Goal: Task Accomplishment & Management: Manage account settings

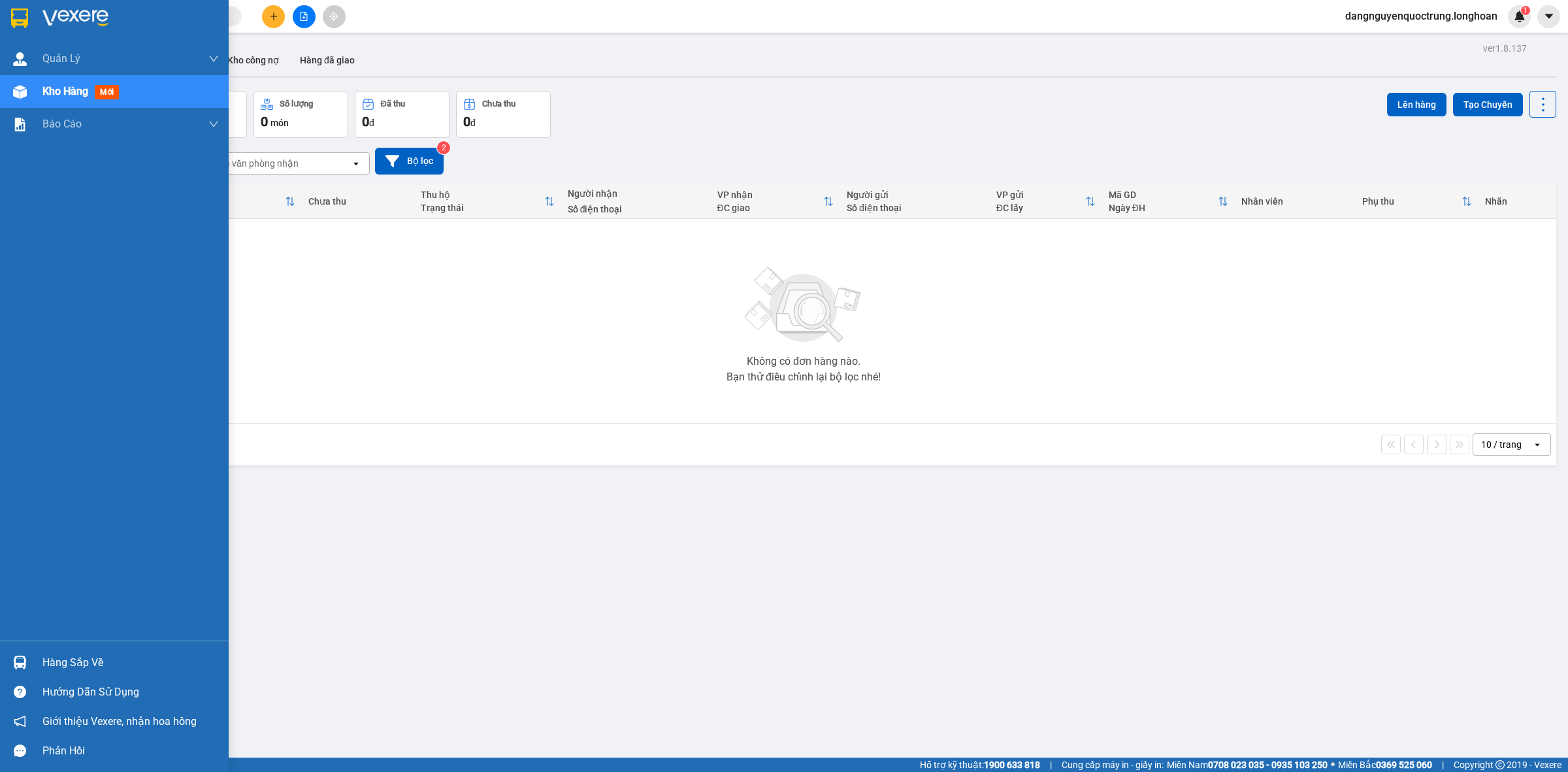
click at [27, 661] on div at bounding box center [19, 662] width 23 height 23
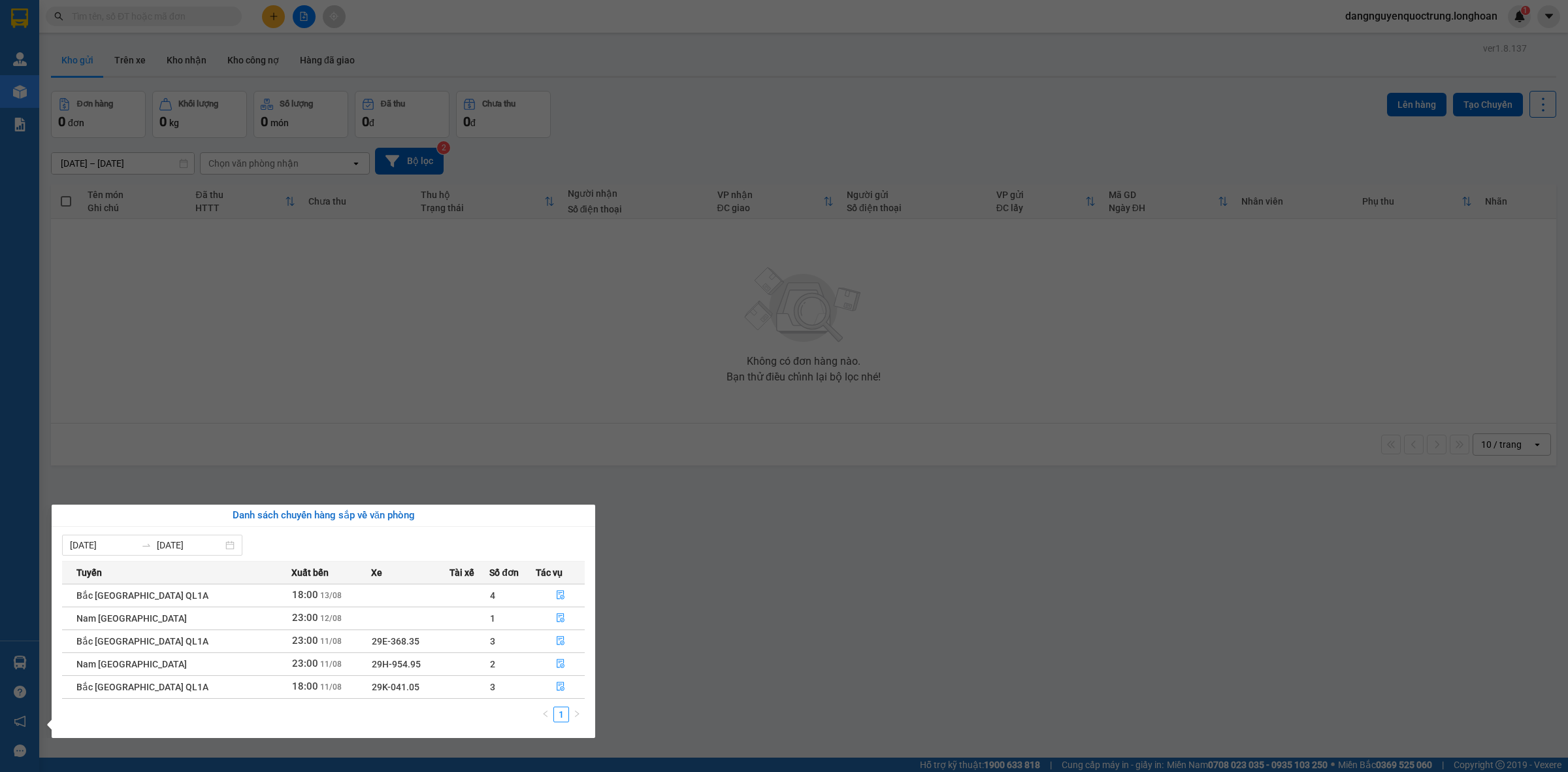
click at [913, 530] on section "Kết quả tìm kiếm ( 0 ) Bộ lọc No Data dangnguyenquoctrung.longhoan 1 Quản [PERS…" at bounding box center [784, 386] width 1568 height 772
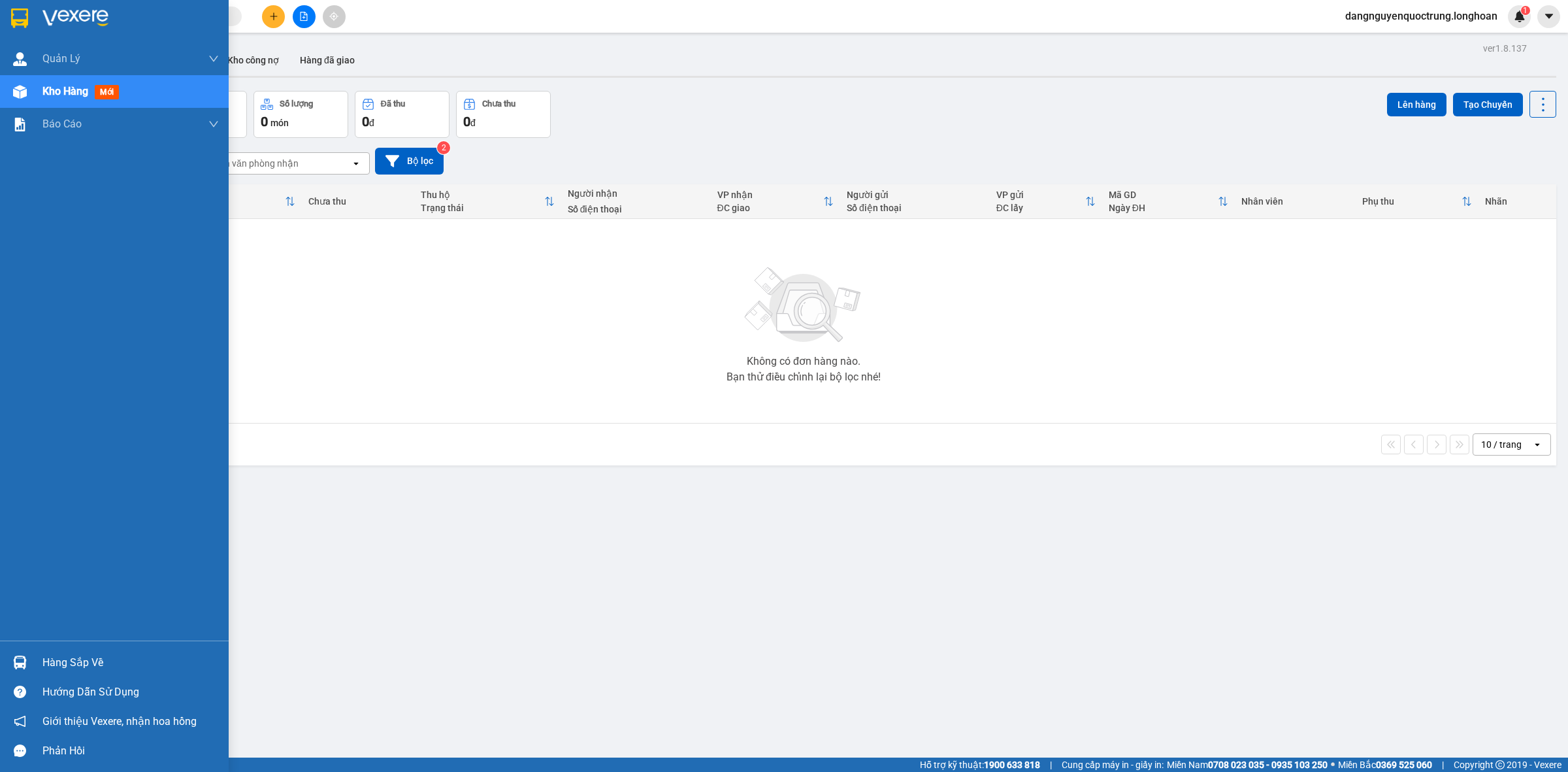
click at [21, 668] on img at bounding box center [20, 662] width 14 height 14
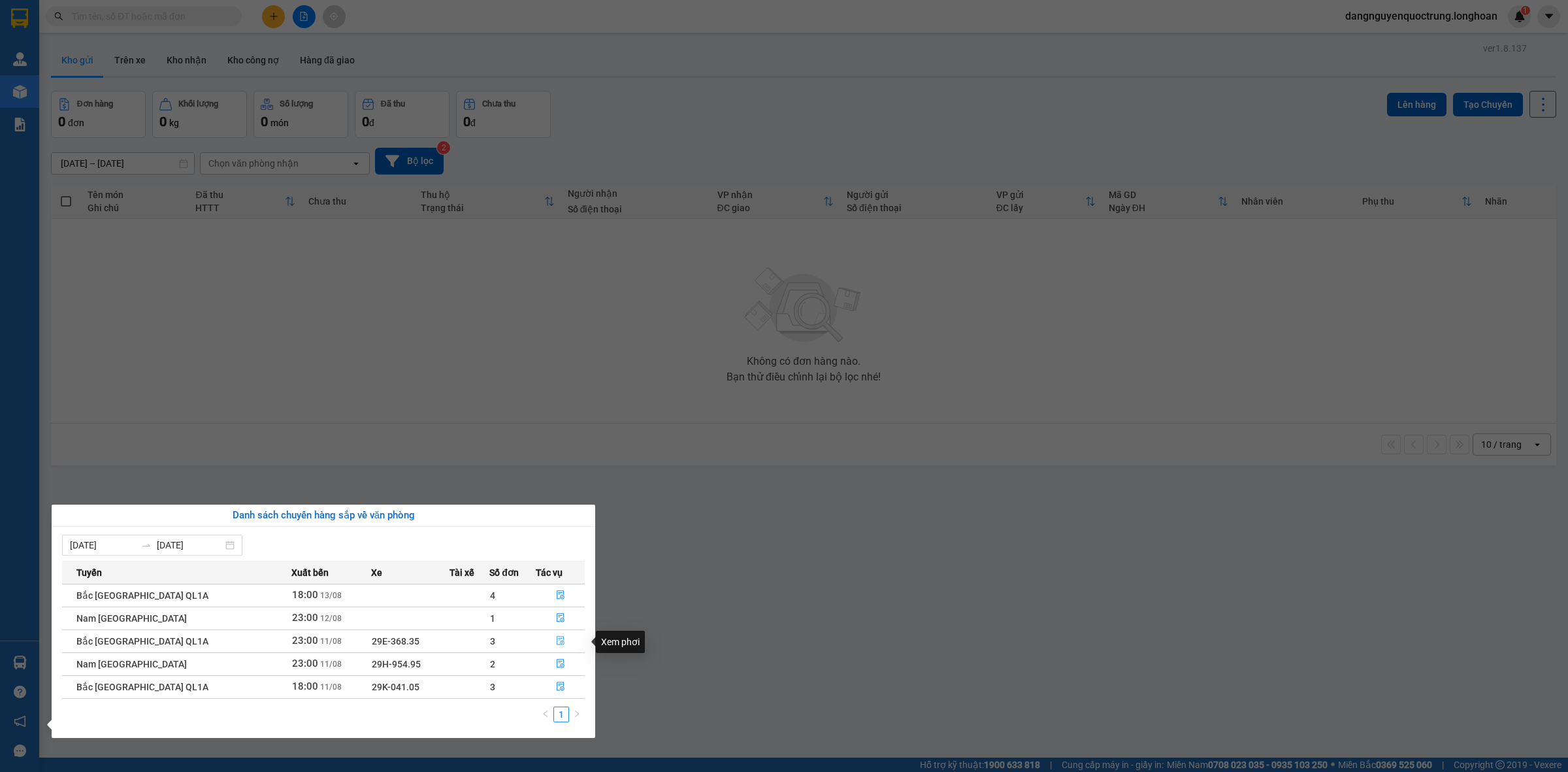
click at [557, 642] on icon "file-done" at bounding box center [561, 640] width 8 height 9
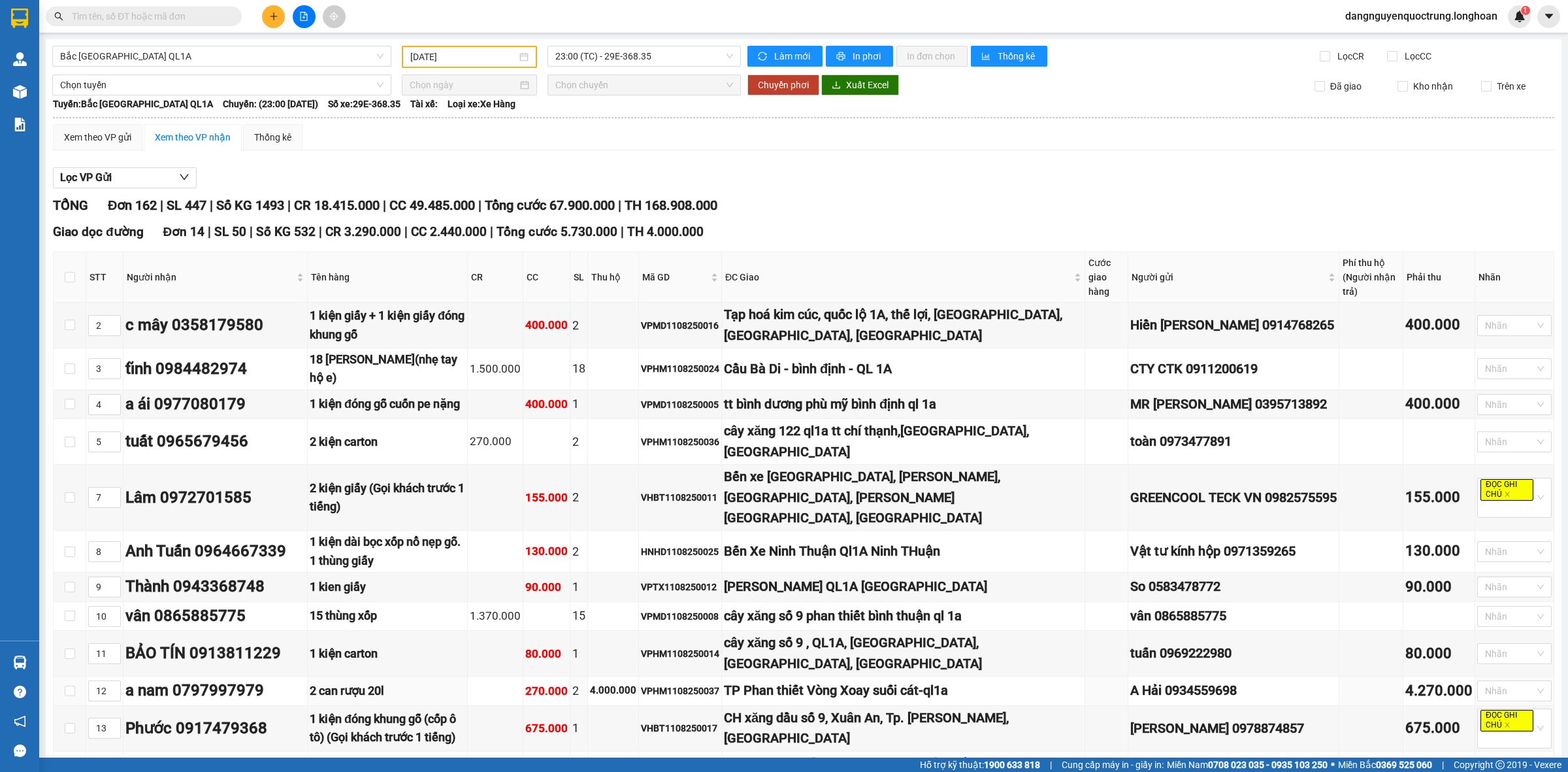
type input "[DATE]"
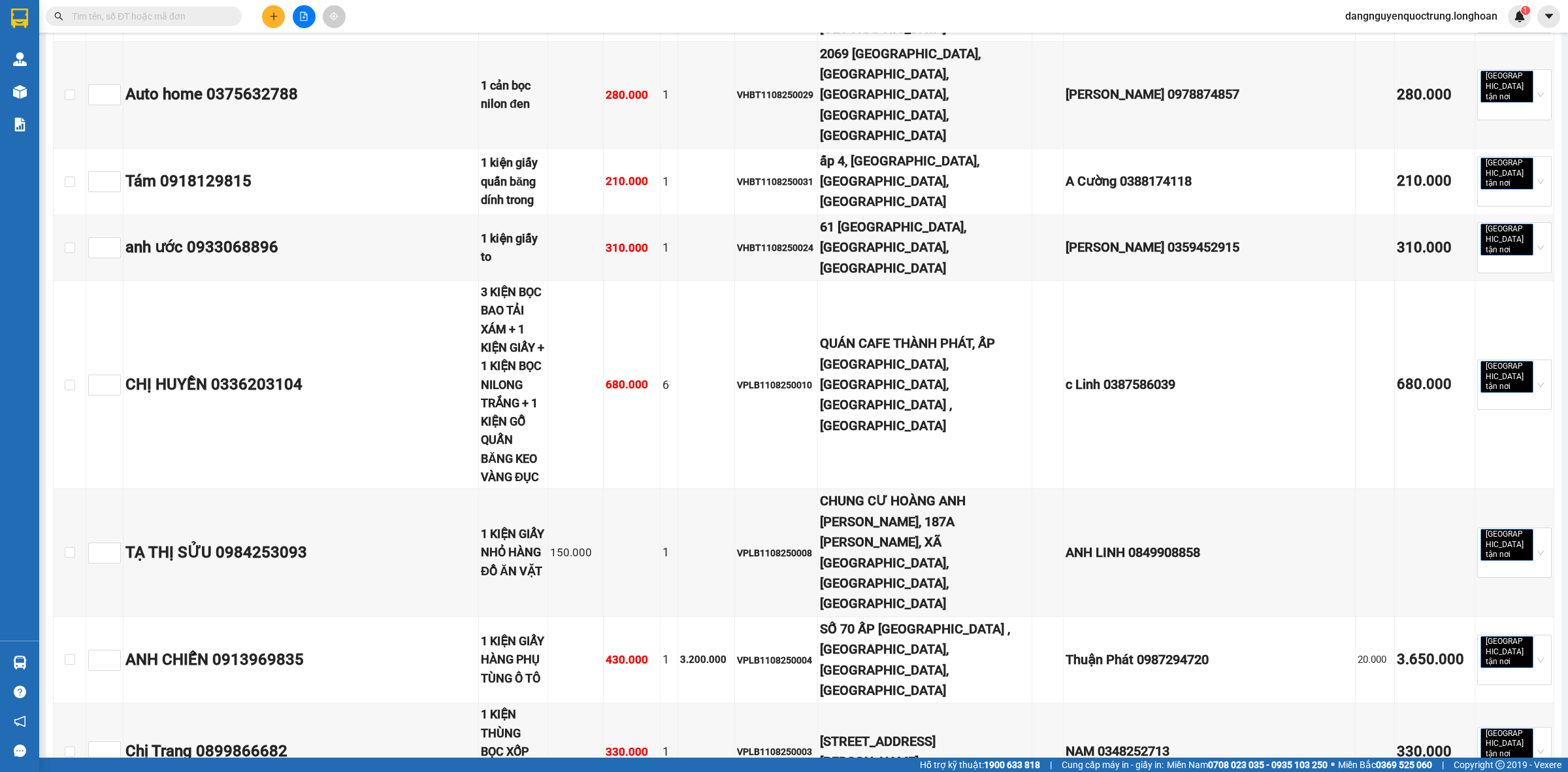
scroll to position [8496, 0]
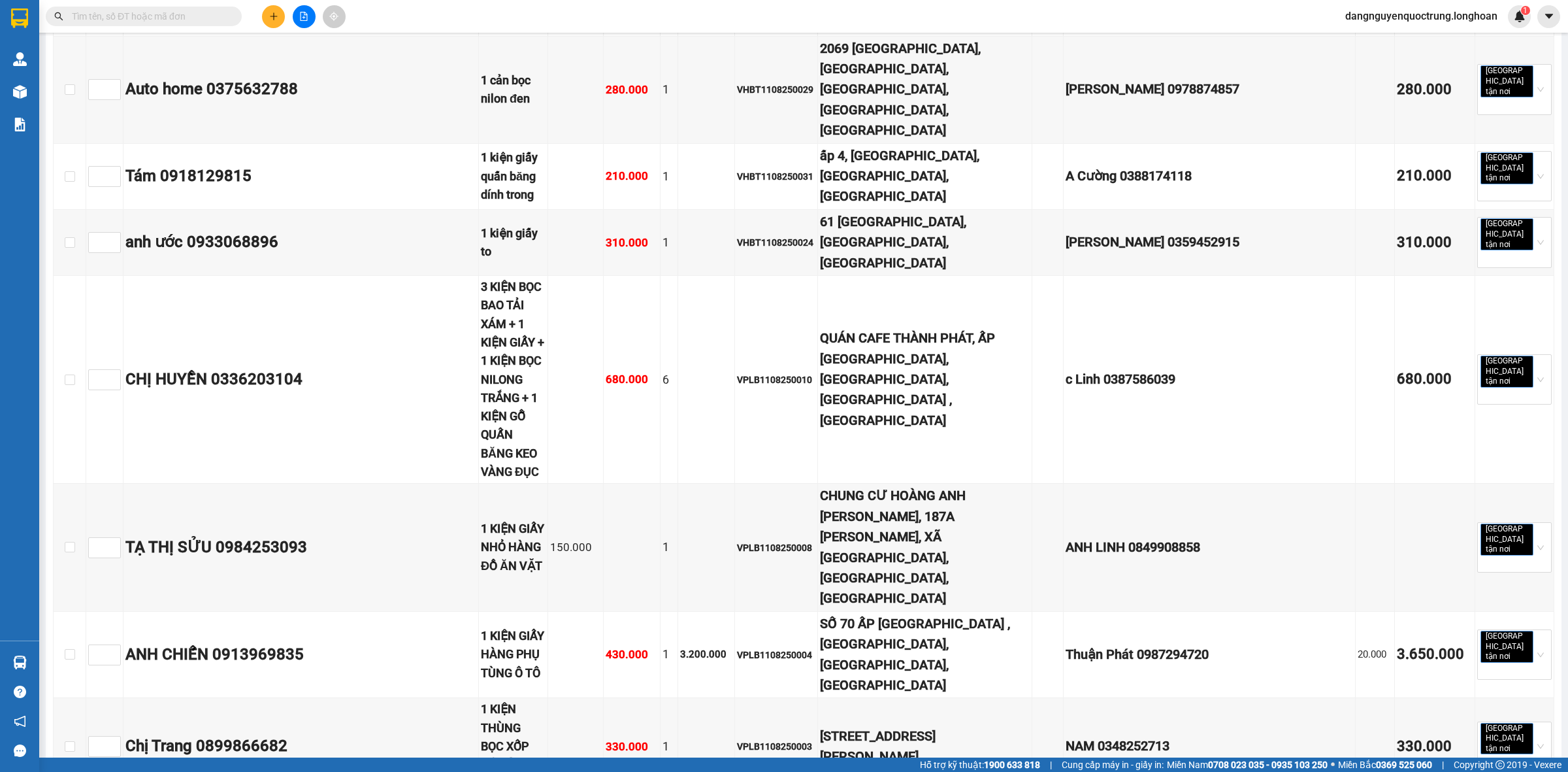
checkbox input "true"
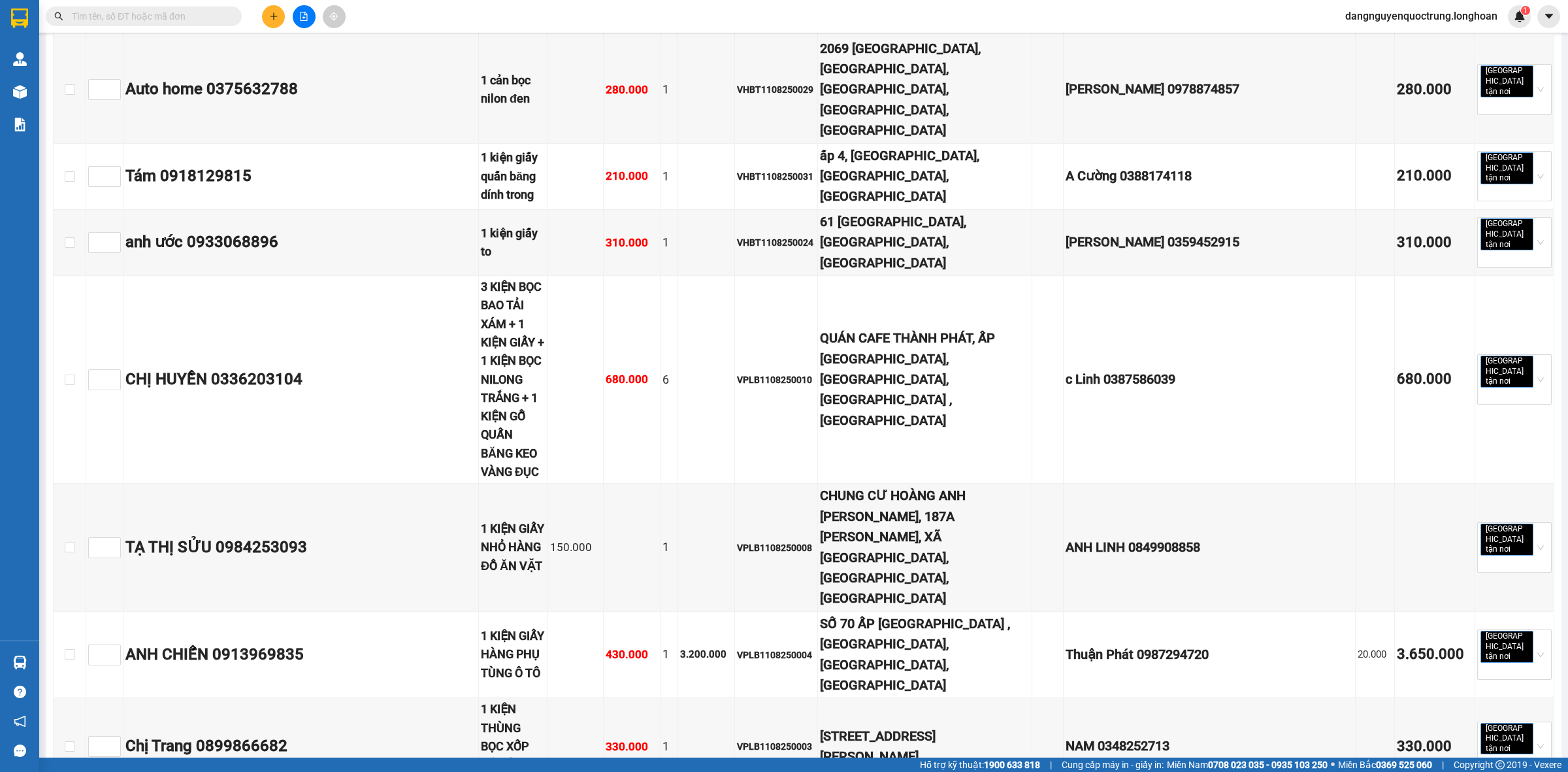
checkbox input "true"
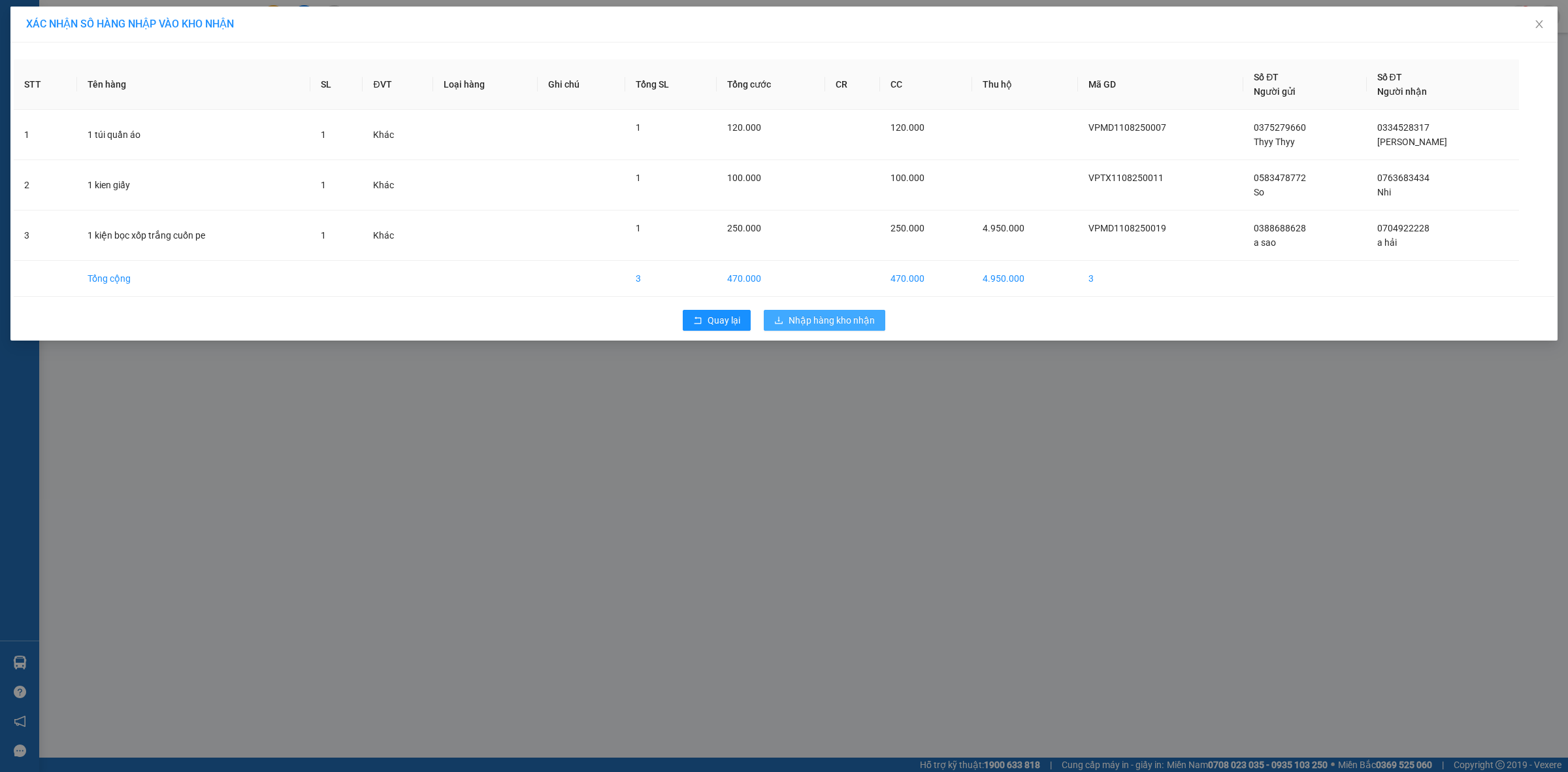
click at [841, 317] on span "Nhập hàng kho nhận" at bounding box center [832, 320] width 86 height 14
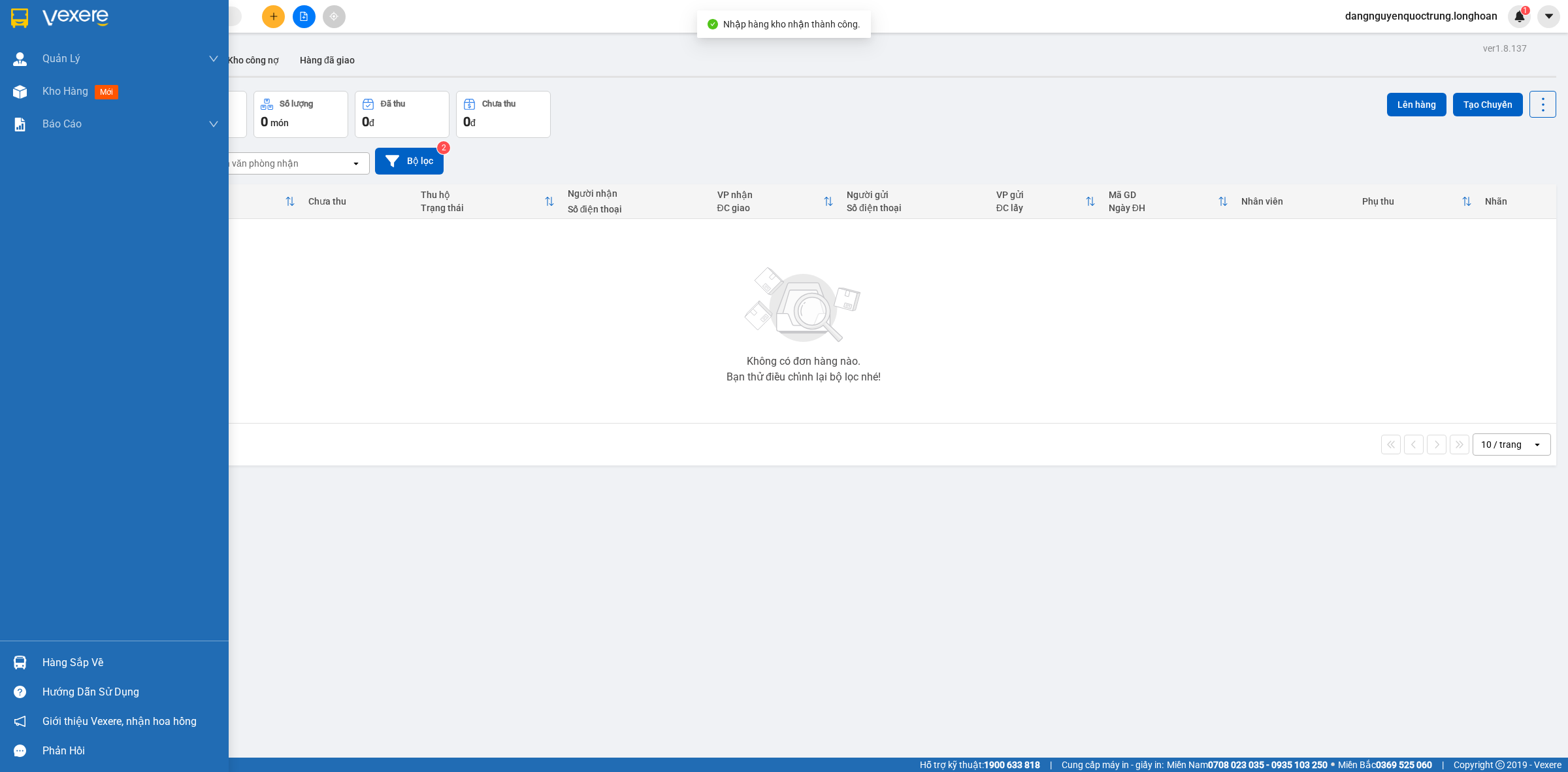
click at [19, 663] on img at bounding box center [20, 662] width 14 height 14
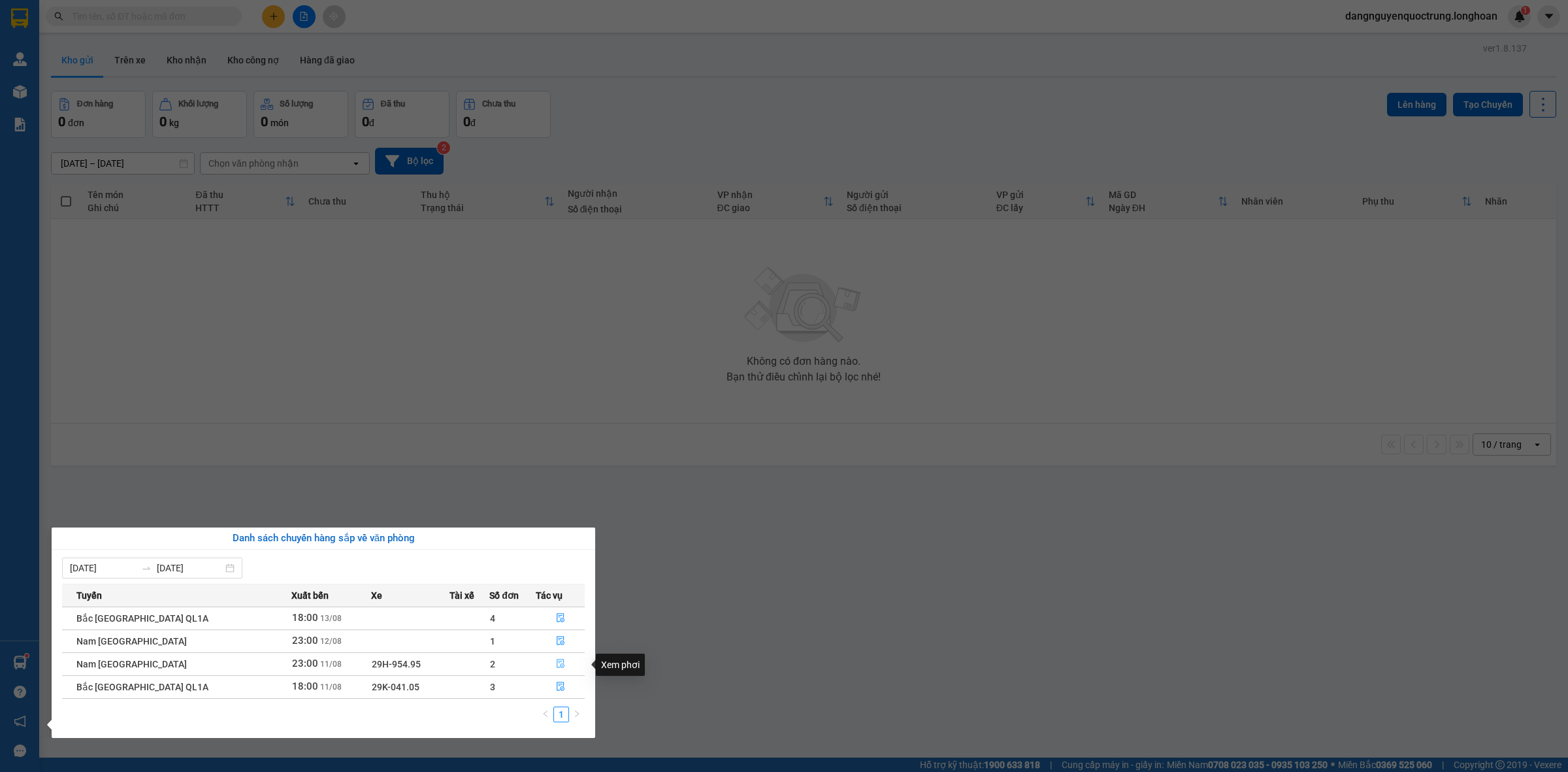
click at [557, 662] on icon "file-done" at bounding box center [561, 663] width 9 height 9
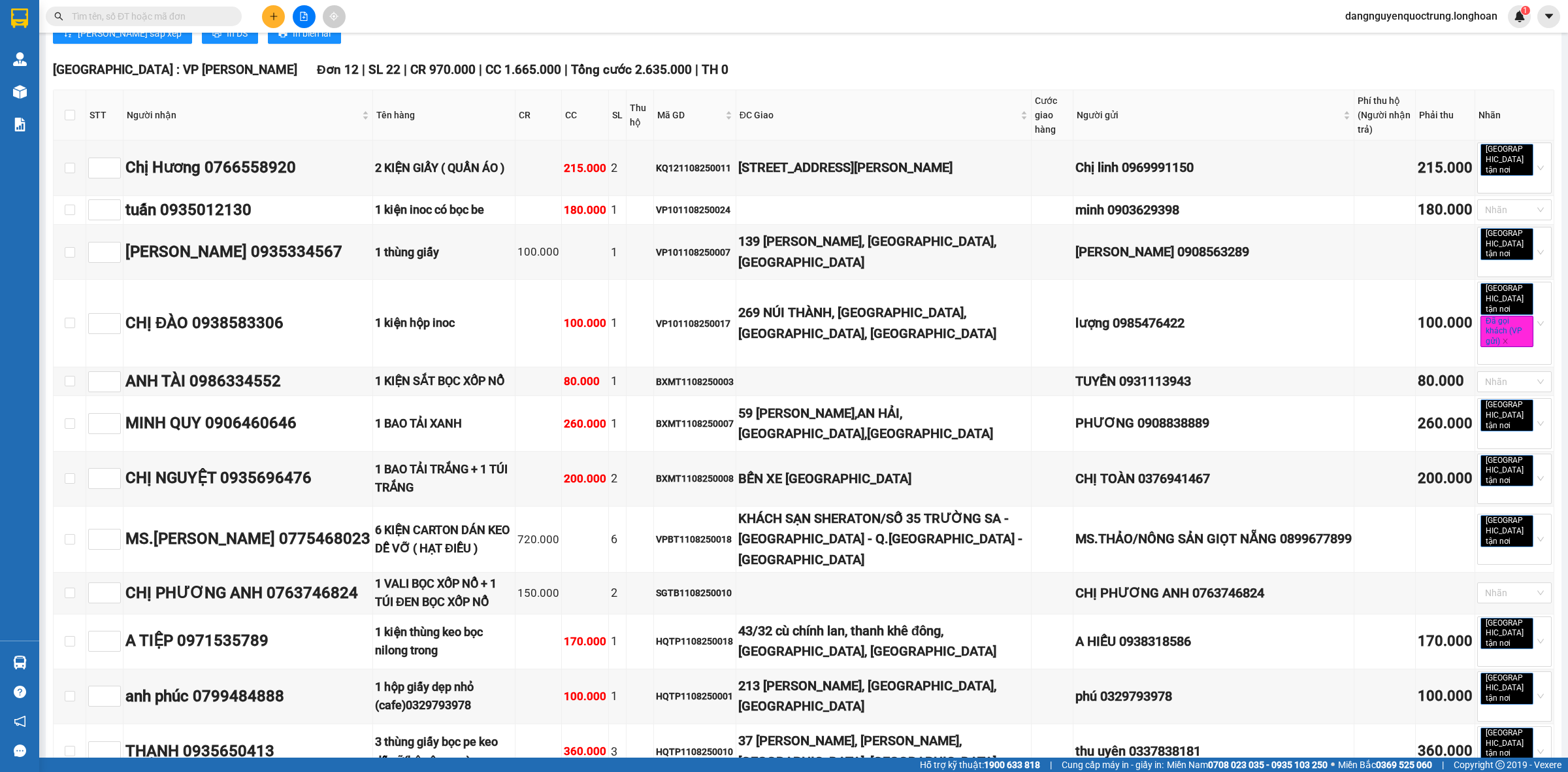
scroll to position [5228, 0]
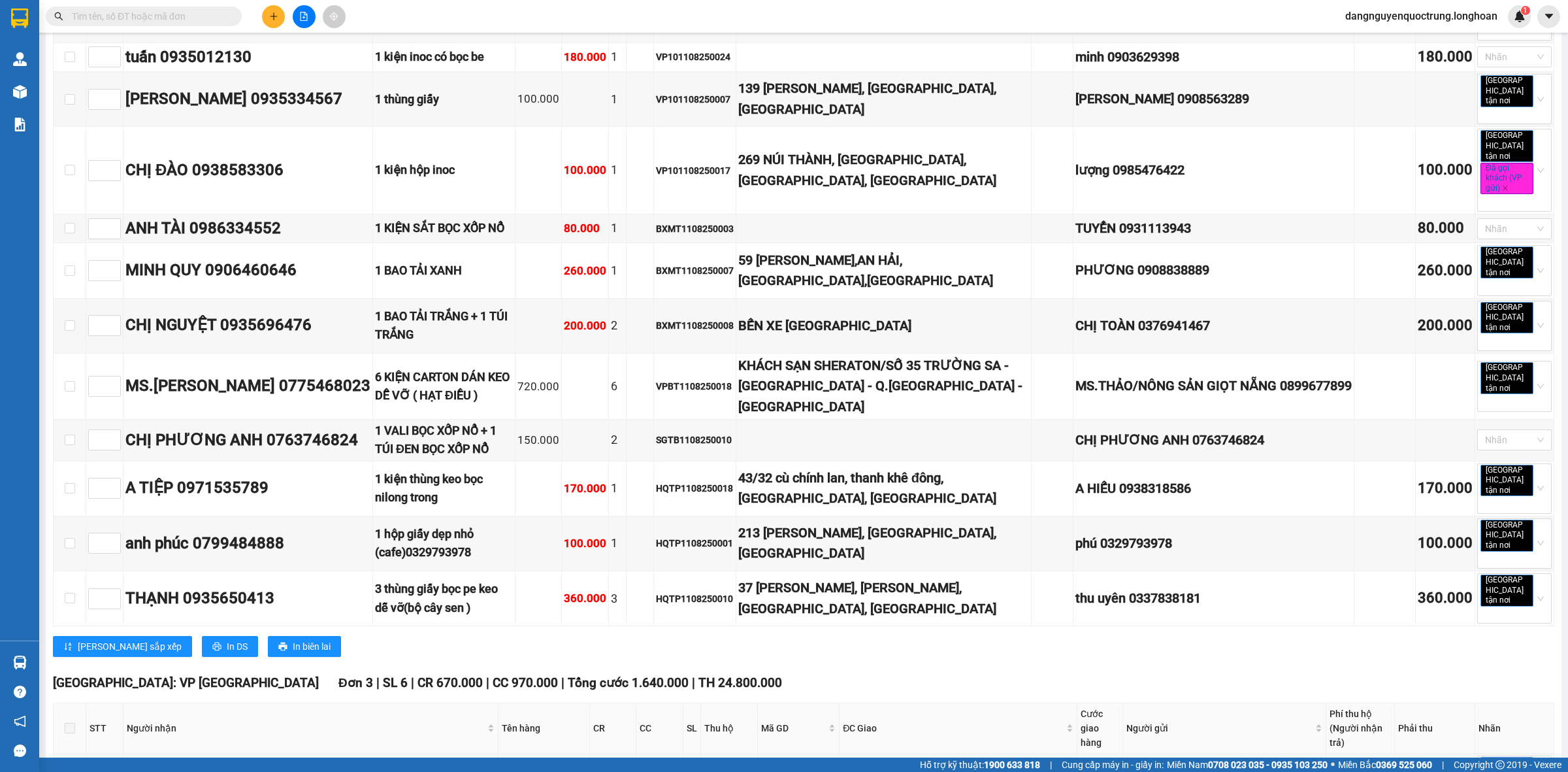
checkbox input "true"
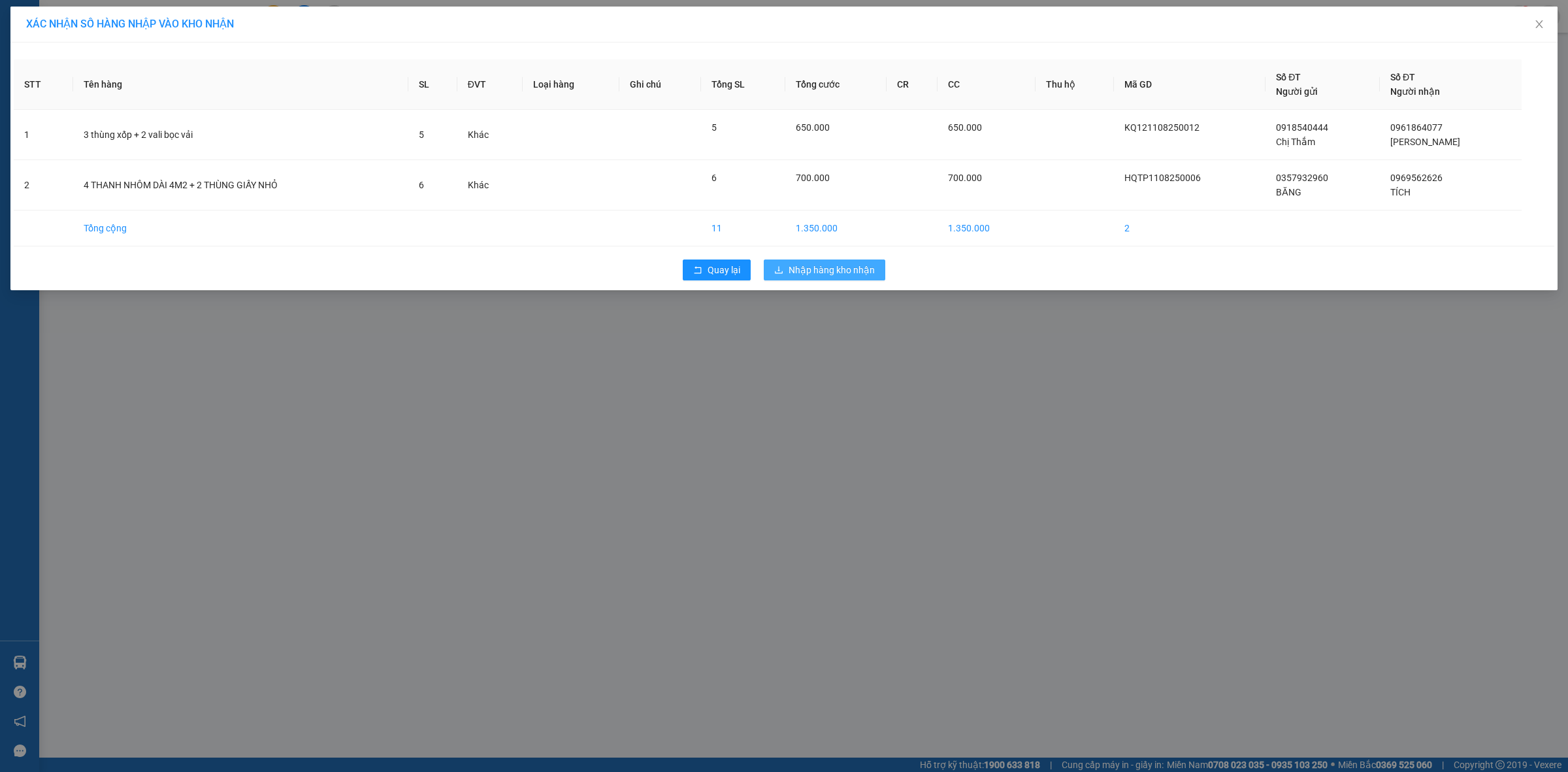
click at [854, 267] on span "Nhập hàng kho nhận" at bounding box center [832, 270] width 86 height 14
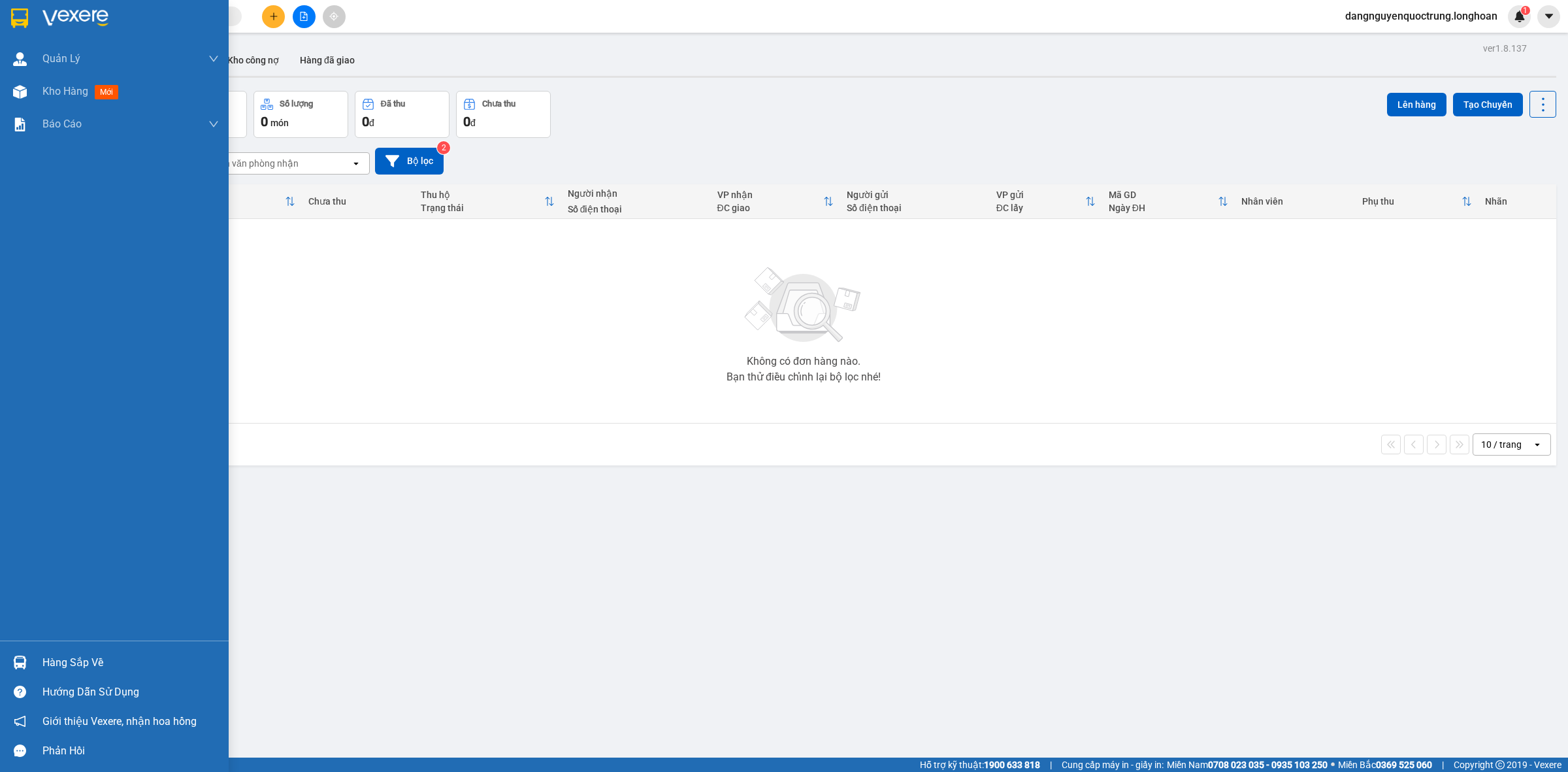
click at [19, 662] on img at bounding box center [20, 662] width 14 height 14
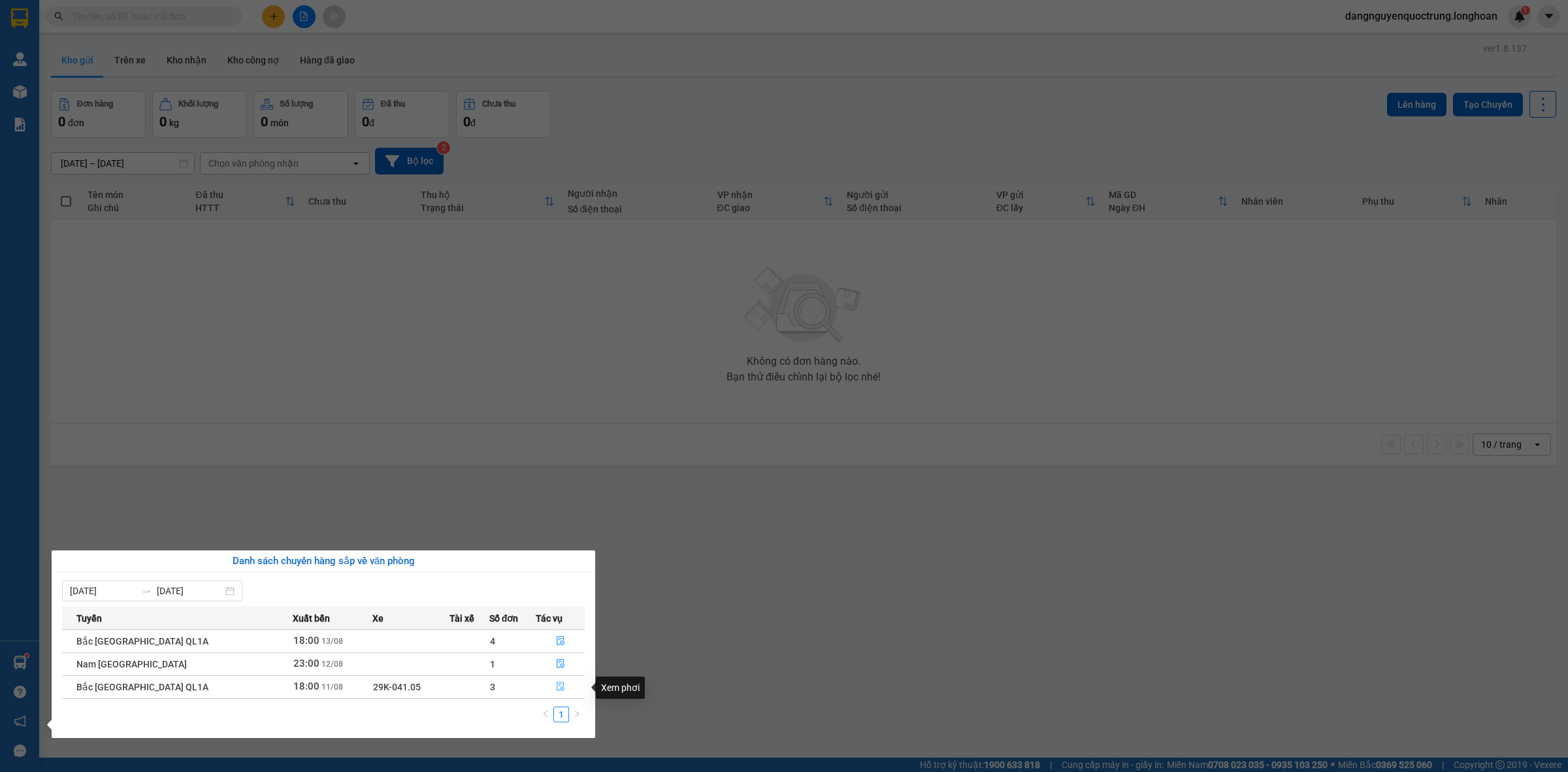
click at [559, 683] on icon "file-done" at bounding box center [561, 686] width 9 height 9
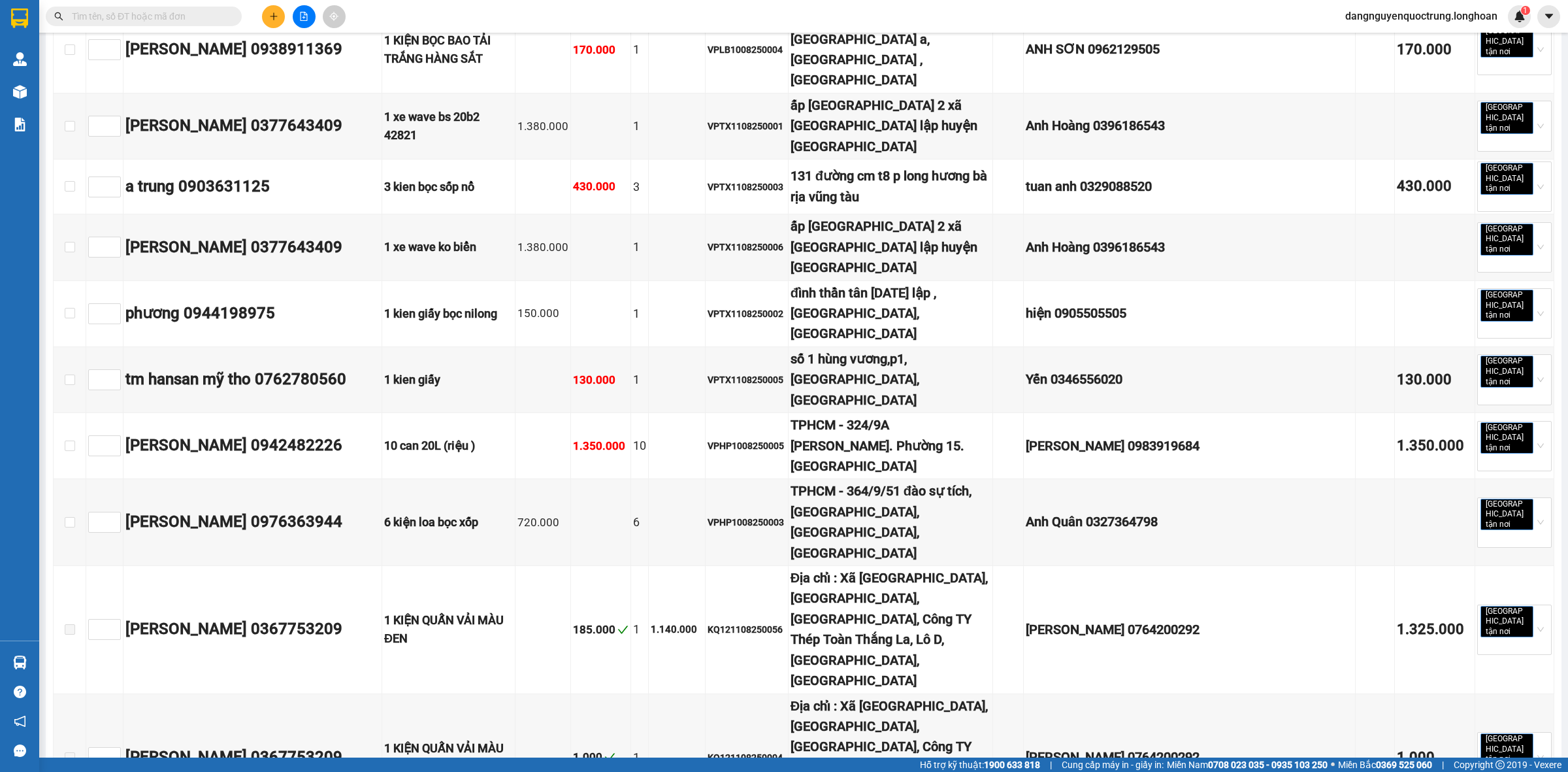
scroll to position [5108, 0]
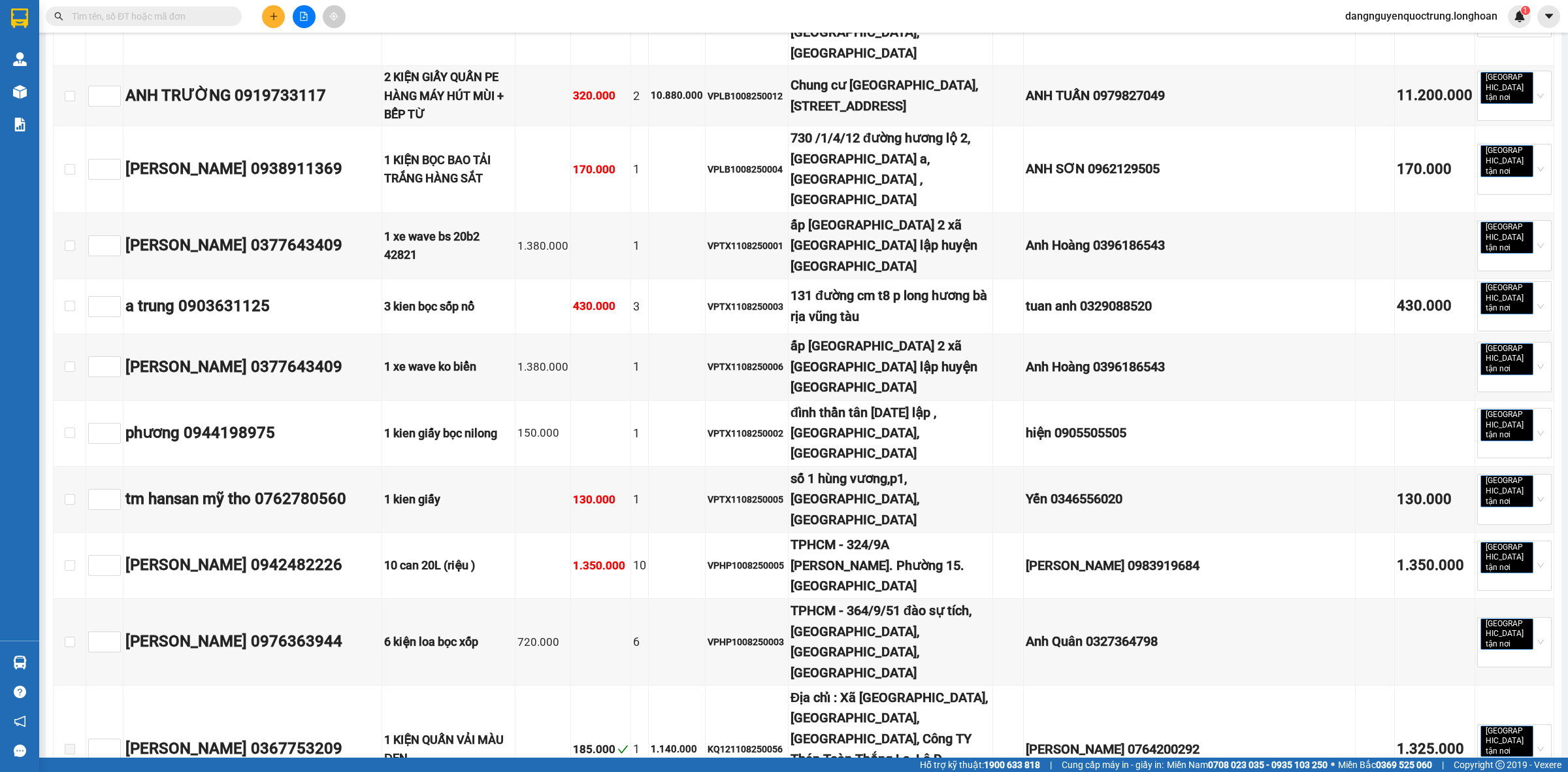
drag, startPoint x: 73, startPoint y: 299, endPoint x: 313, endPoint y: 417, distance: 267.4
checkbox input "true"
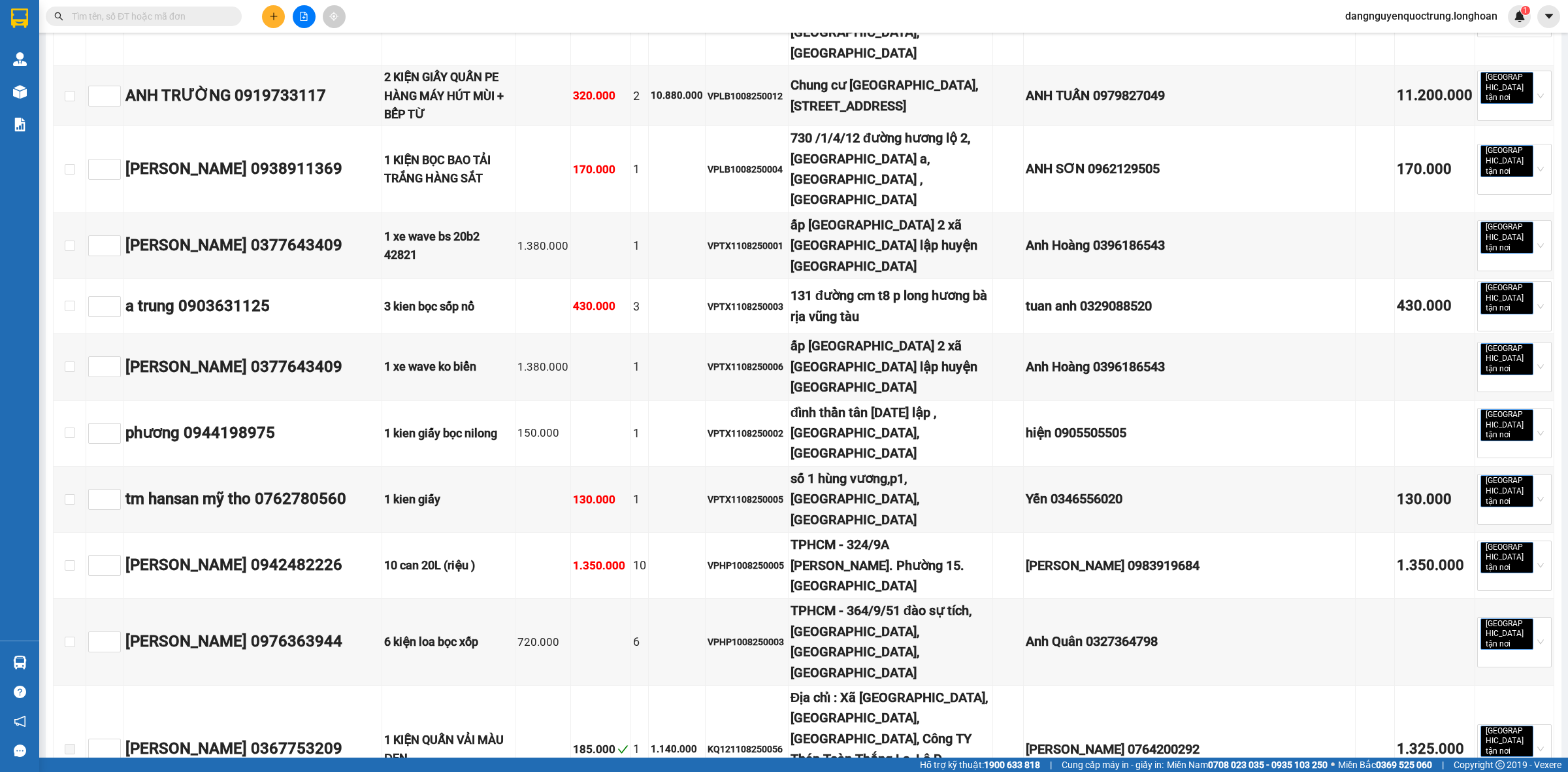
checkbox input "true"
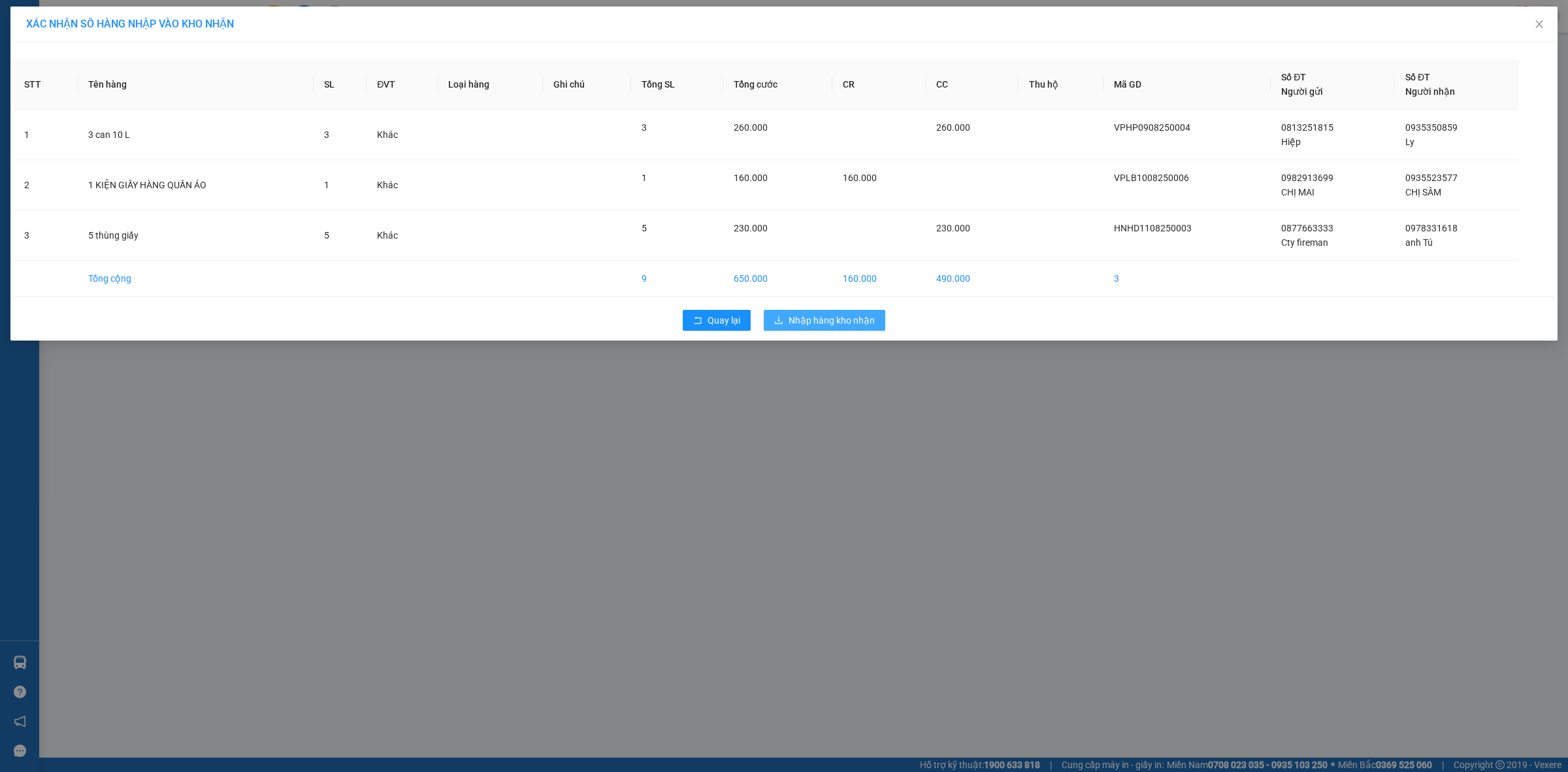
click at [851, 325] on span "Nhập hàng kho nhận" at bounding box center [832, 320] width 86 height 14
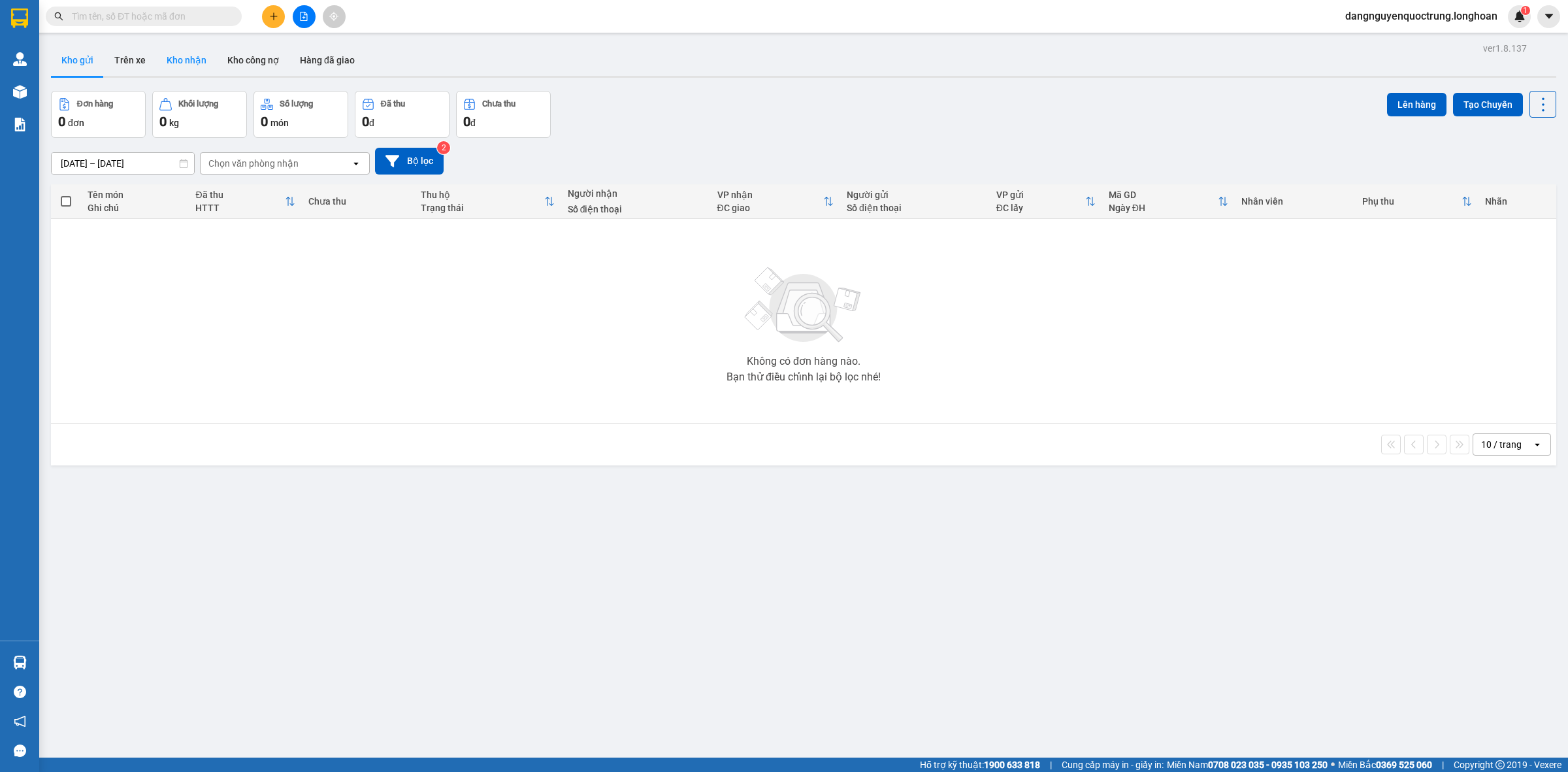
click at [175, 63] on button "Kho nhận" at bounding box center [187, 60] width 61 height 31
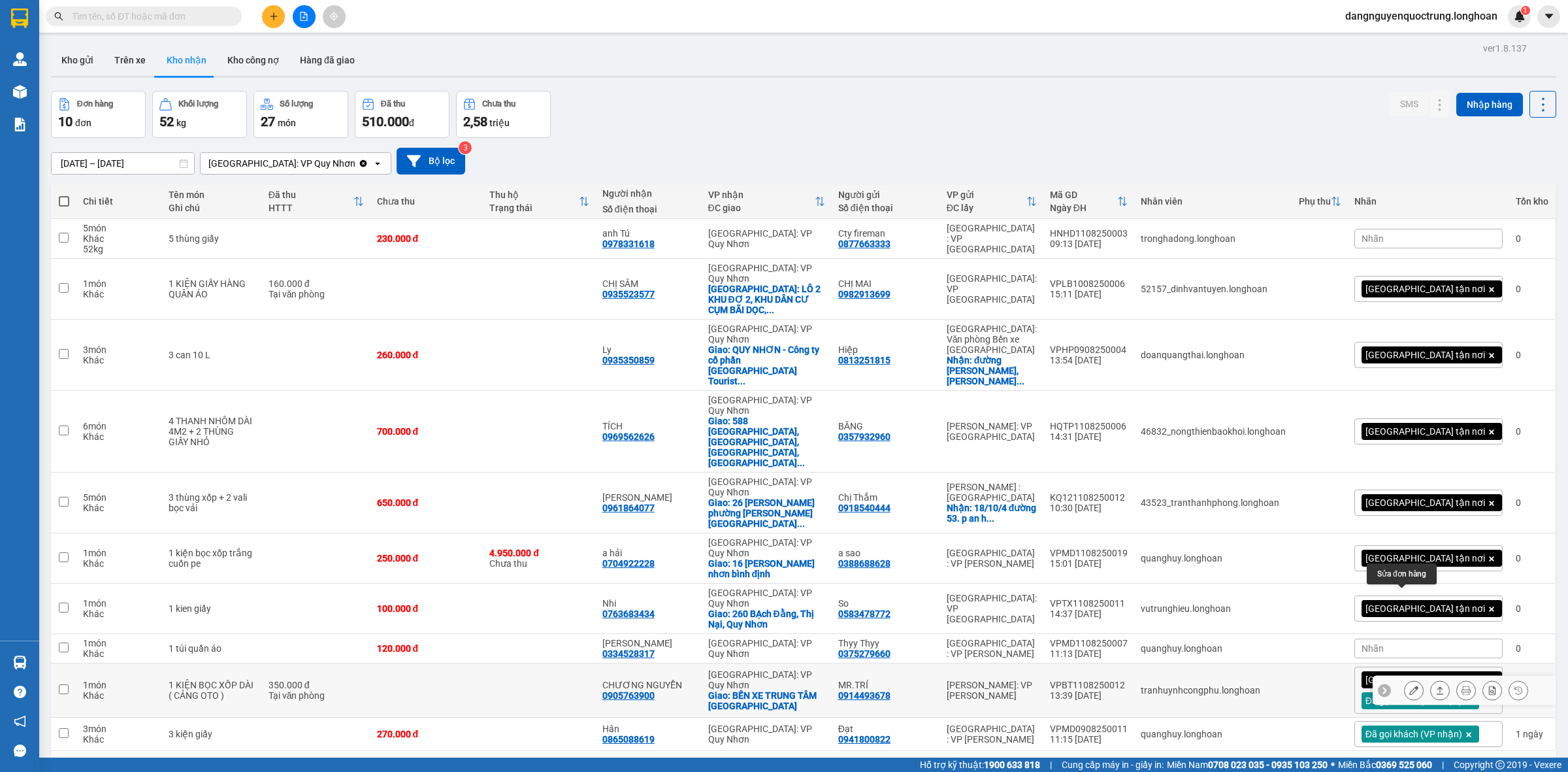
click at [1409, 685] on icon at bounding box center [1414, 690] width 9 height 9
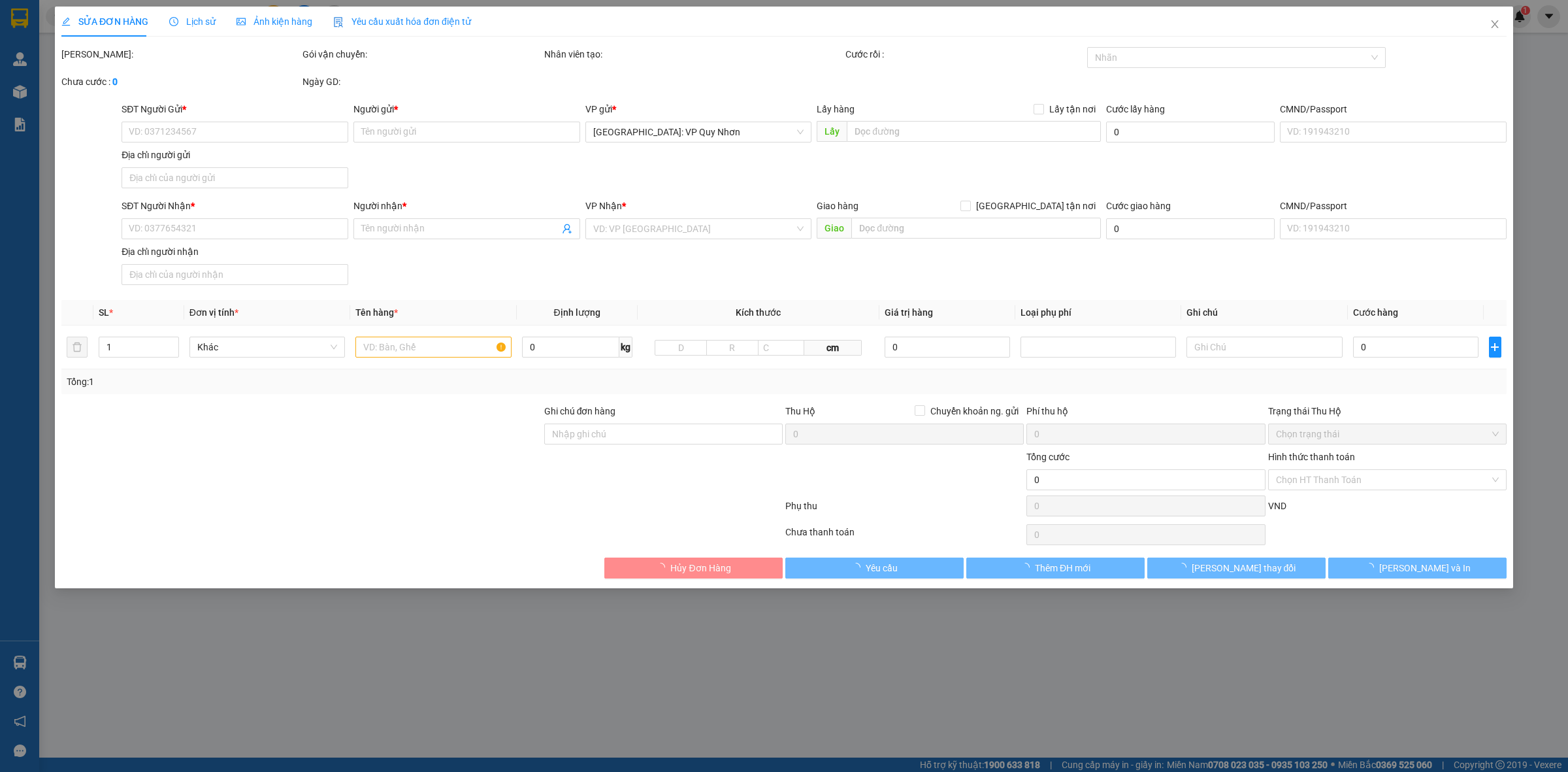
type input "0914493678"
type input "MR.TRÍ"
type input "0905763900"
type input "CHƯƠNG NGUYỄN"
checkbox input "true"
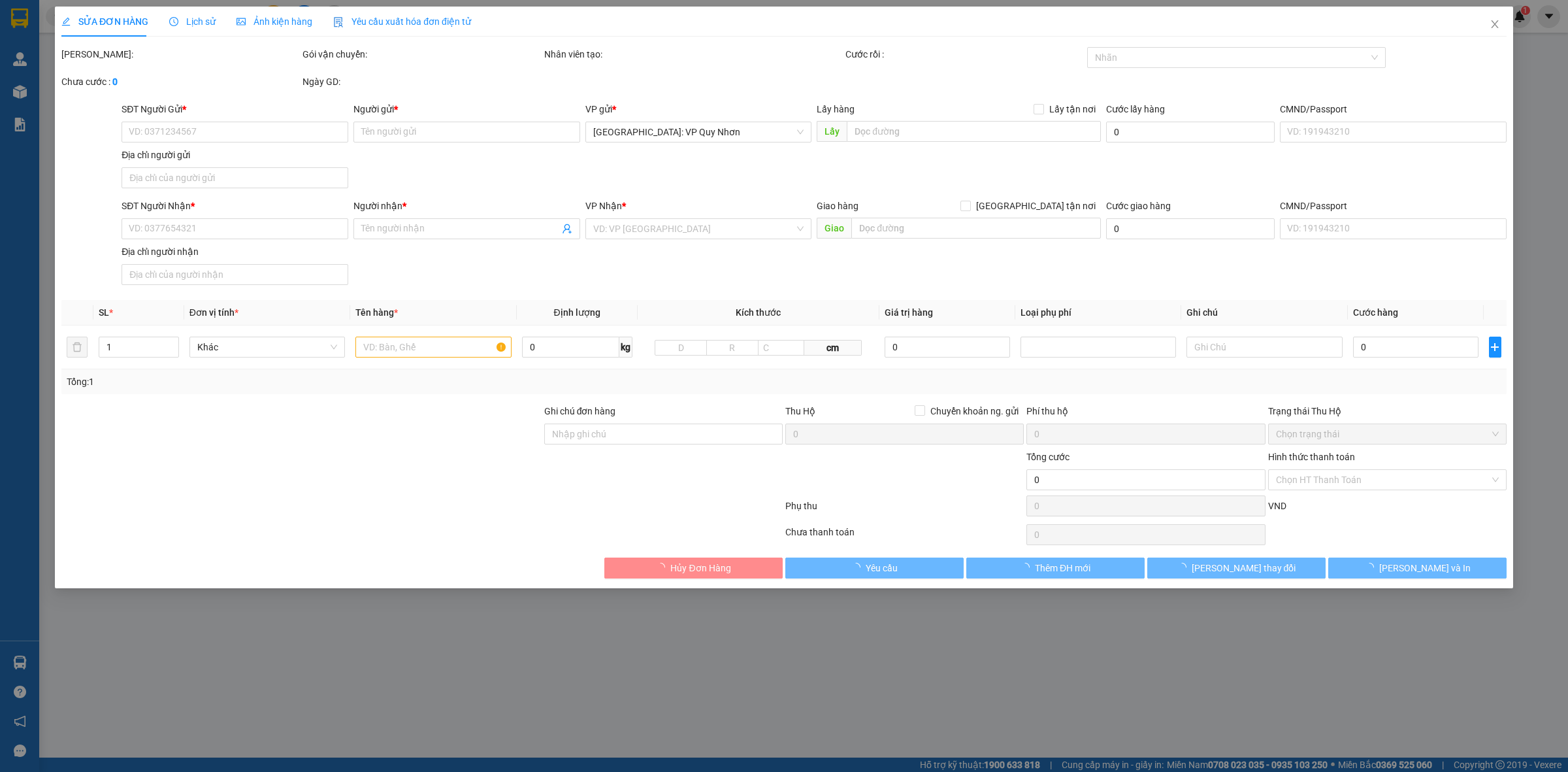
type input "BẾN XE TRUNG TÂM [GEOGRAPHIC_DATA]"
type input "350.000"
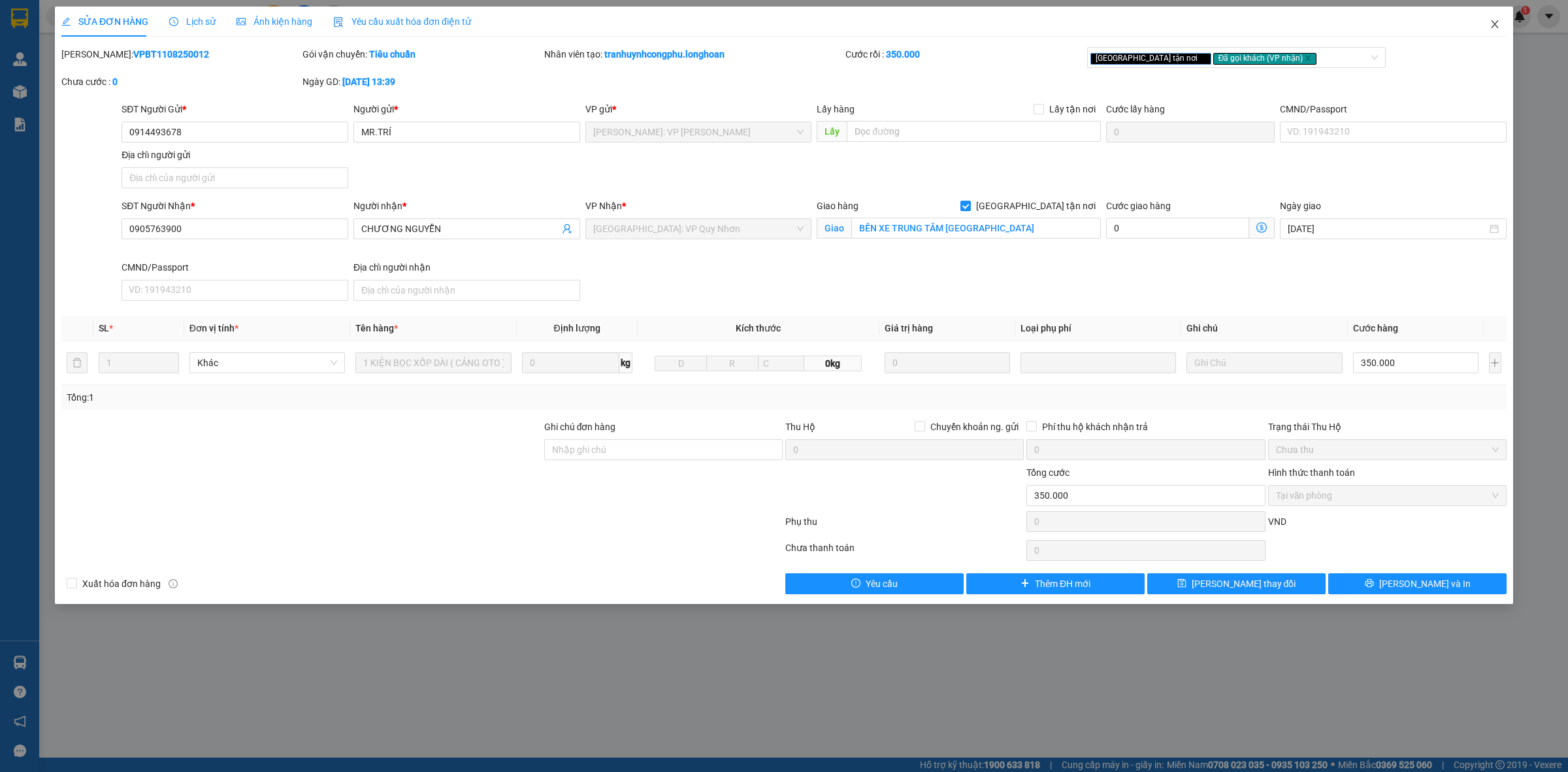
click at [1498, 27] on icon "close" at bounding box center [1495, 24] width 10 height 10
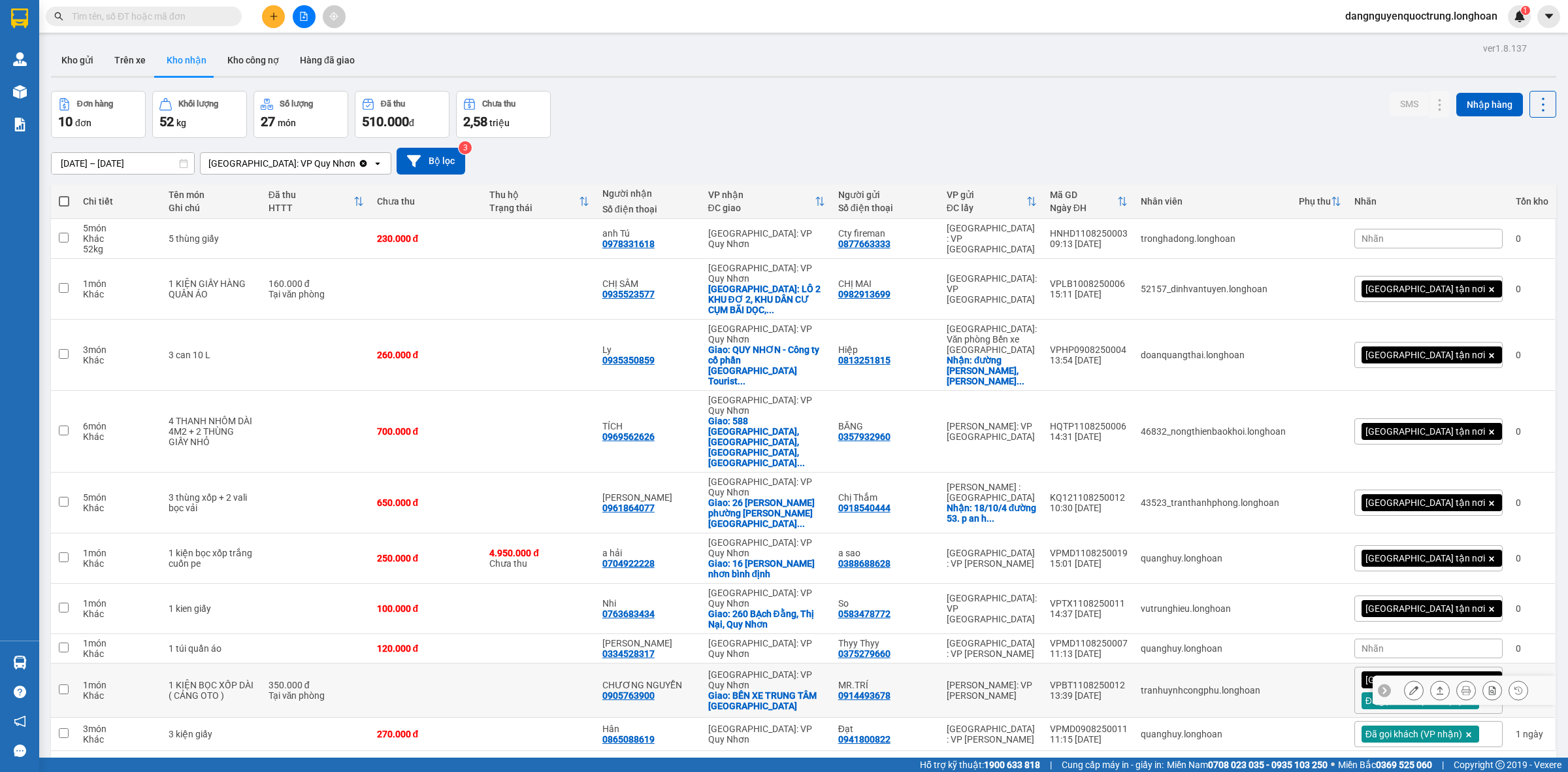
click at [62, 685] on input "checkbox" at bounding box center [63, 689] width 10 height 10
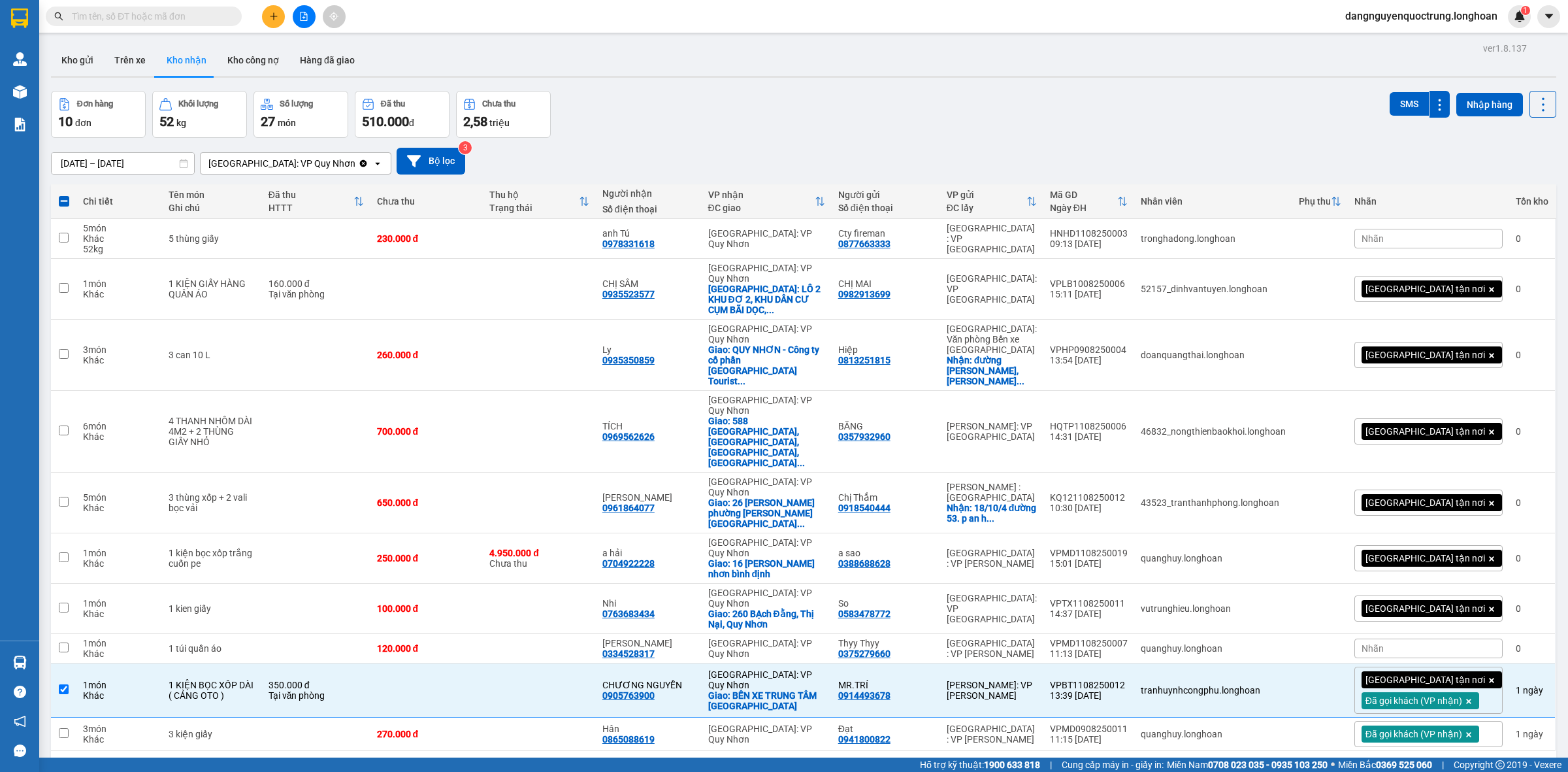
click at [1515, 762] on div "10 / trang" at bounding box center [1502, 772] width 59 height 21
click at [1501, 649] on span "100 / trang" at bounding box center [1495, 653] width 47 height 13
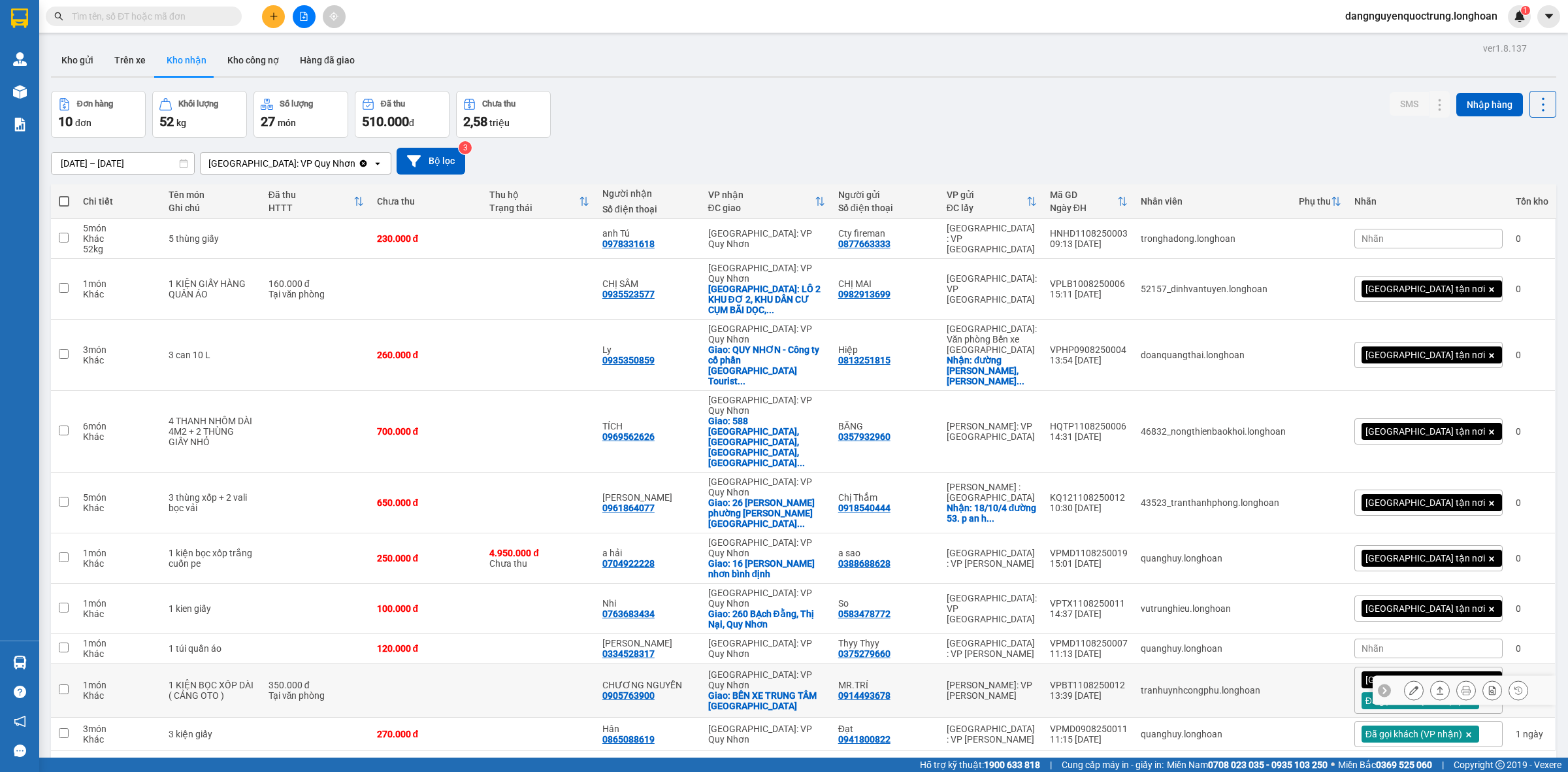
click at [64, 685] on input "checkbox" at bounding box center [63, 689] width 10 height 10
checkbox input "true"
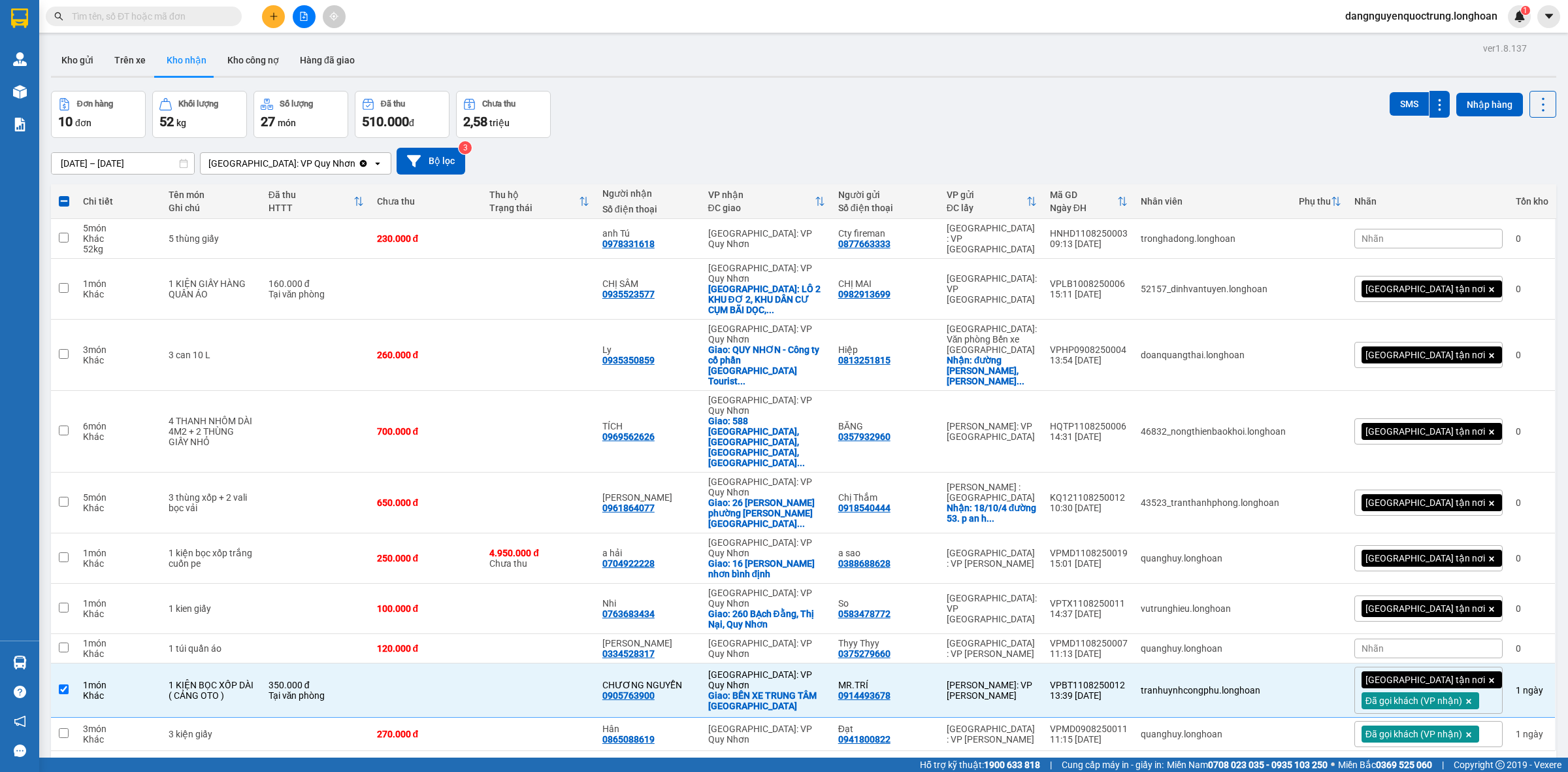
click at [566, 716] on div "ver 1.8.137 Kho gửi Trên xe Kho nhận Kho công nợ Hàng đã giao Đơn hàng 10 đơn K…" at bounding box center [804, 425] width 1515 height 772
click at [691, 751] on div "1 100 / trang open" at bounding box center [804, 772] width 1505 height 41
click at [755, 733] on div "ver 1.8.137 Kho gửi Trên xe Kho nhận Kho công nợ Hàng đã giao Đơn hàng 10 đơn K…" at bounding box center [804, 425] width 1515 height 772
click at [755, 733] on div "ver 1.8.137 Kho gửi Trên xe Kho nhận Kho công nợ Hàng đã giao Đơn hàng 10 đơn K…" at bounding box center [804, 425] width 1515 height 772
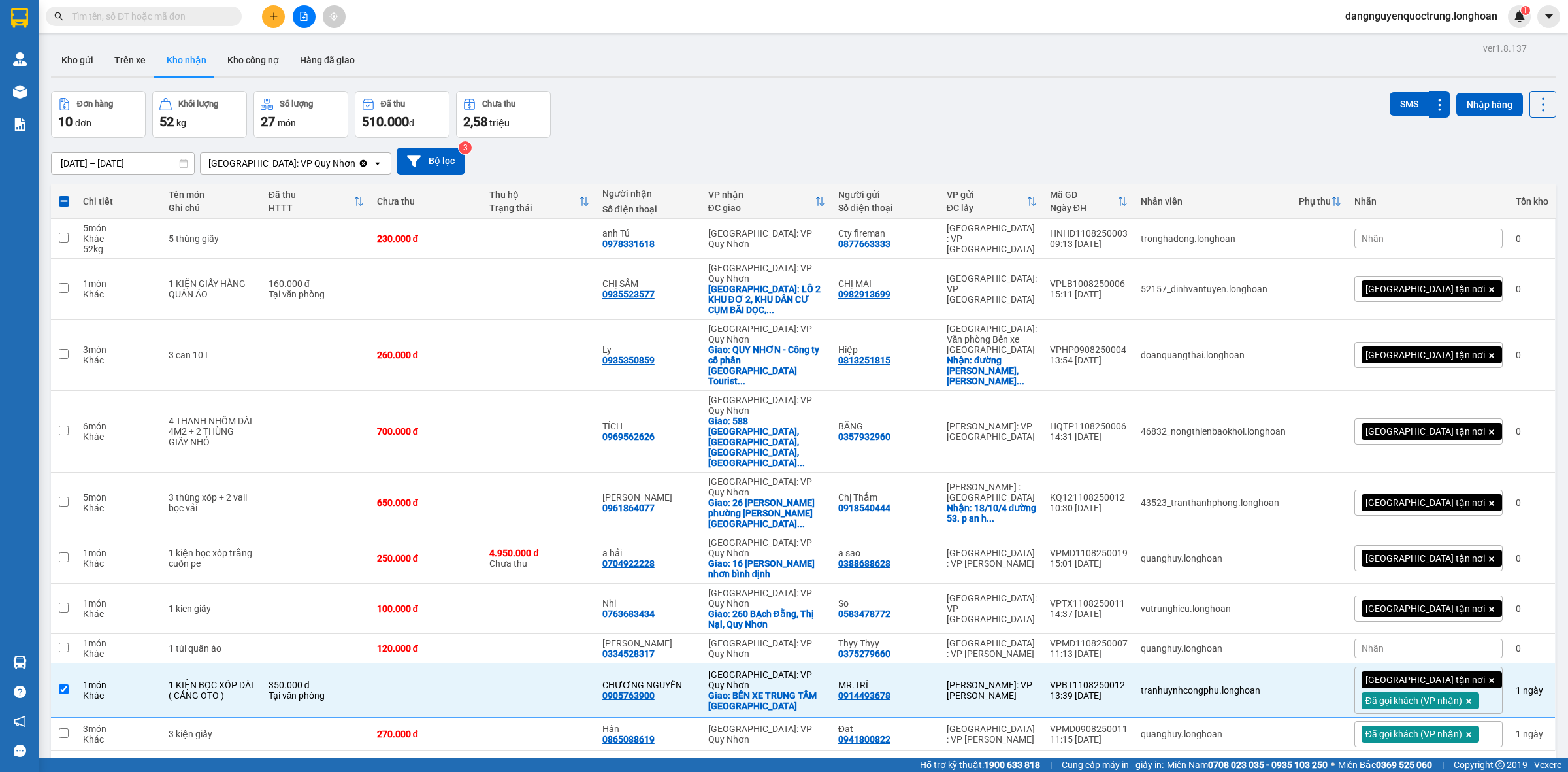
click at [755, 733] on div "ver 1.8.137 Kho gửi Trên xe Kho nhận Kho công nợ Hàng đã giao Đơn hàng 10 đơn K…" at bounding box center [804, 425] width 1515 height 772
click at [860, 111] on div "Đơn hàng 10 đơn Khối lượng 52 kg Số lượng 27 món Đã thu 510.000 đ Chưa thu 2,58…" at bounding box center [804, 115] width 1505 height 47
click at [860, 113] on div "Đơn hàng 10 đơn Khối lượng 52 kg Số lượng 27 món Đã thu 510.000 đ Chưa thu 2,58…" at bounding box center [804, 115] width 1505 height 47
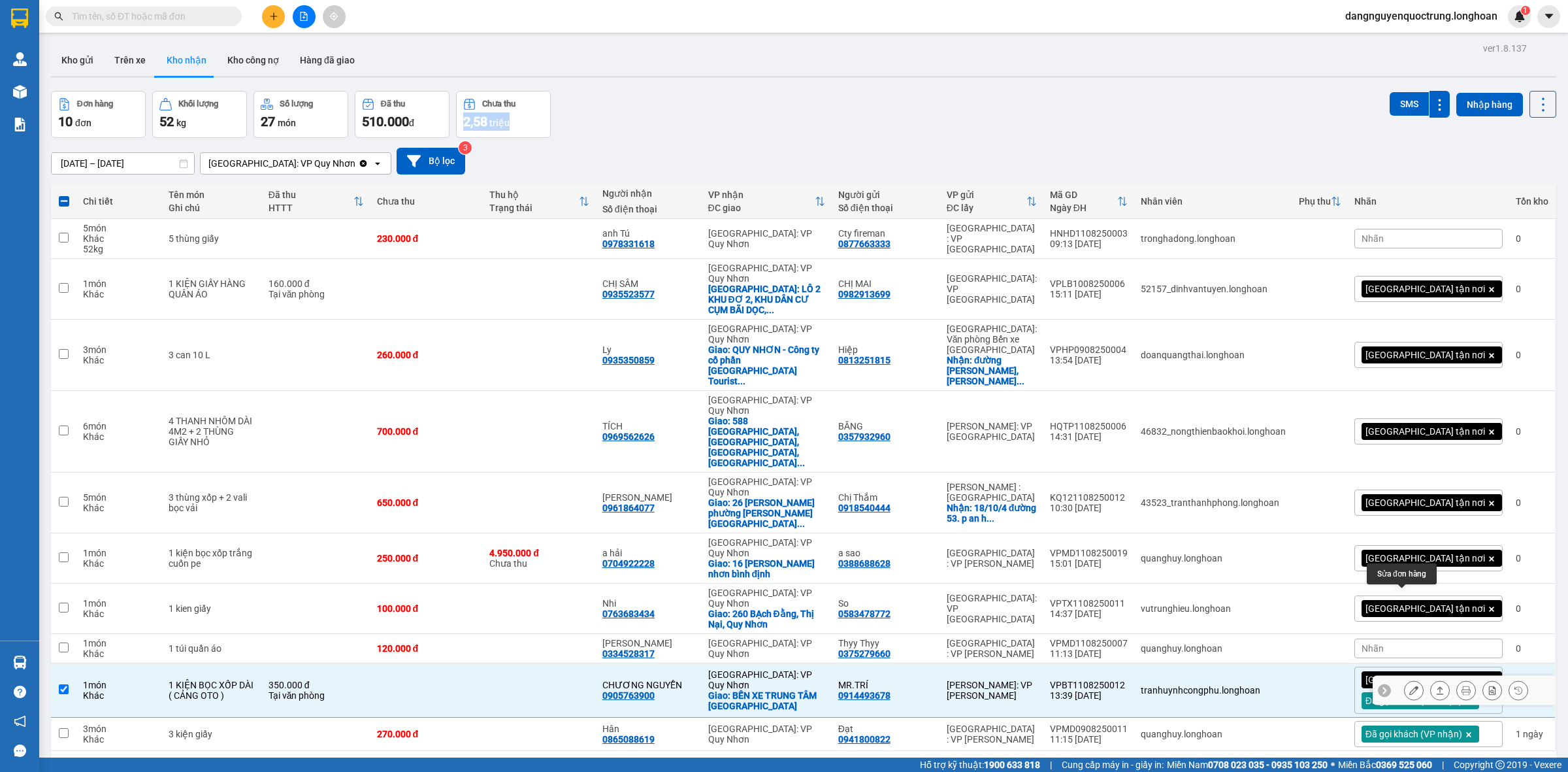
click at [1409, 685] on icon at bounding box center [1414, 690] width 9 height 9
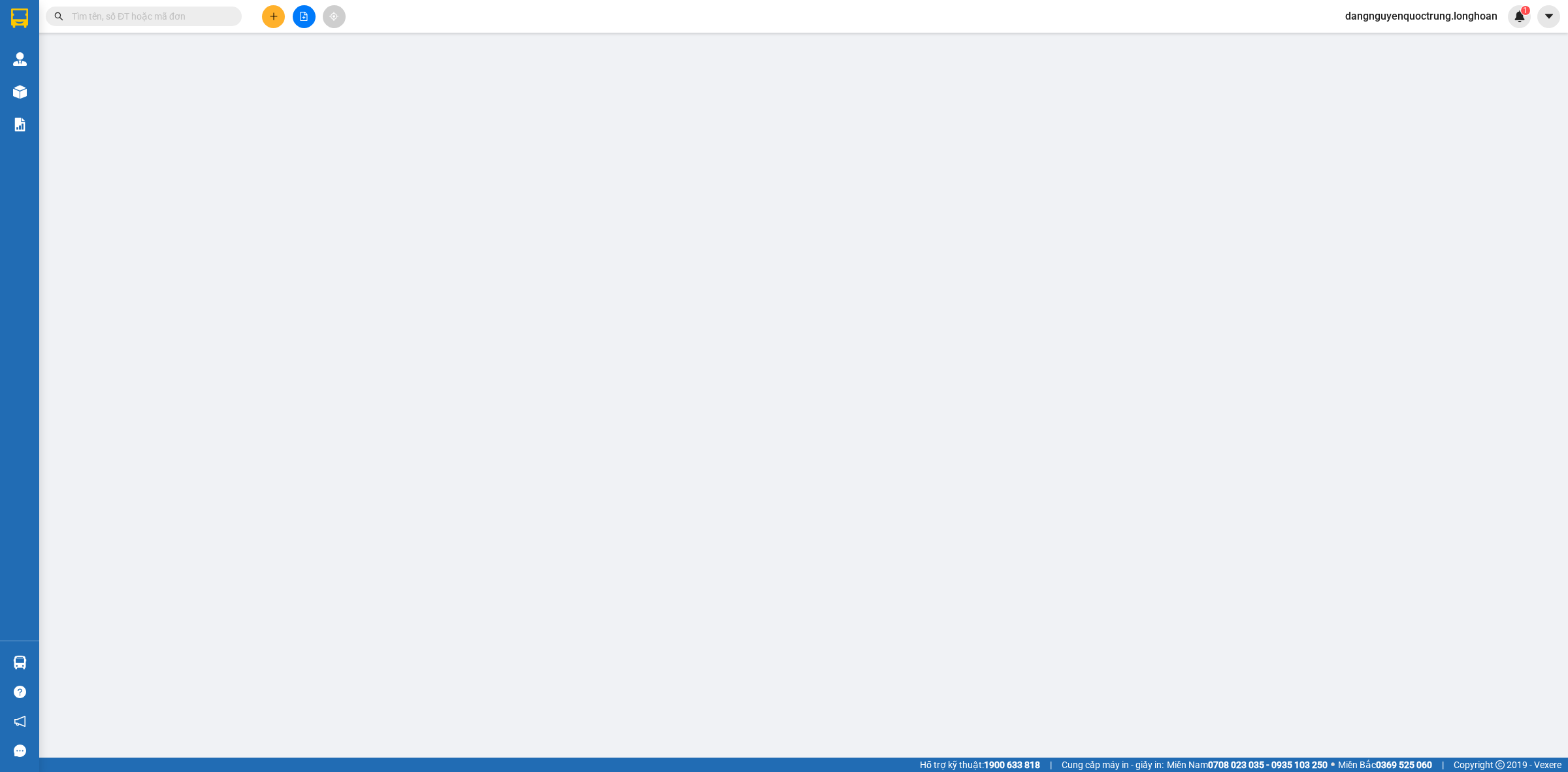
type input "0914493678"
type input "MR.TRÍ"
type input "0905763900"
type input "CHƯƠNG NGUYỄN"
checkbox input "true"
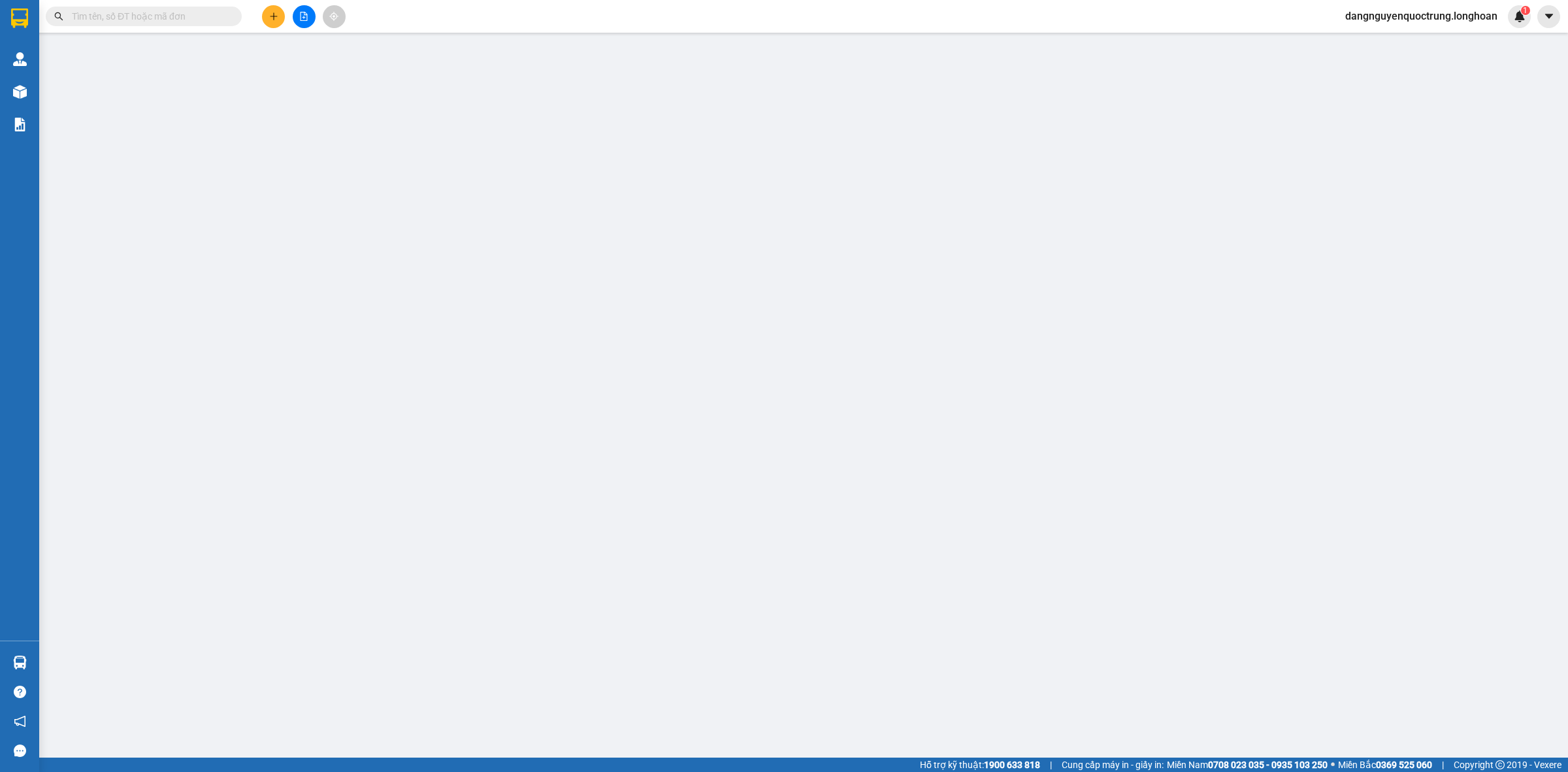
type input "BẾN XE TRUNG TÂM [GEOGRAPHIC_DATA]"
type input "350.000"
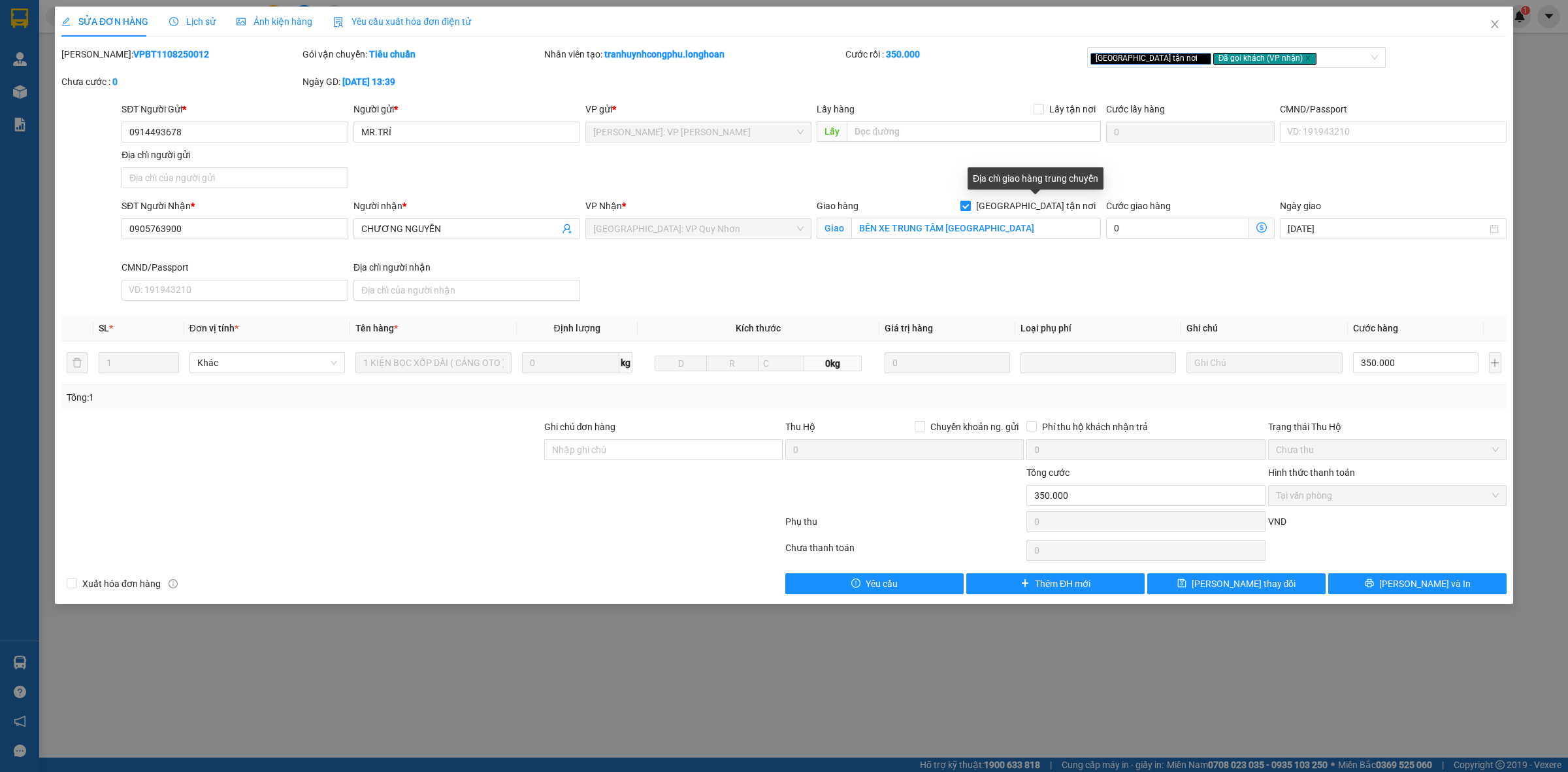
click at [970, 203] on input "[GEOGRAPHIC_DATA] tận nơi" at bounding box center [965, 205] width 9 height 9
checkbox input "false"
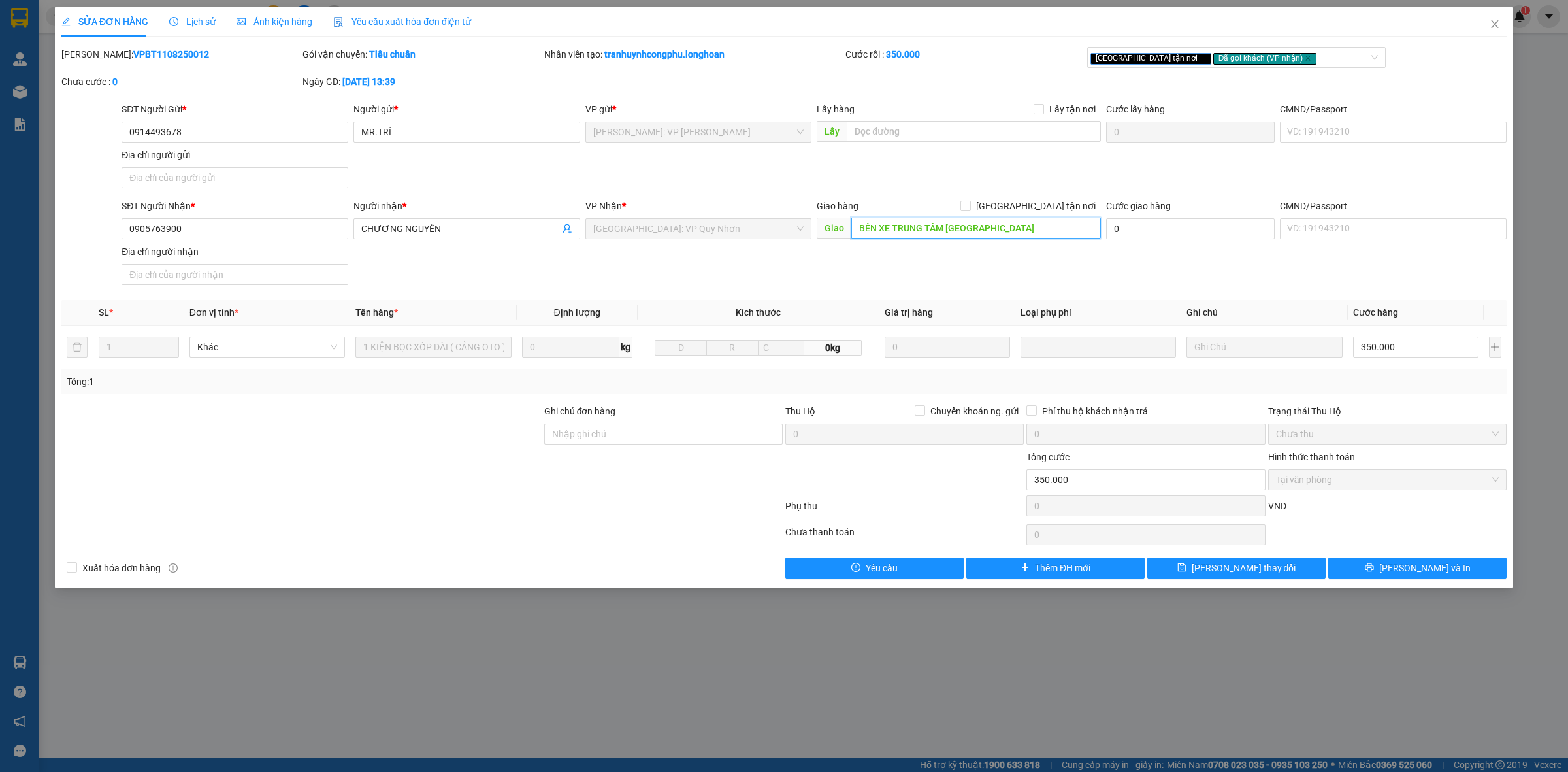
click at [1034, 236] on input "BẾN XE TRUNG TÂM [GEOGRAPHIC_DATA]" at bounding box center [975, 228] width 250 height 21
click at [1496, 21] on icon "close" at bounding box center [1495, 24] width 10 height 10
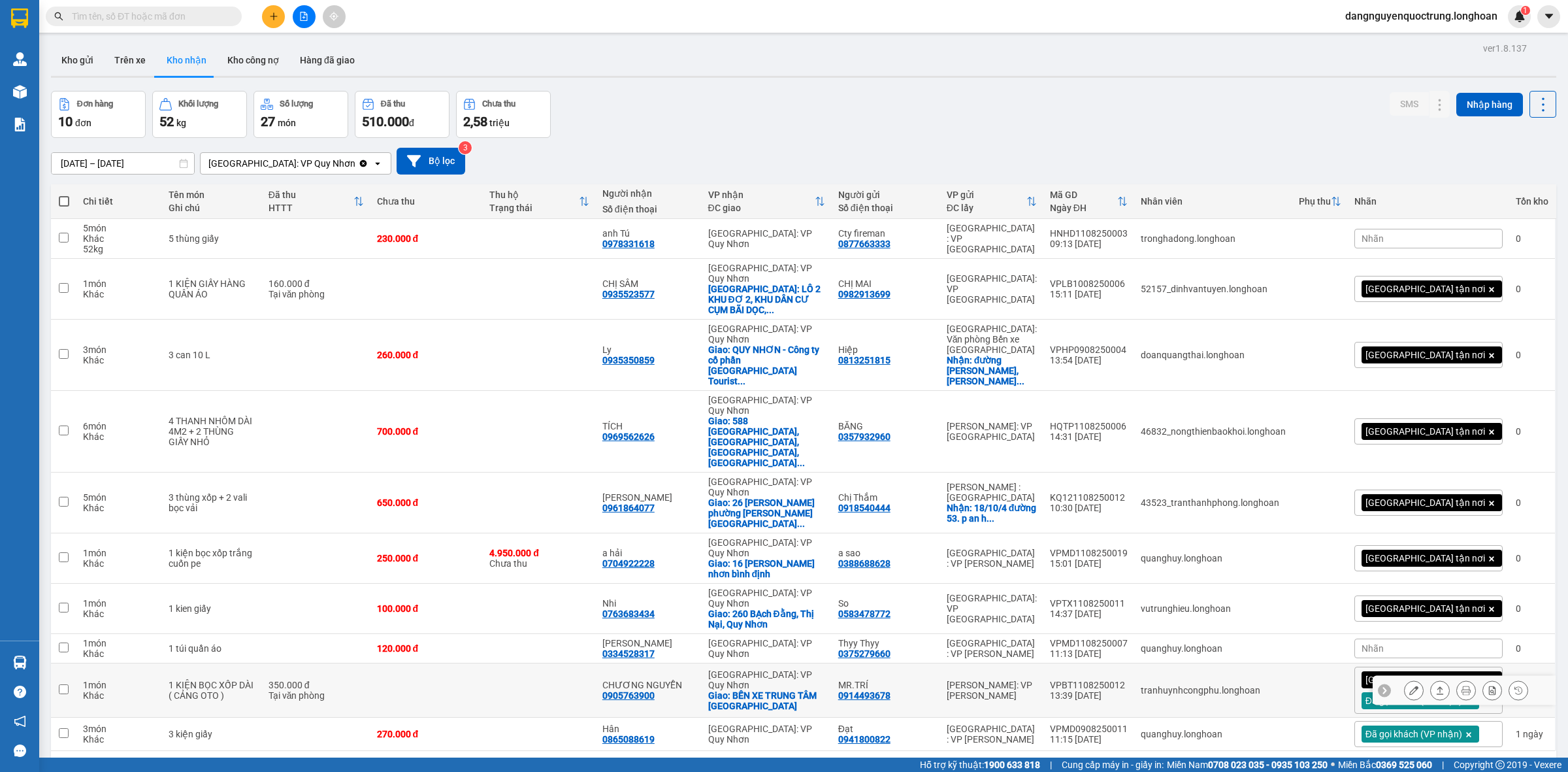
click at [1409, 685] on icon at bounding box center [1414, 690] width 9 height 9
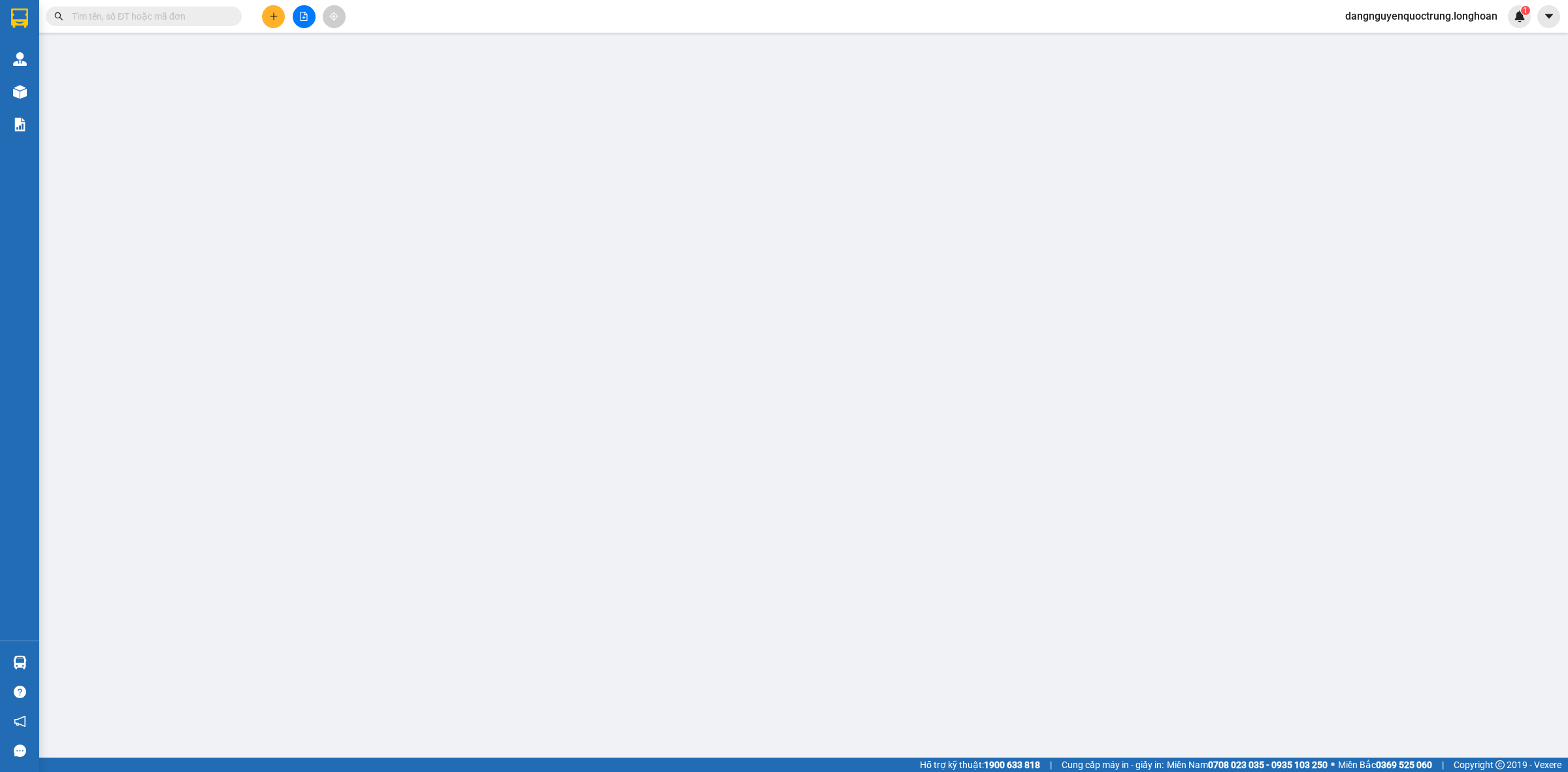
type input "0914493678"
type input "MR.TRÍ"
type input "0905763900"
type input "CHƯƠNG NGUYỄN"
checkbox input "true"
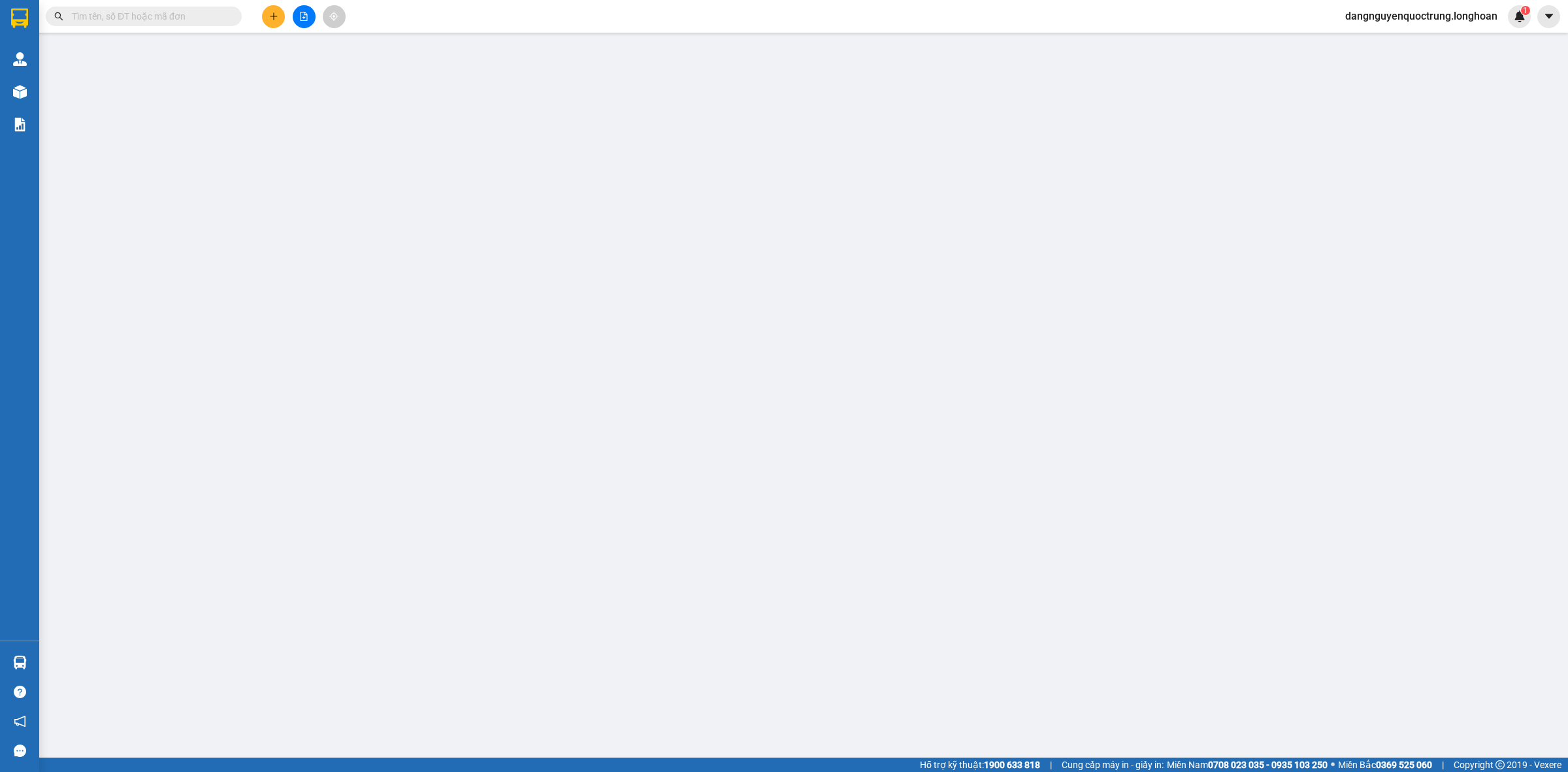
type input "BẾN XE TRUNG TÂM [GEOGRAPHIC_DATA]"
type input "350.000"
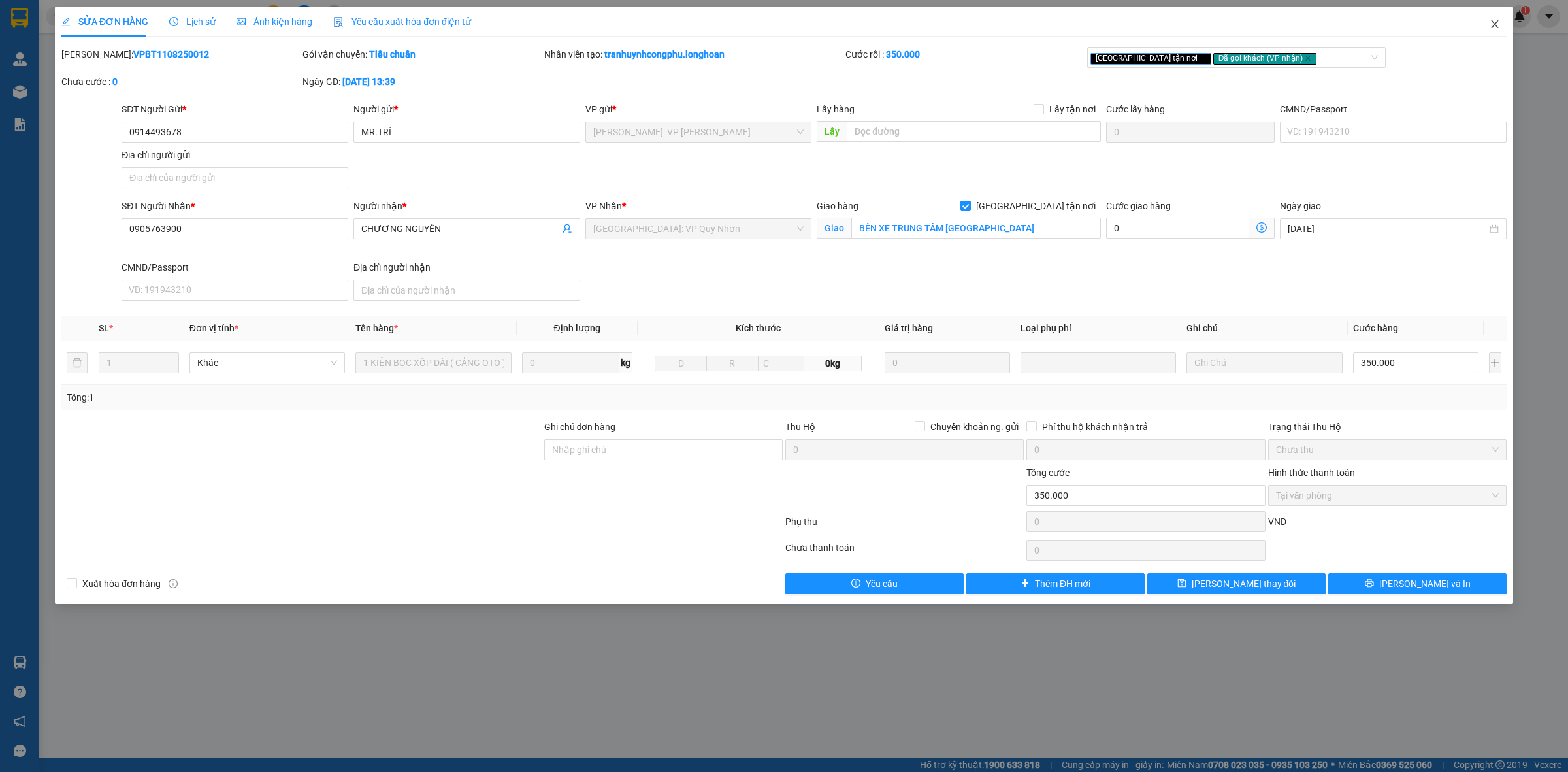
click at [1500, 30] on span "Close" at bounding box center [1495, 24] width 36 height 36
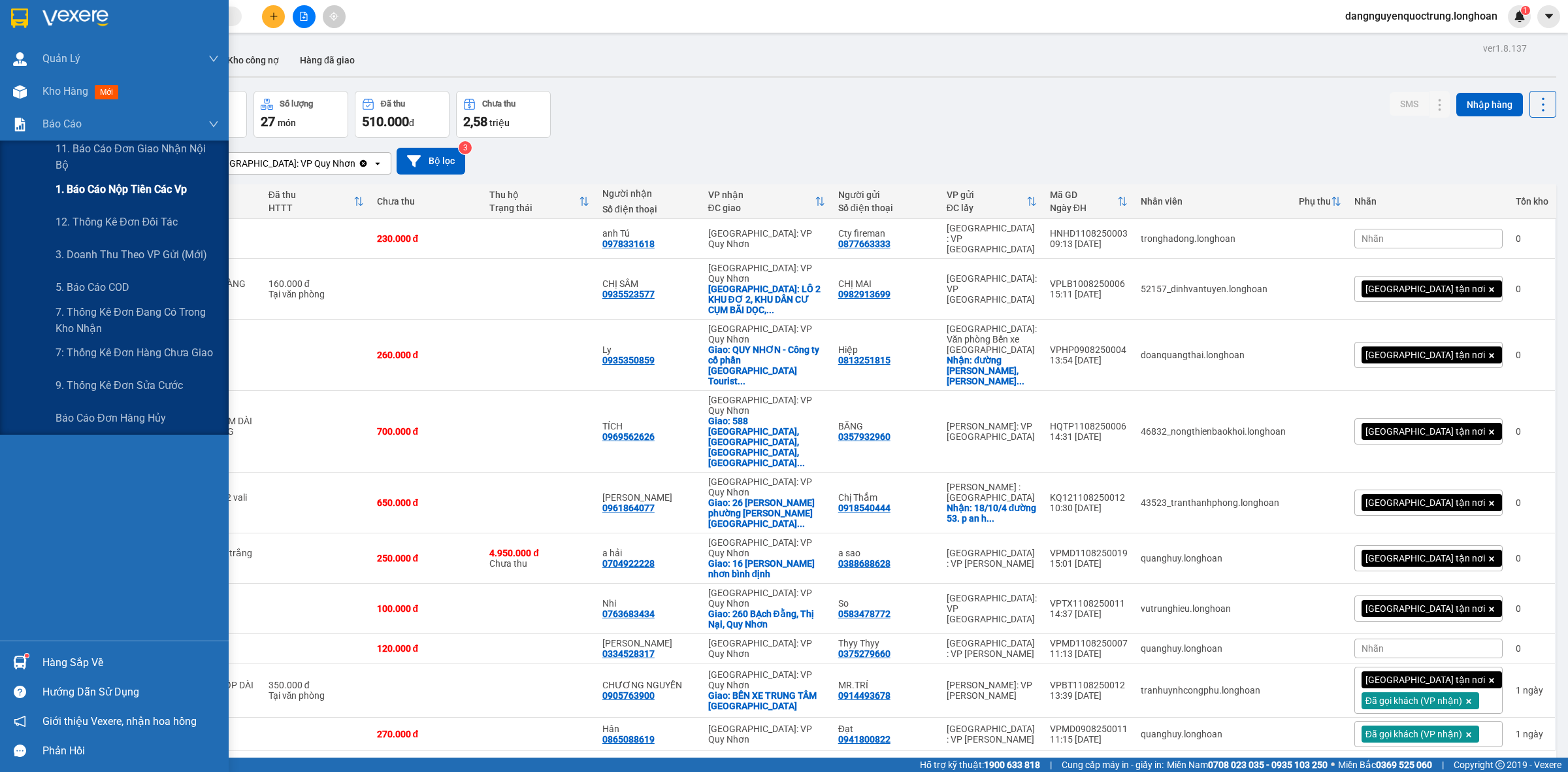
click at [99, 177] on div "1. Báo cáo nộp tiền các vp" at bounding box center [137, 190] width 164 height 33
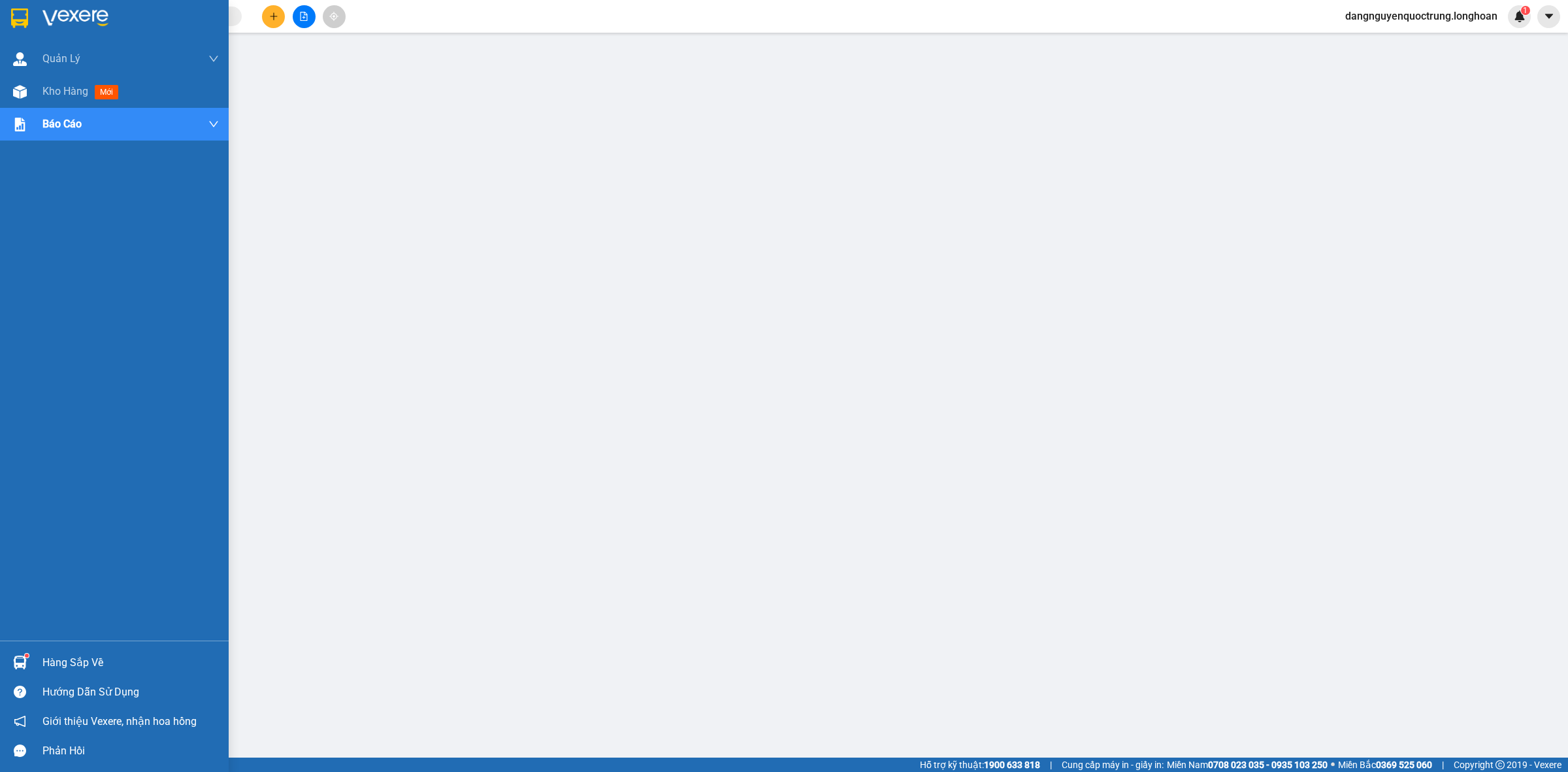
click at [0, 19] on div at bounding box center [114, 21] width 229 height 42
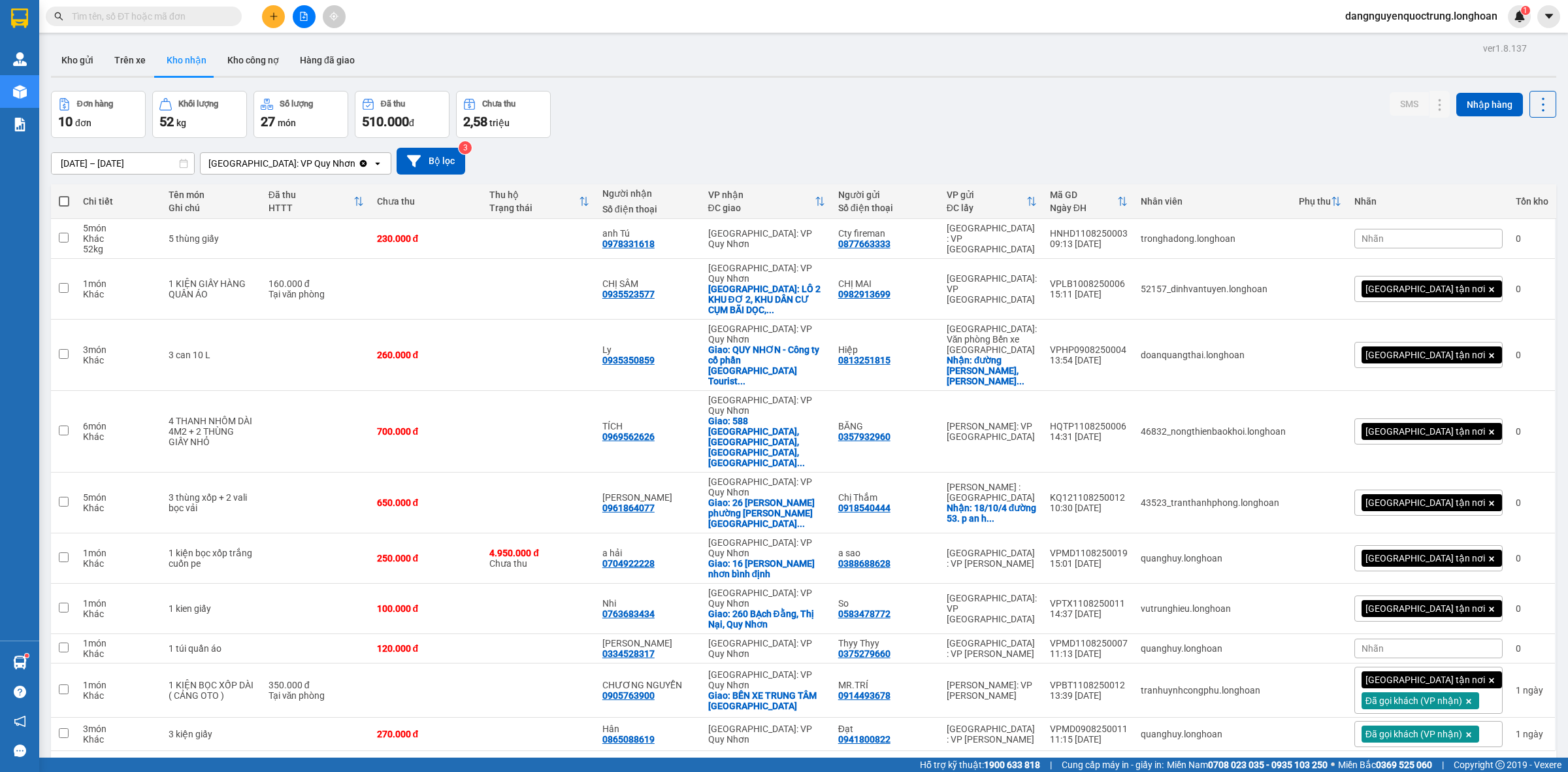
click at [135, 19] on input "text" at bounding box center [149, 16] width 154 height 14
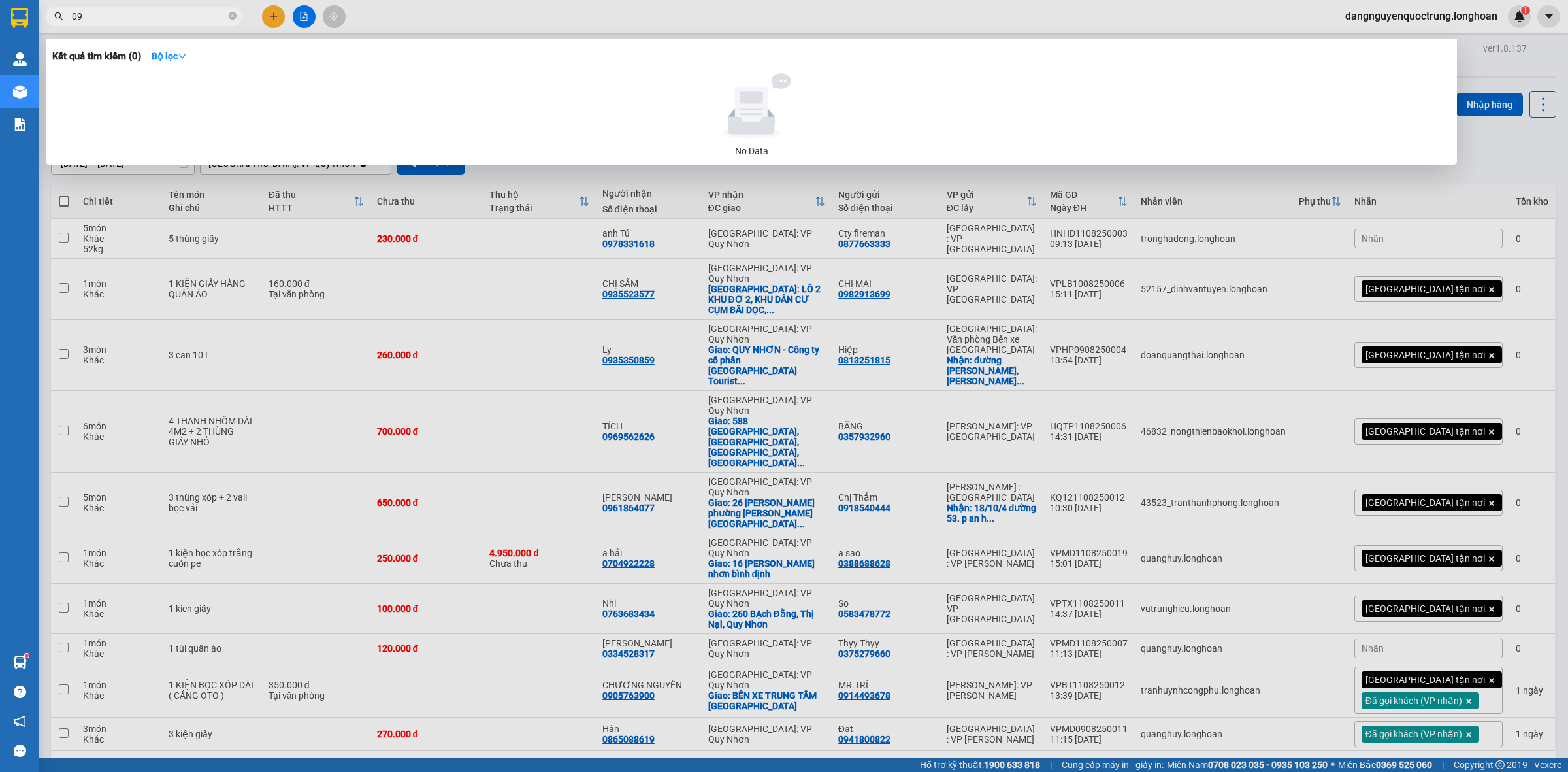
type input "0"
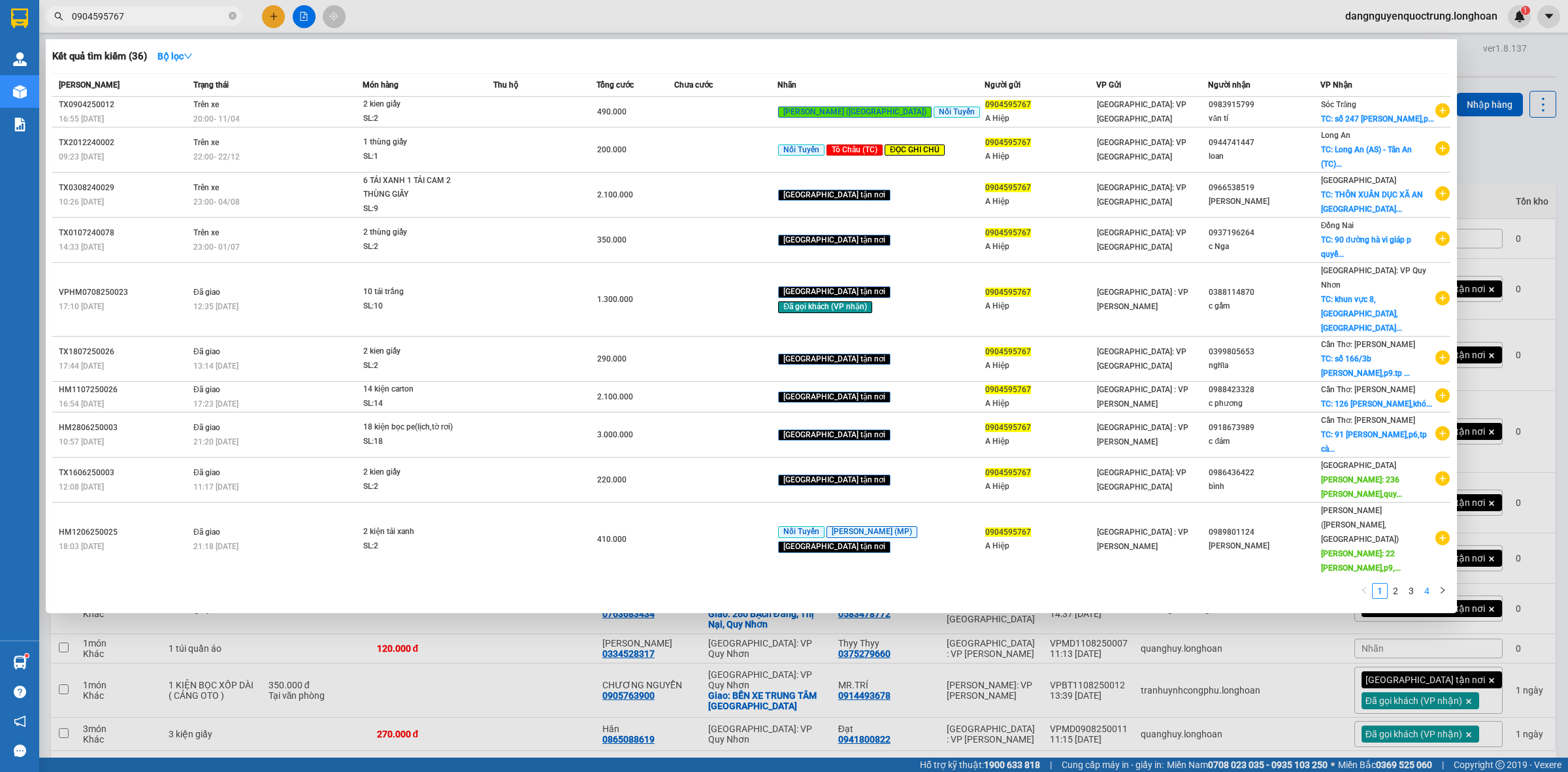
type input "0904595767"
click at [1428, 584] on link "4" at bounding box center [1427, 590] width 14 height 14
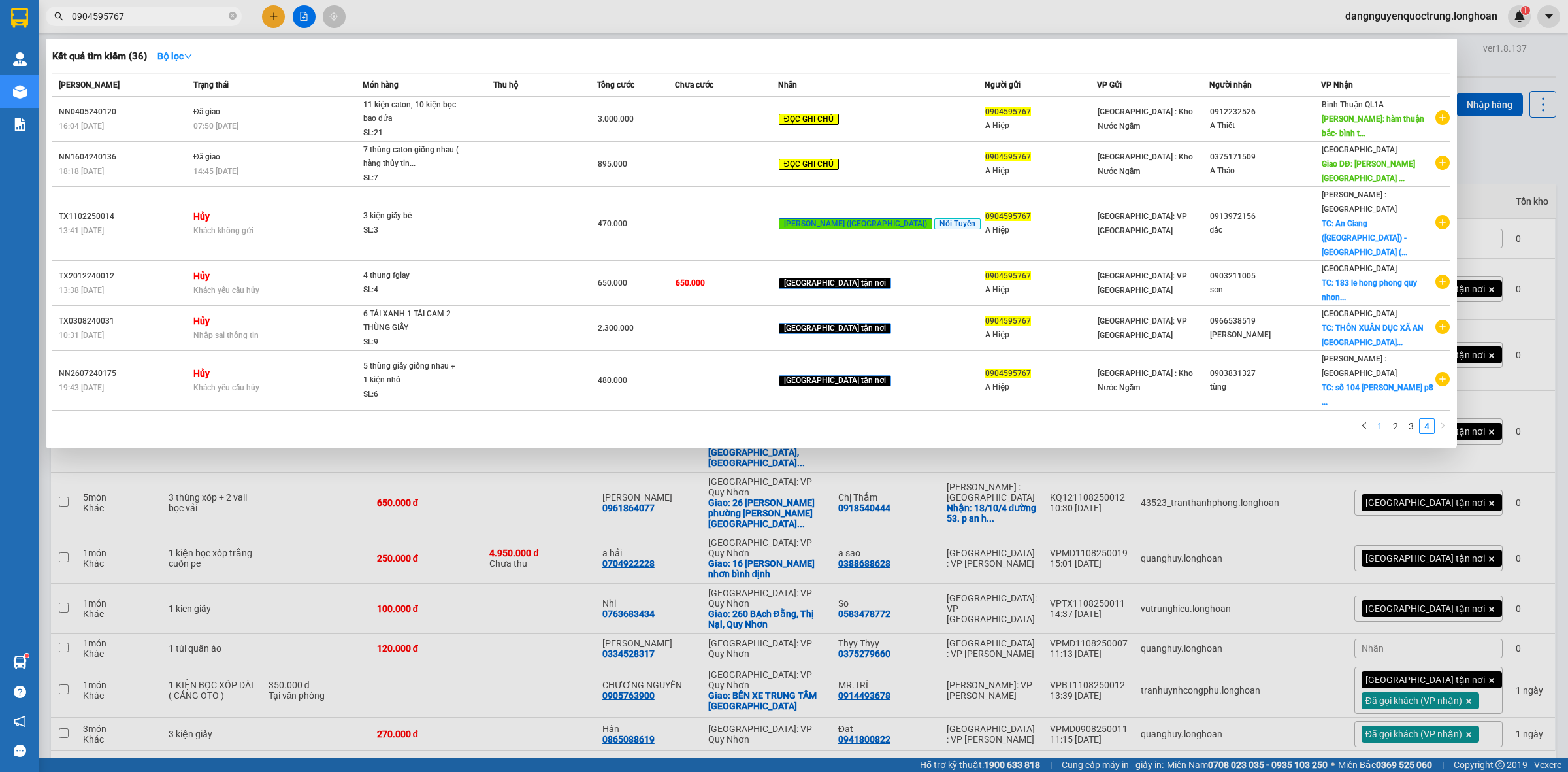
click at [1378, 419] on link "1" at bounding box center [1379, 425] width 14 height 14
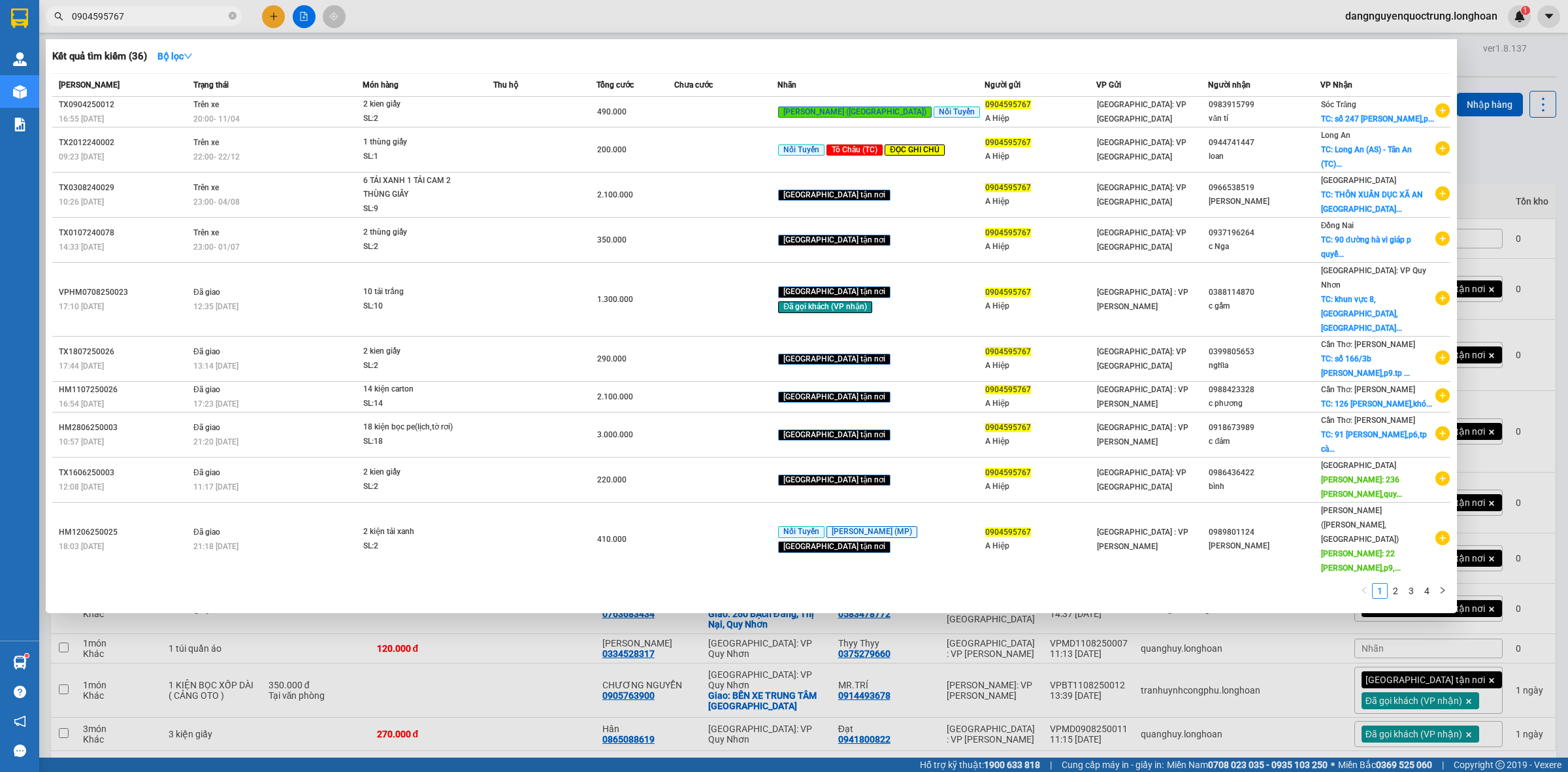
drag, startPoint x: 177, startPoint y: 14, endPoint x: 41, endPoint y: 36, distance: 137.8
click at [41, 28] on div "Kết quả tìm kiếm ( 36 ) Bộ lọc Mã ĐH Trạng thái Món hàng Thu hộ Tổng cước Chưa …" at bounding box center [127, 16] width 255 height 23
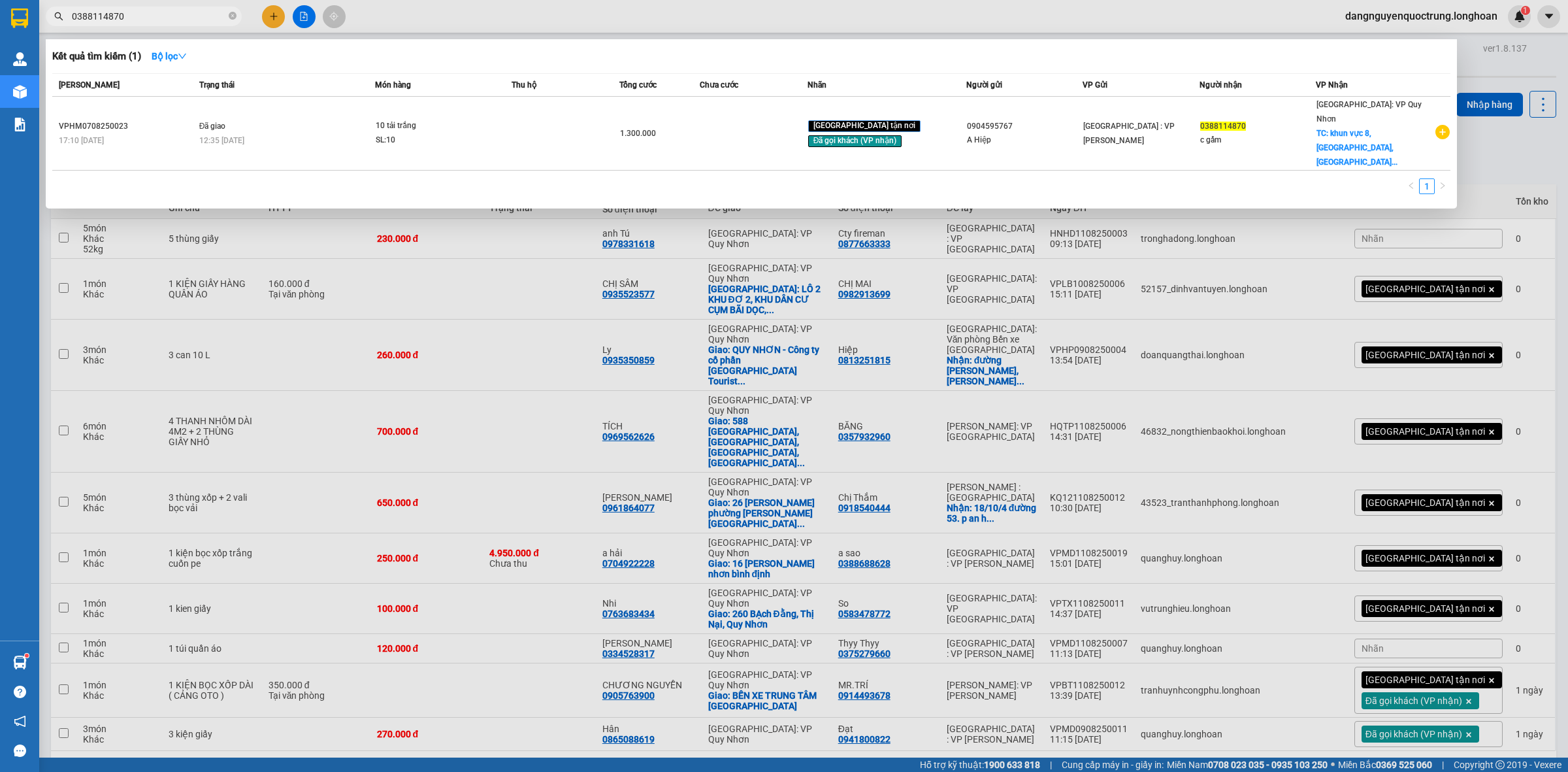
drag, startPoint x: 165, startPoint y: 21, endPoint x: 67, endPoint y: 27, distance: 98.2
click at [67, 27] on div "Kết quả tìm kiếm ( 1 ) Bộ lọc Mã ĐH Trạng thái Món hàng Thu hộ Tổng cước Chưa c…" at bounding box center [127, 16] width 255 height 23
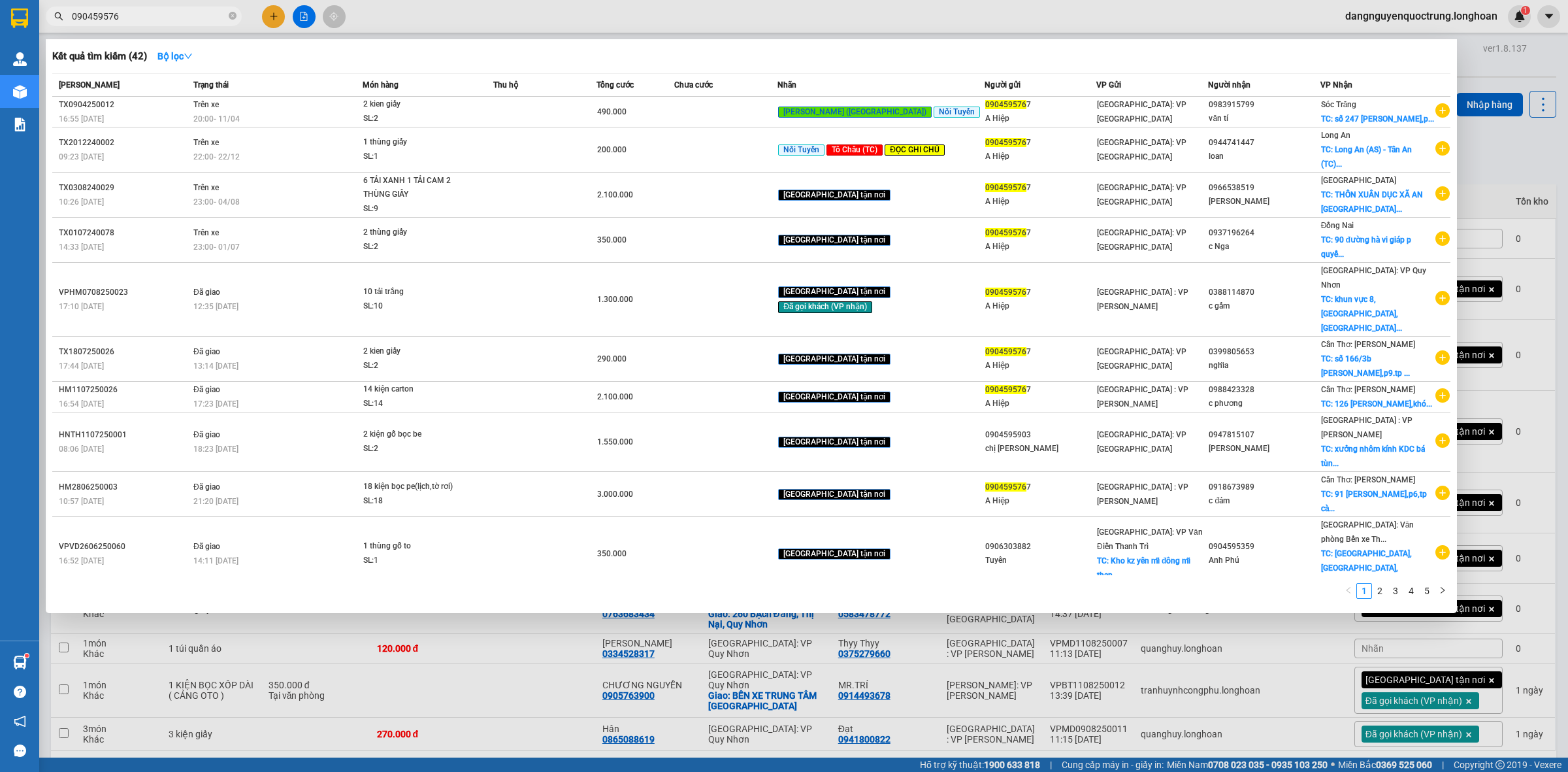
type input "0904595767"
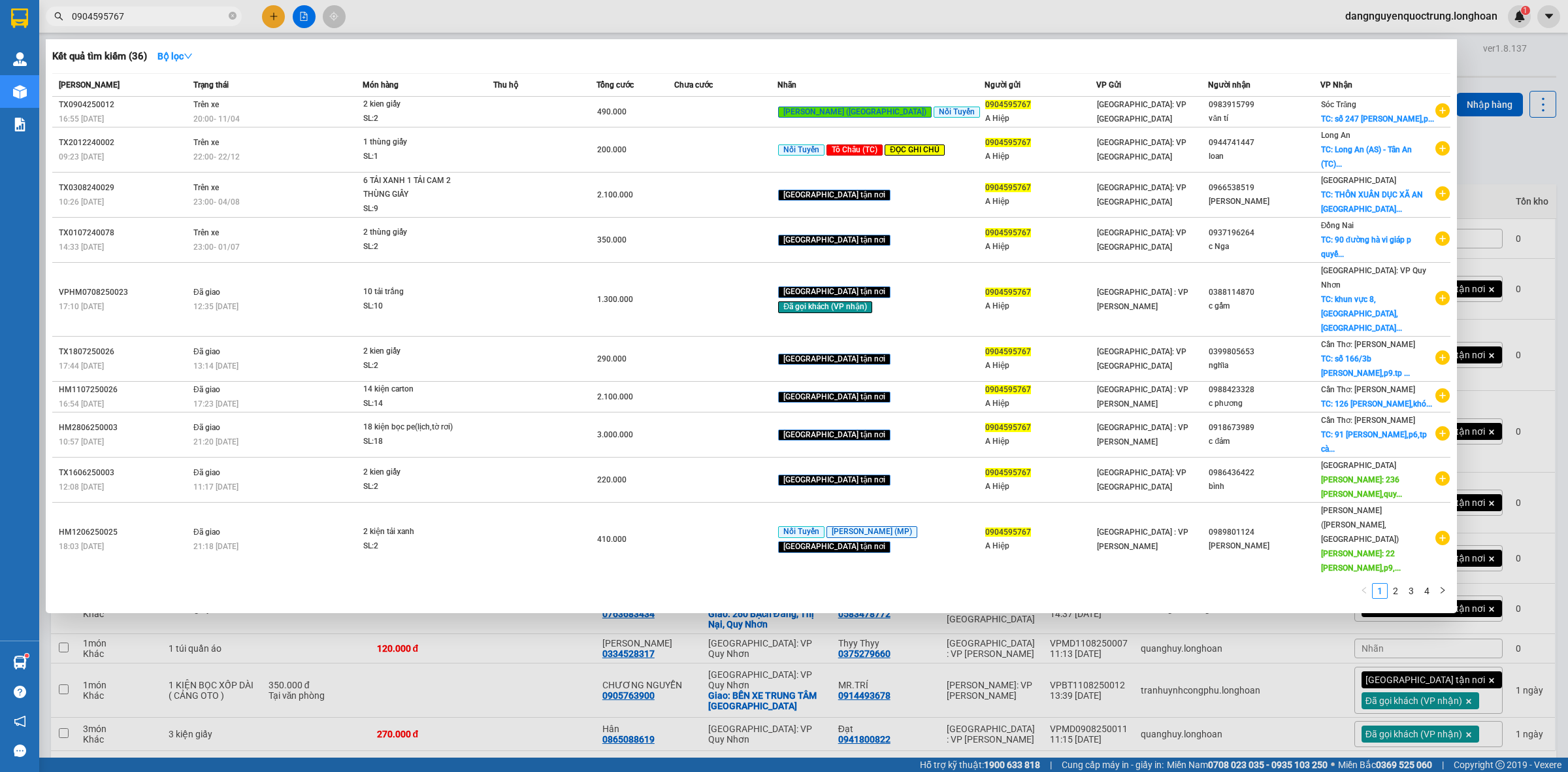
click at [556, 723] on div at bounding box center [784, 386] width 1568 height 772
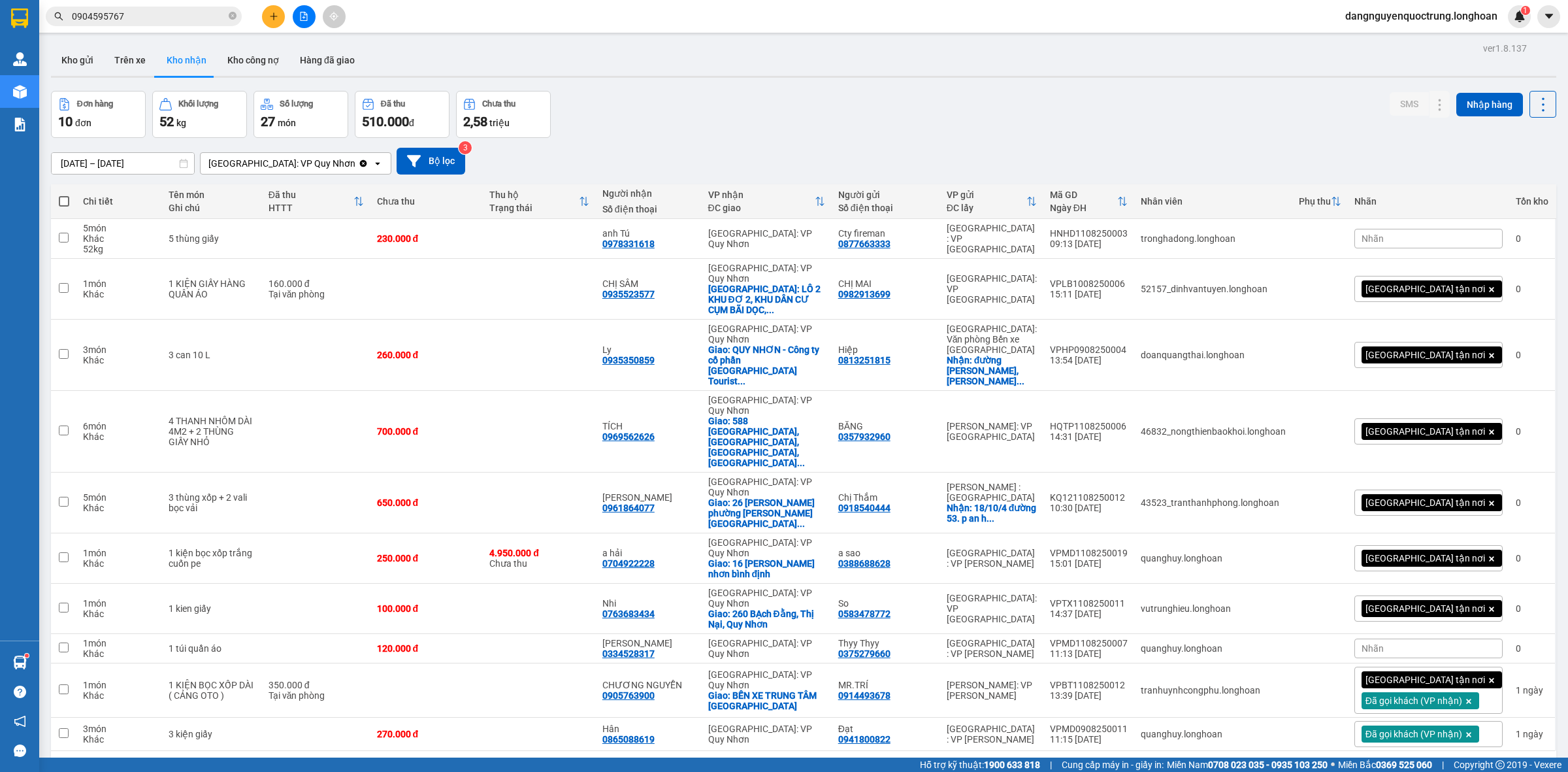
click at [299, 16] on icon "file-add" at bounding box center [304, 16] width 9 height 9
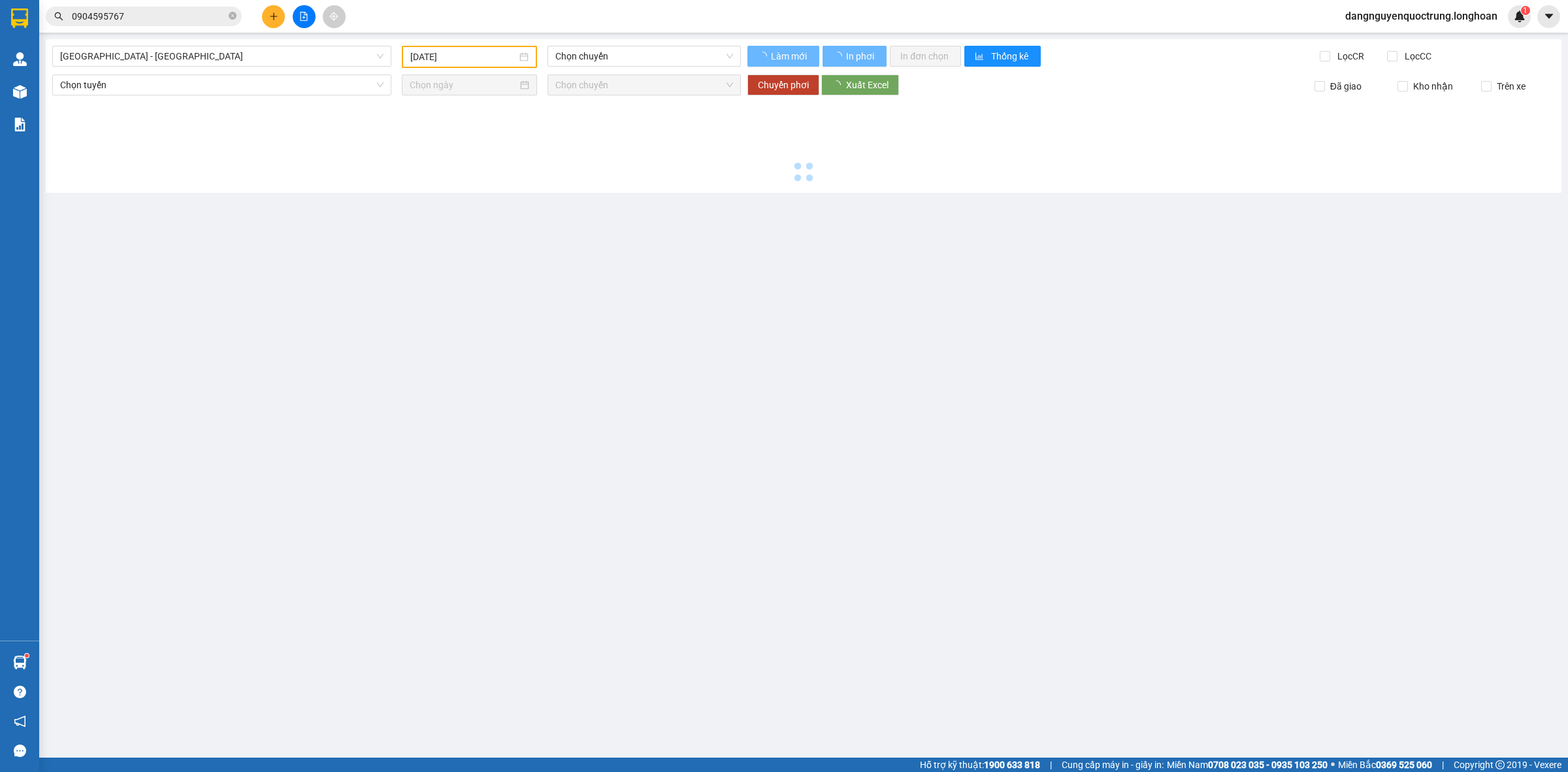
type input "[DATE]"
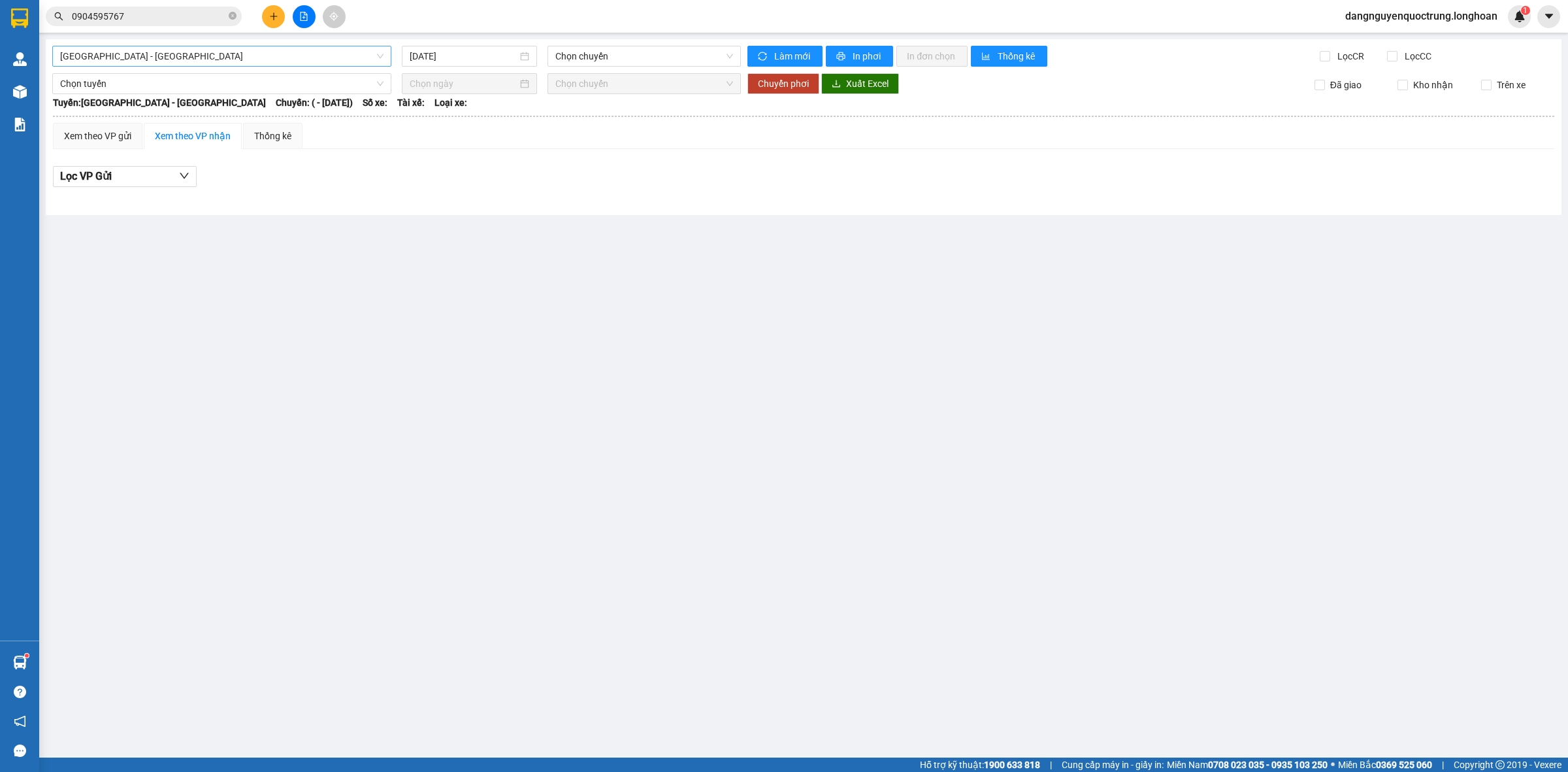
click at [261, 50] on span "[GEOGRAPHIC_DATA] - [GEOGRAPHIC_DATA]" at bounding box center [221, 56] width 324 height 19
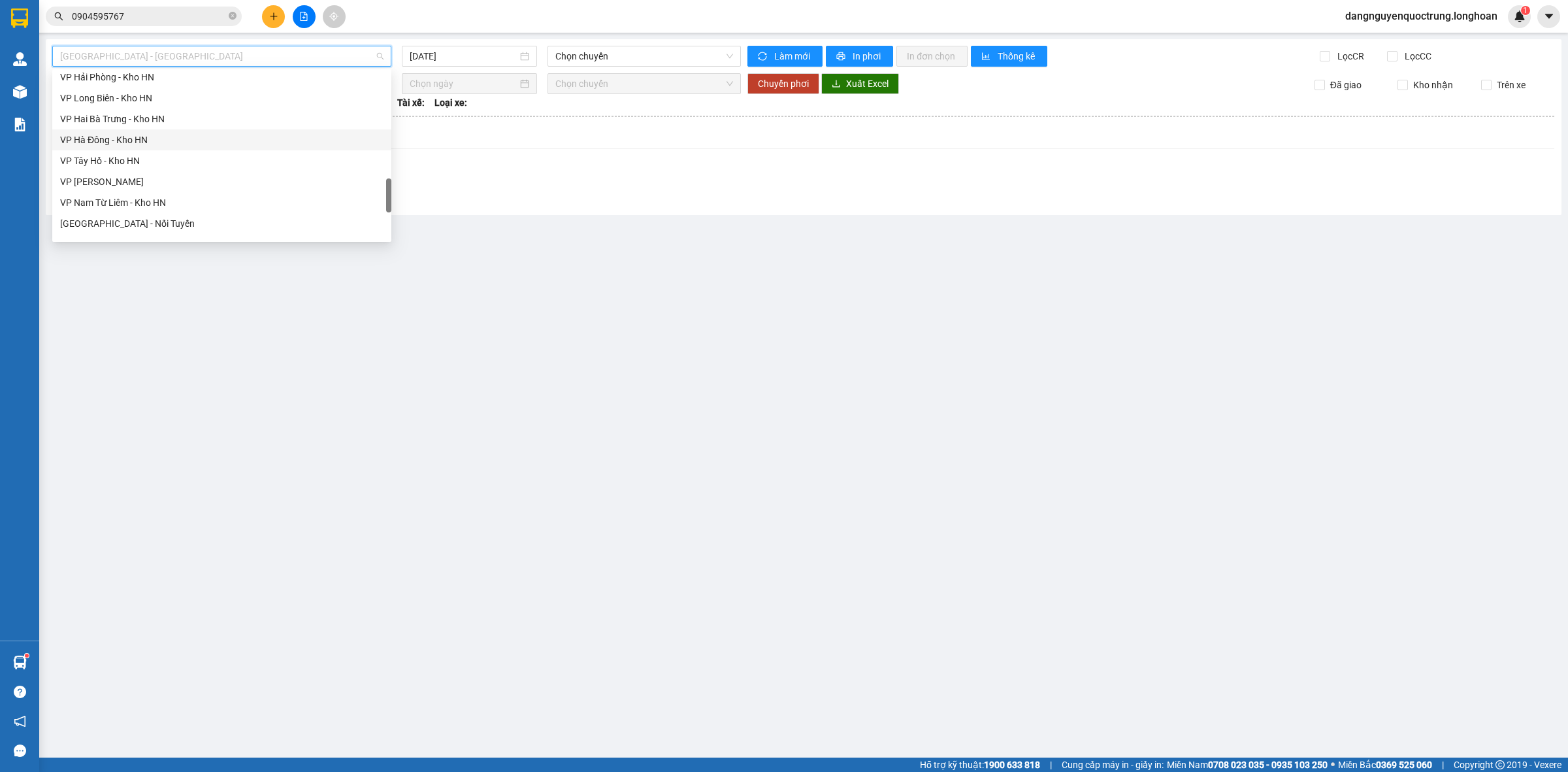
scroll to position [856, 0]
click at [144, 130] on div "Nam [GEOGRAPHIC_DATA]" at bounding box center [221, 124] width 324 height 14
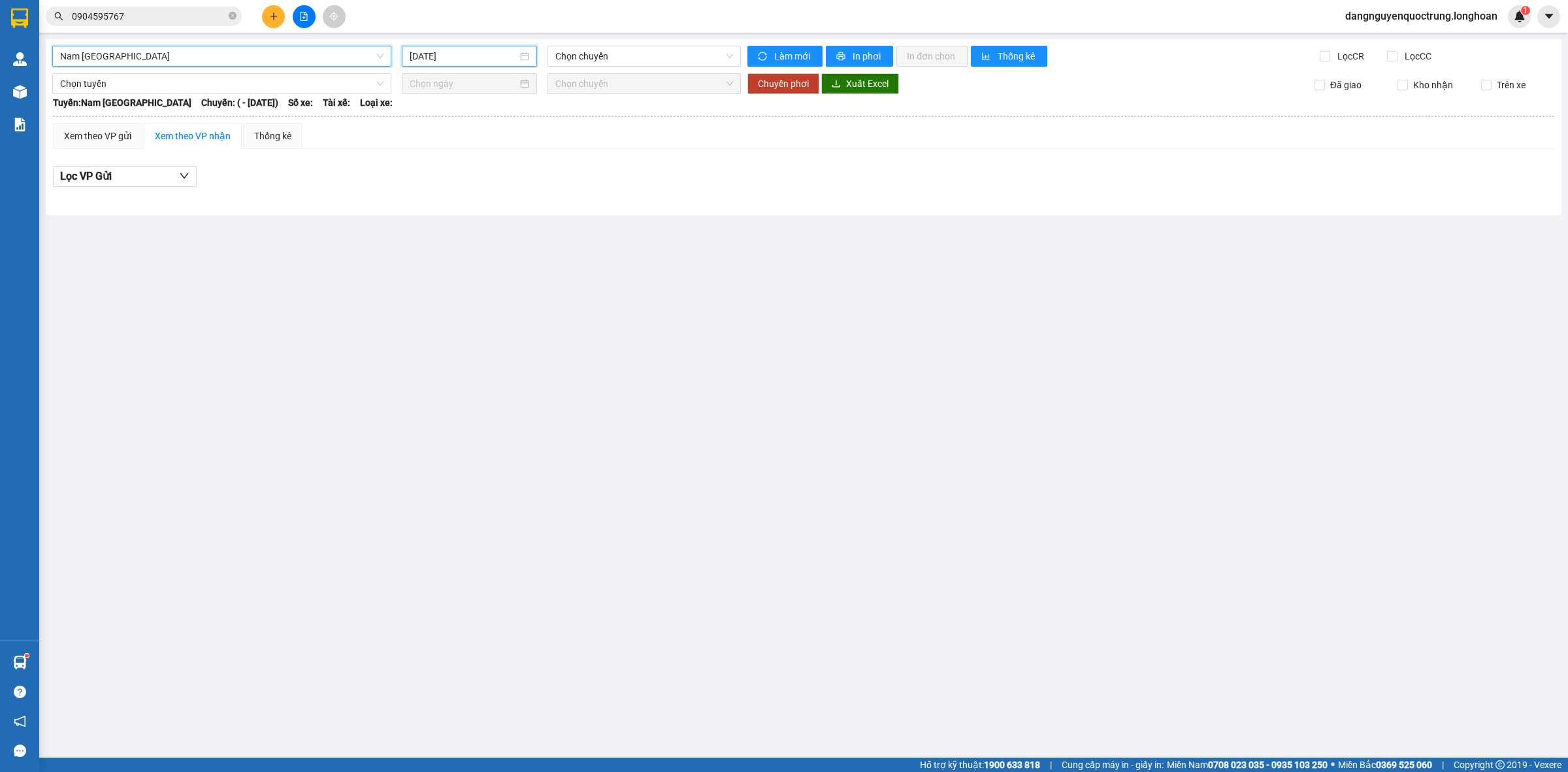
click at [482, 53] on input "[DATE]" at bounding box center [464, 56] width 108 height 14
click at [428, 172] on div "10" at bounding box center [421, 171] width 16 height 16
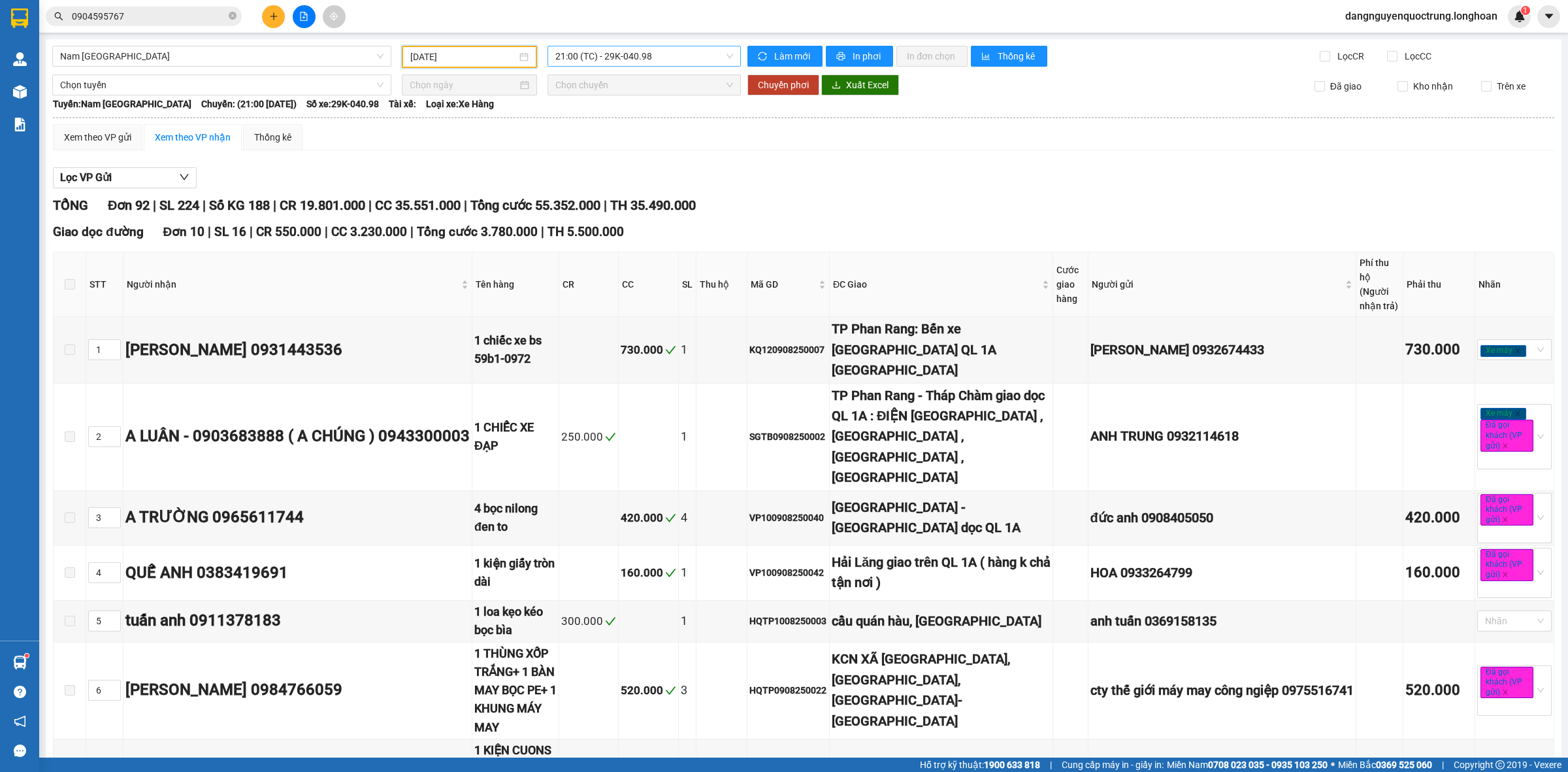
click at [681, 53] on span "21:00 (TC) - 29K-040.98" at bounding box center [644, 56] width 178 height 19
click at [628, 123] on div "23:00 (TC) - 29E-097.92" at bounding box center [602, 124] width 102 height 14
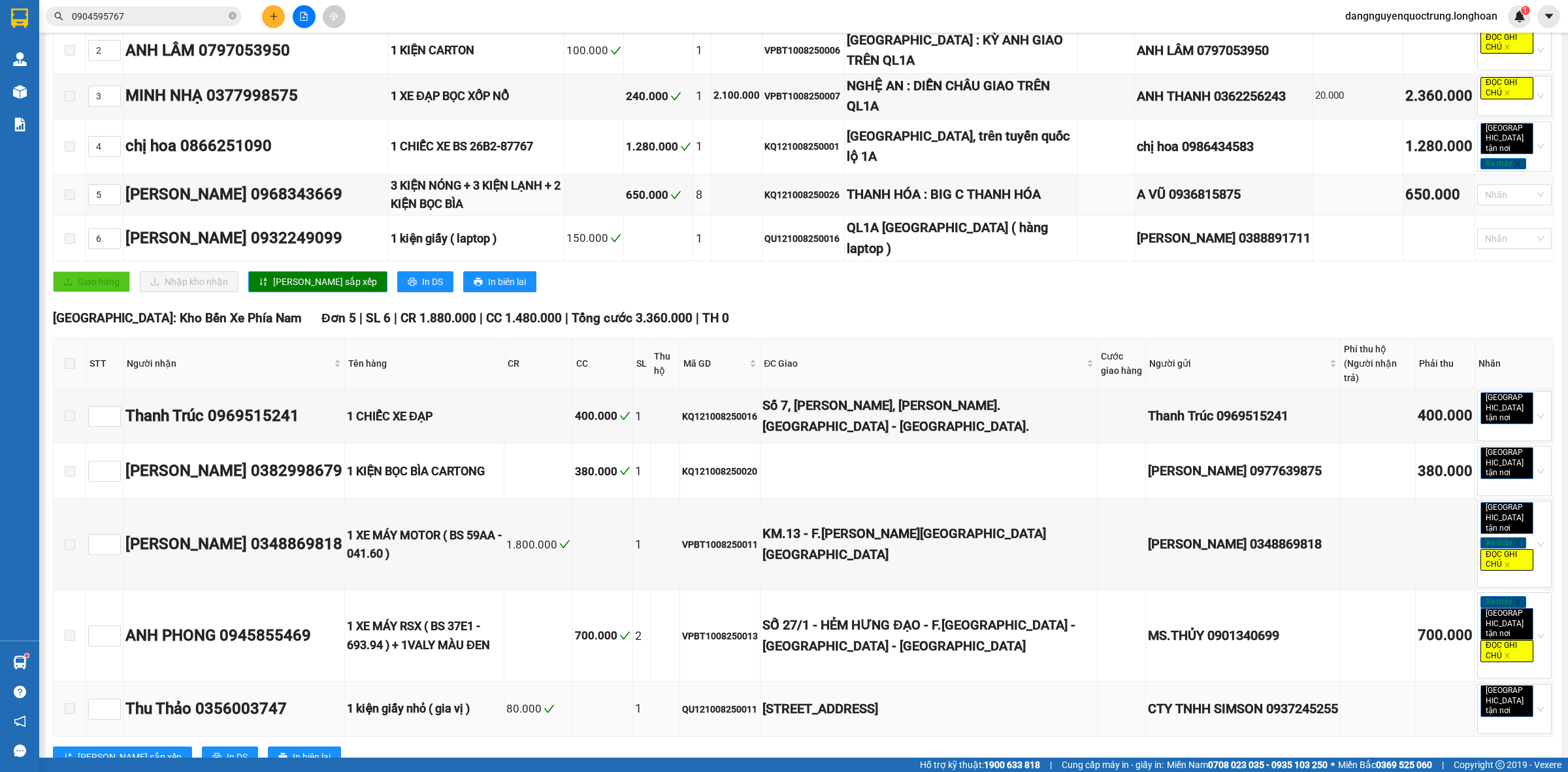
scroll to position [408, 0]
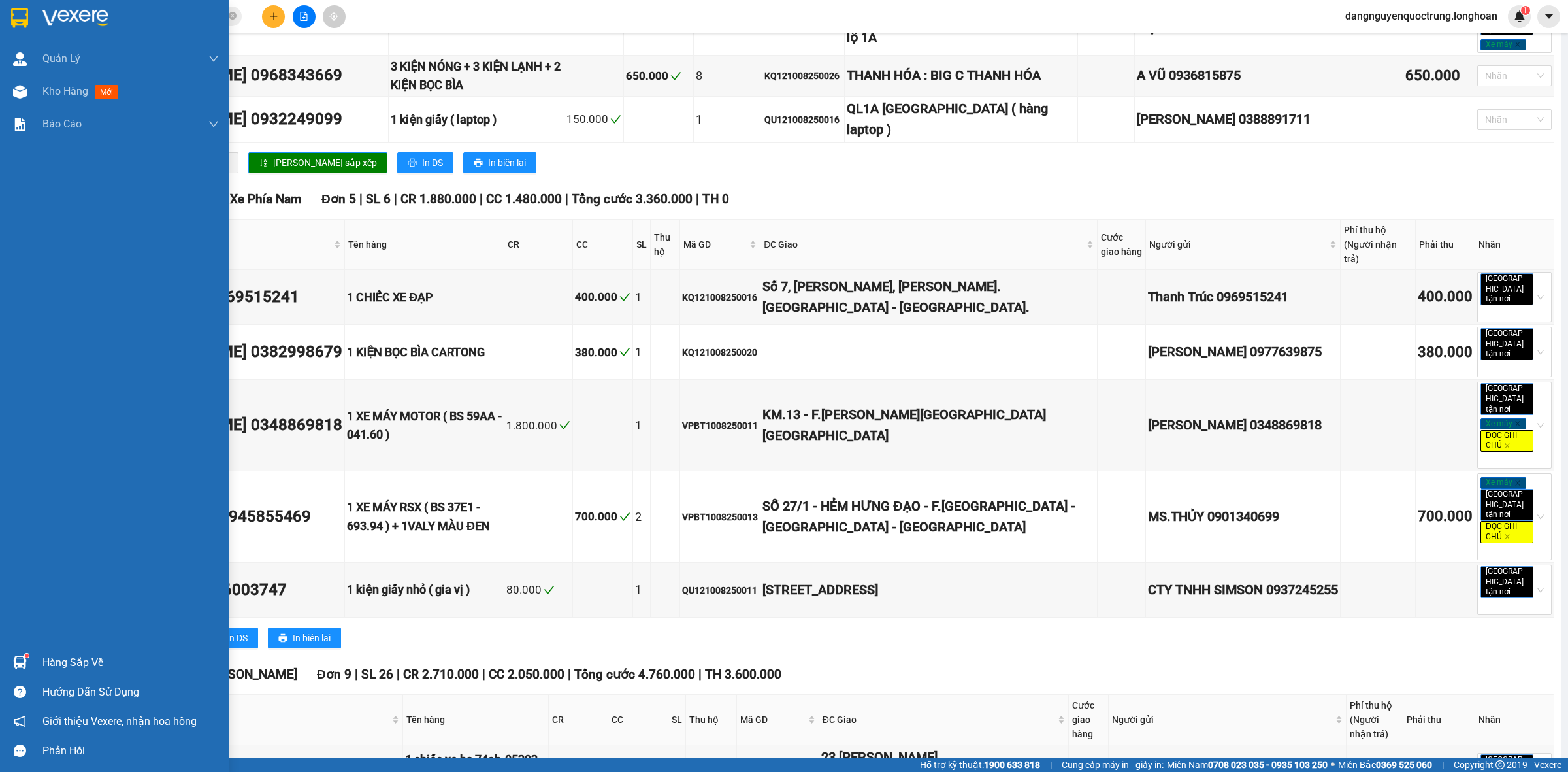
click at [21, 654] on div at bounding box center [19, 662] width 23 height 23
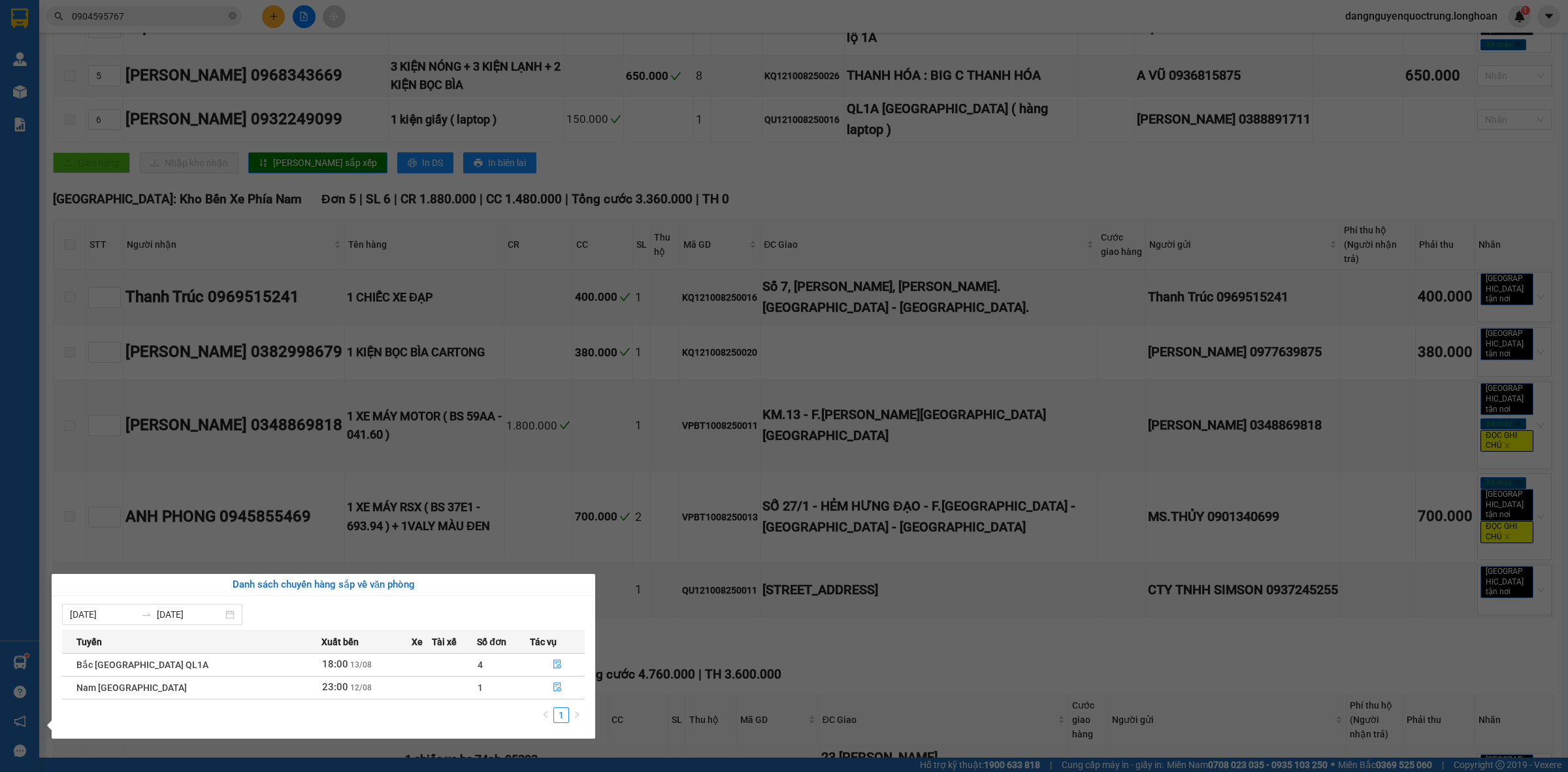
click at [21, 654] on div "Quản [PERSON_NAME] lý giao nhận mới Kho hàng mới Báo cáo 11. Báo cáo đơn giao n…" at bounding box center [19, 386] width 39 height 772
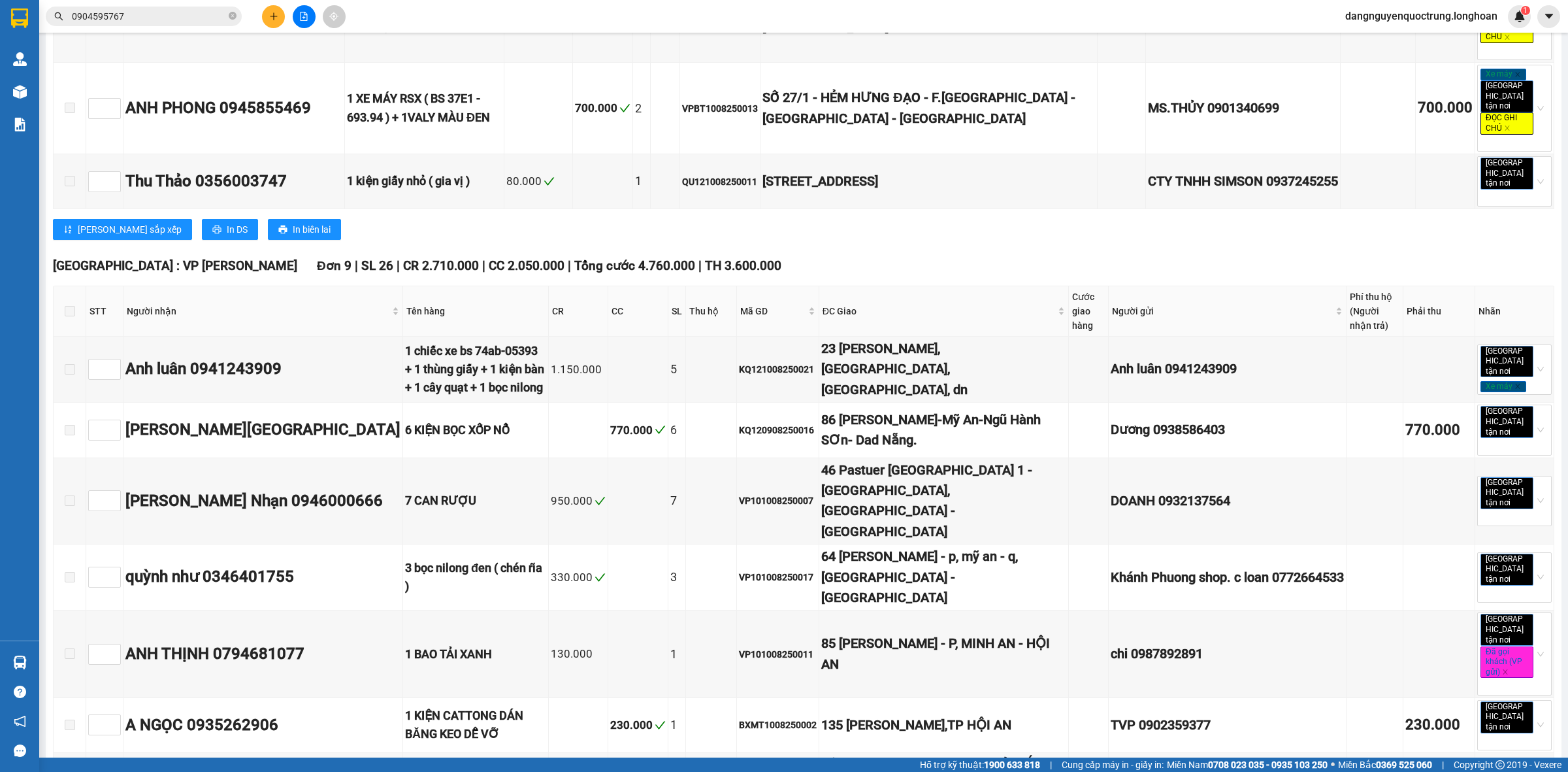
scroll to position [0, 0]
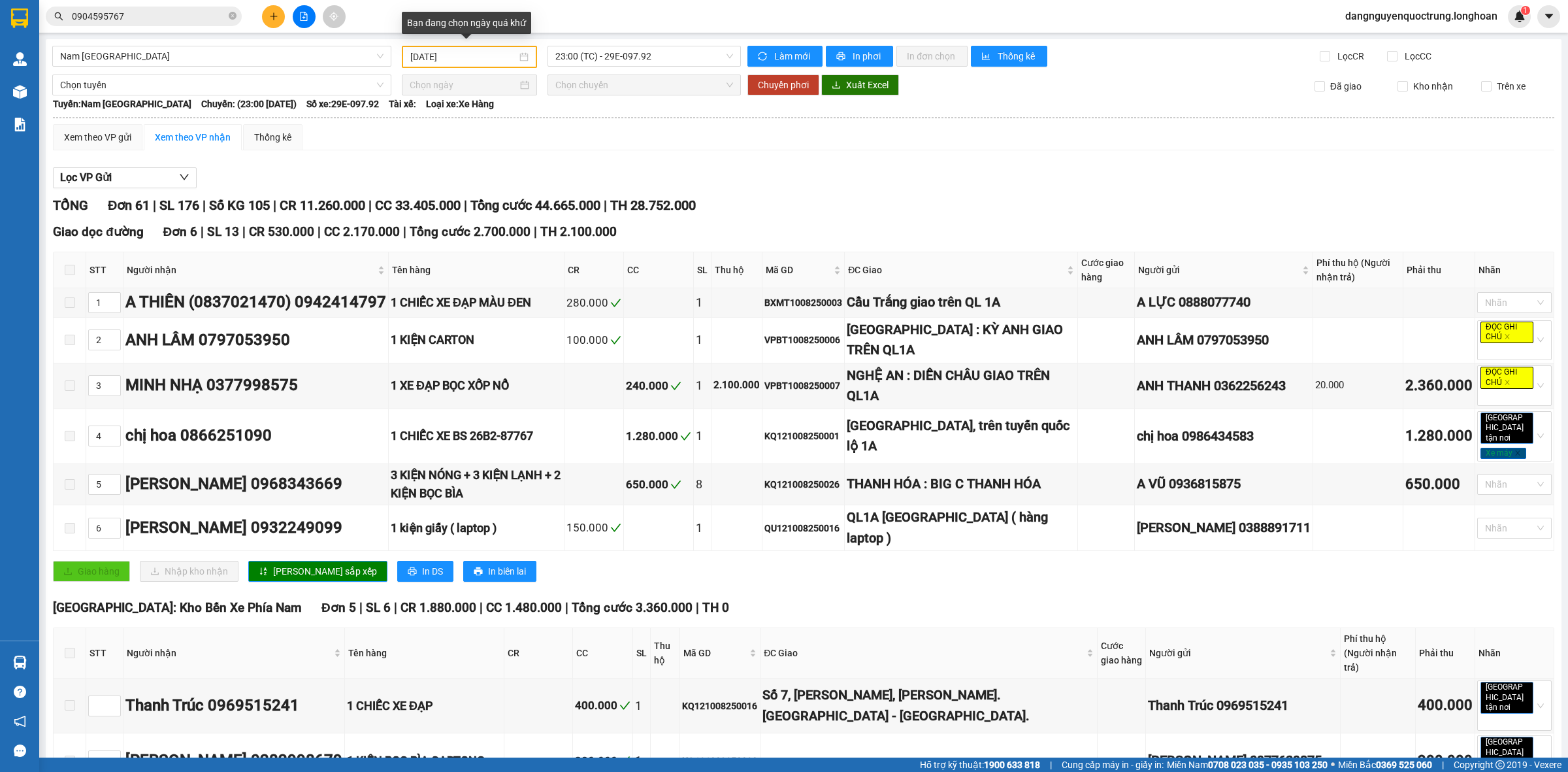
click at [497, 51] on input "[DATE]" at bounding box center [464, 56] width 107 height 14
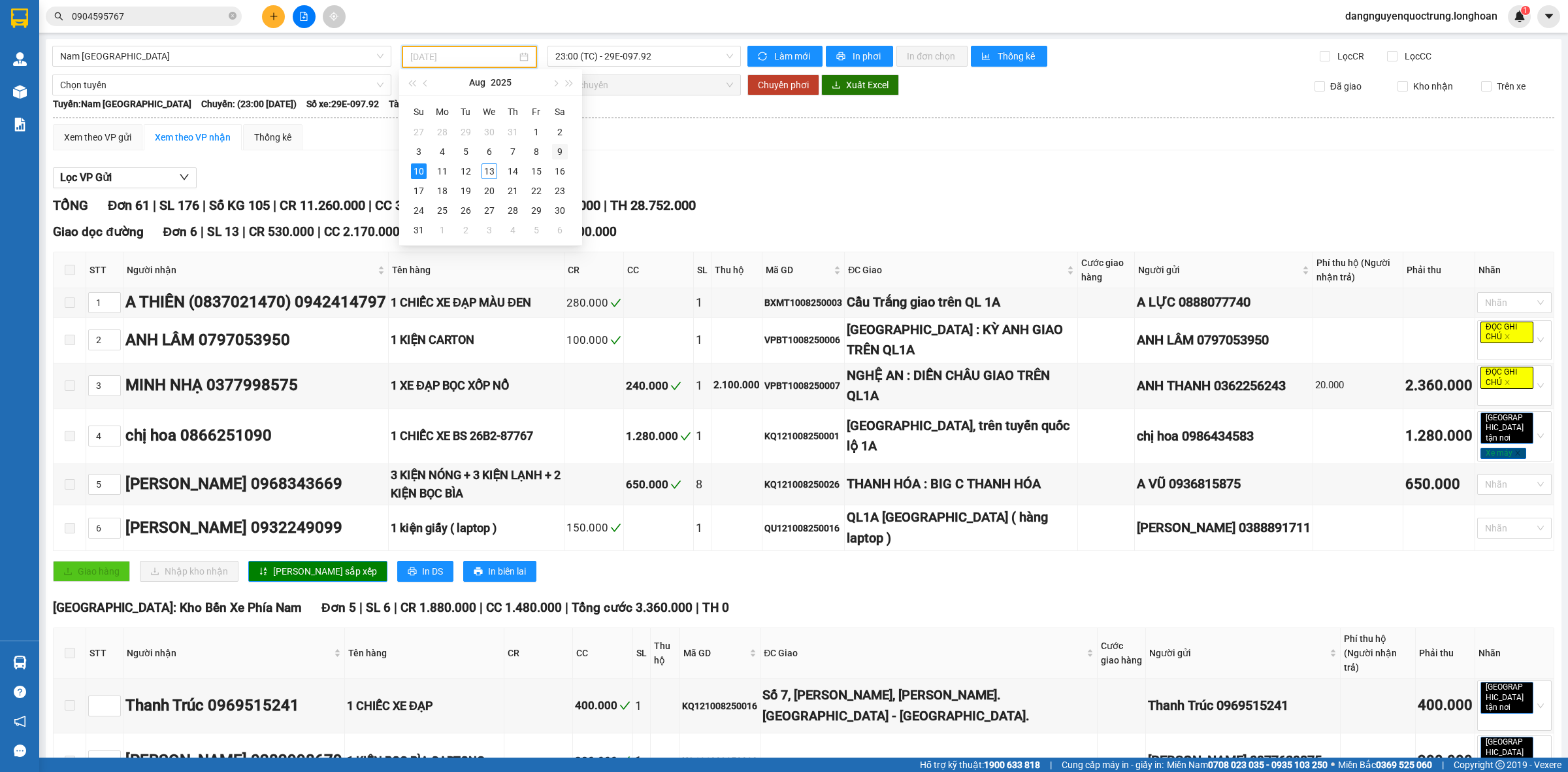
click at [560, 147] on div "9" at bounding box center [559, 151] width 16 height 16
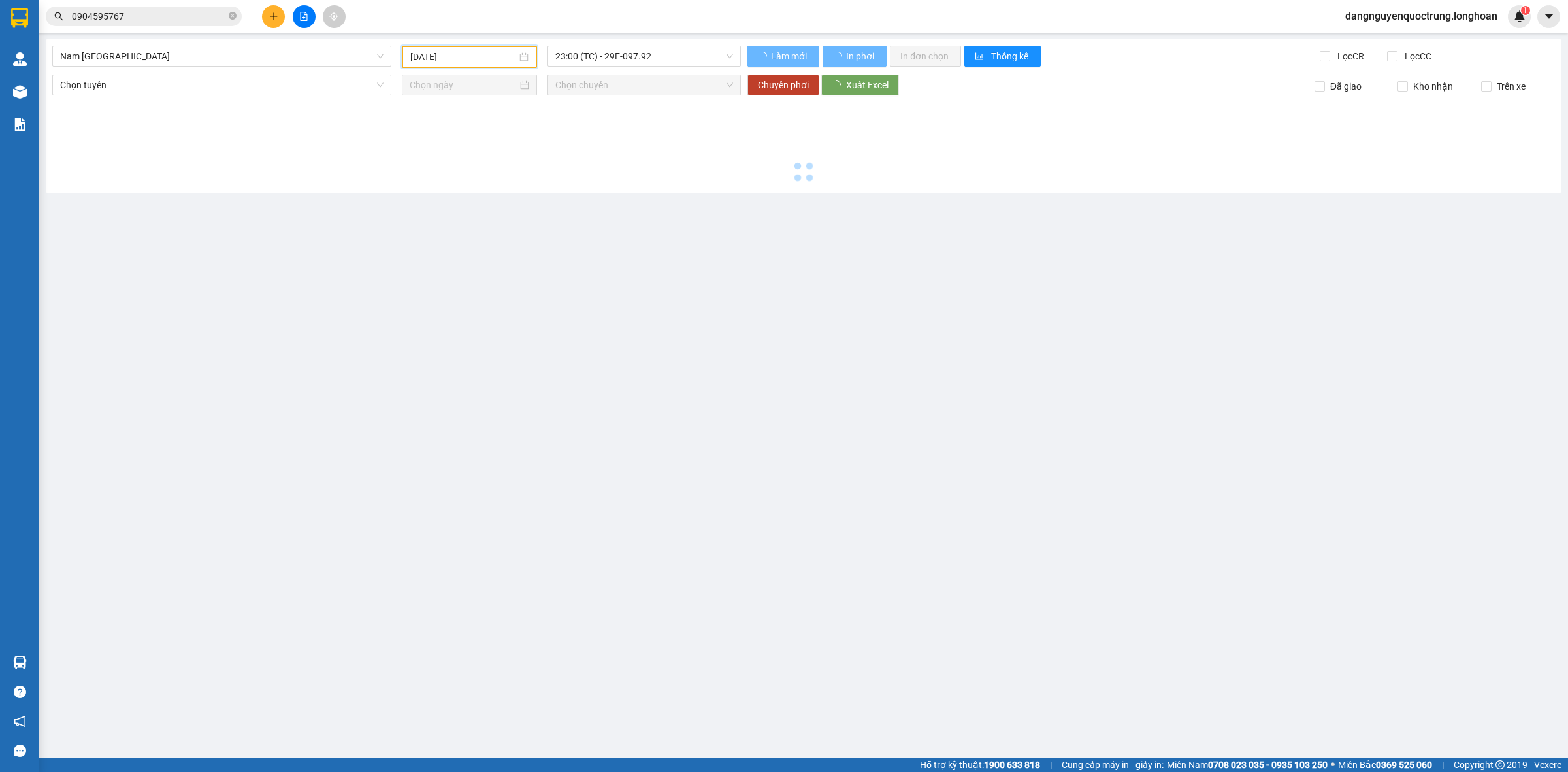
type input "[DATE]"
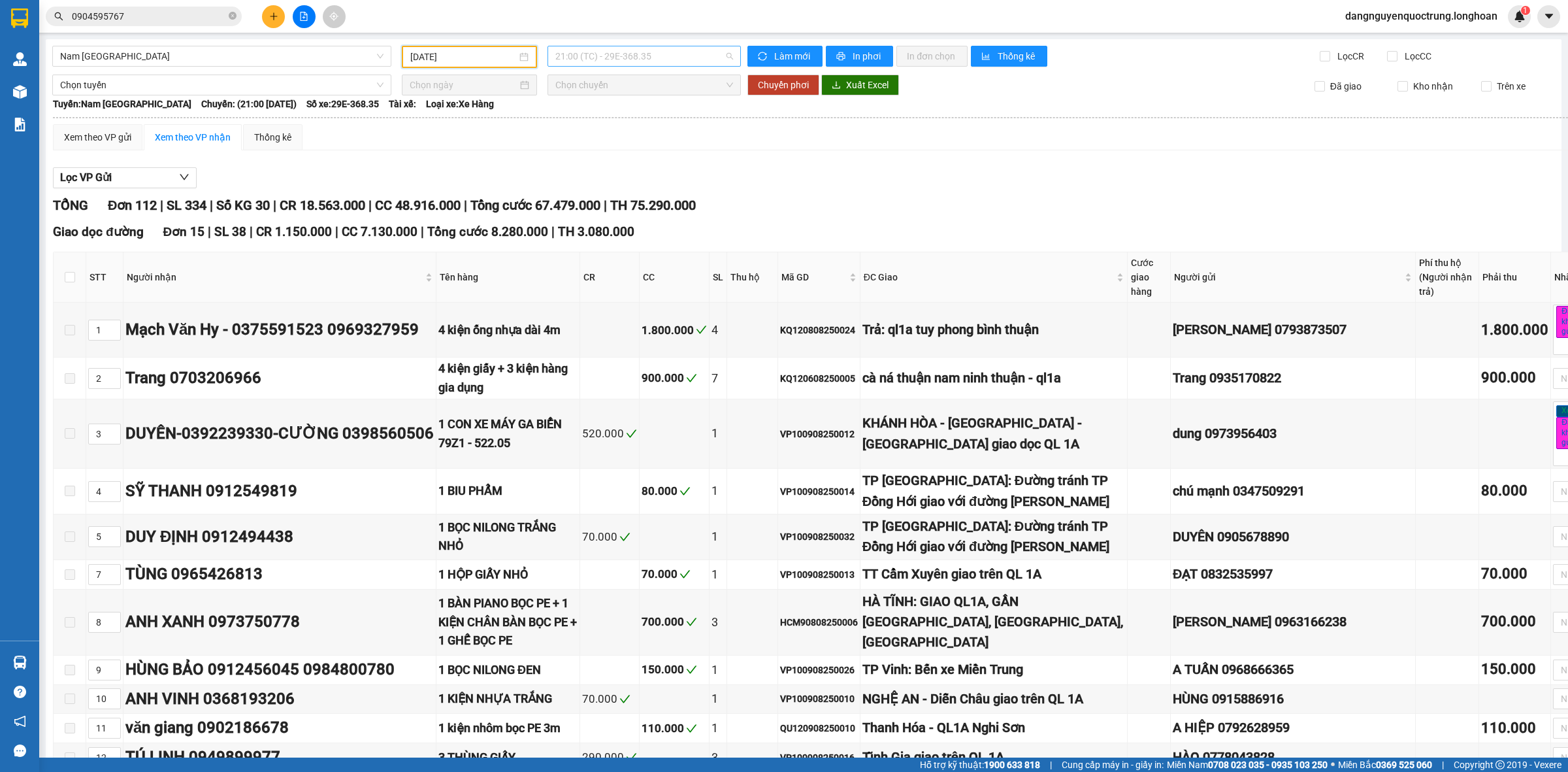
click at [677, 56] on span "21:00 (TC) - 29E-368.35" at bounding box center [644, 56] width 178 height 19
click at [674, 59] on span "21:00 (TC) - 29E-368.35" at bounding box center [644, 56] width 178 height 19
click at [524, 56] on div "[DATE]" at bounding box center [470, 56] width 119 height 14
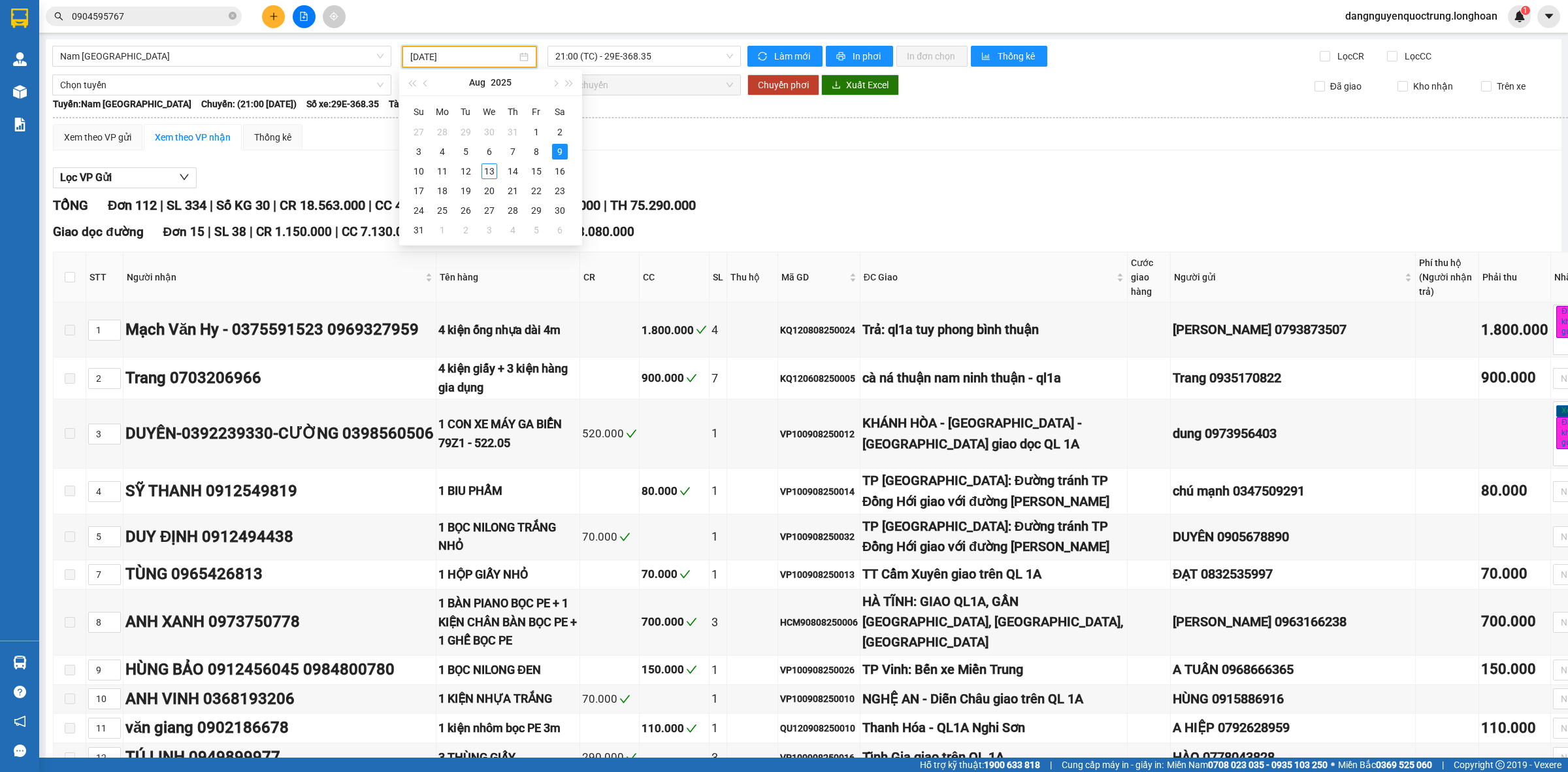
click at [684, 17] on div "Kết quả tìm kiếm ( 36 ) Bộ lọc Mã ĐH Trạng thái Món hàng Thu hộ Tổng cước Chưa …" at bounding box center [784, 16] width 1568 height 33
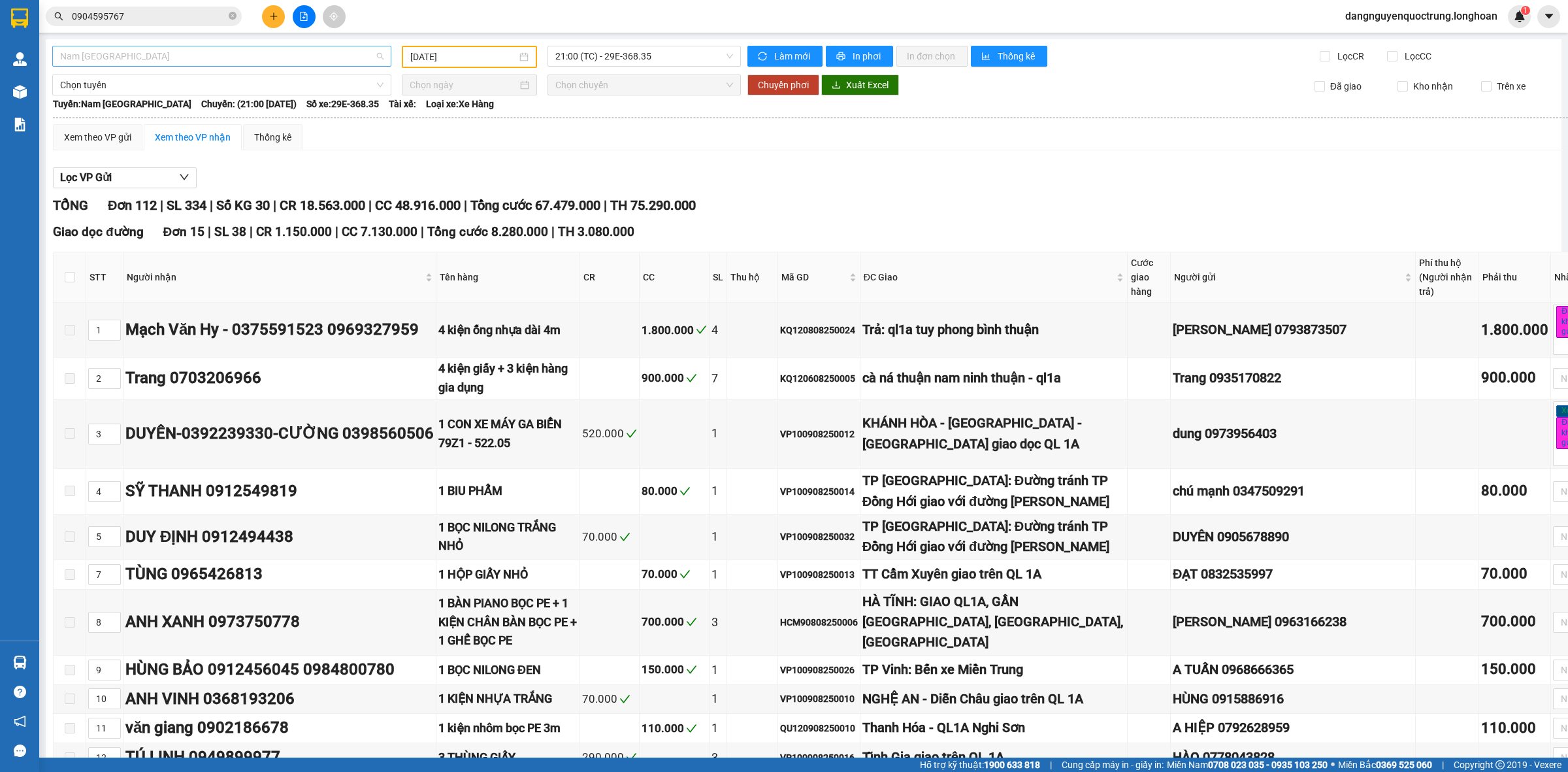
click at [290, 64] on span "Nam [GEOGRAPHIC_DATA]" at bounding box center [221, 56] width 324 height 19
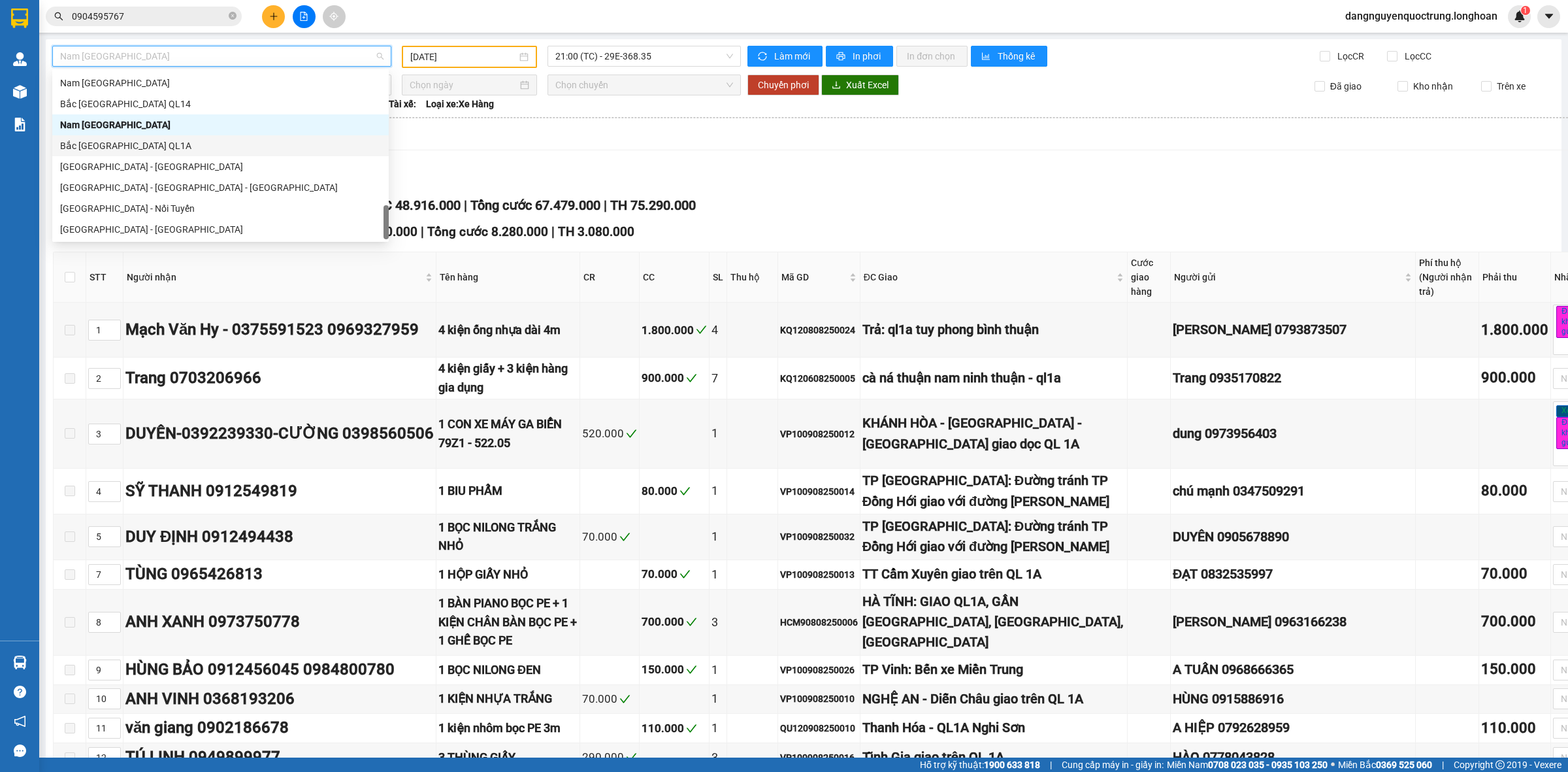
click at [236, 149] on div "Bắc [GEOGRAPHIC_DATA] QL1A" at bounding box center [220, 145] width 321 height 14
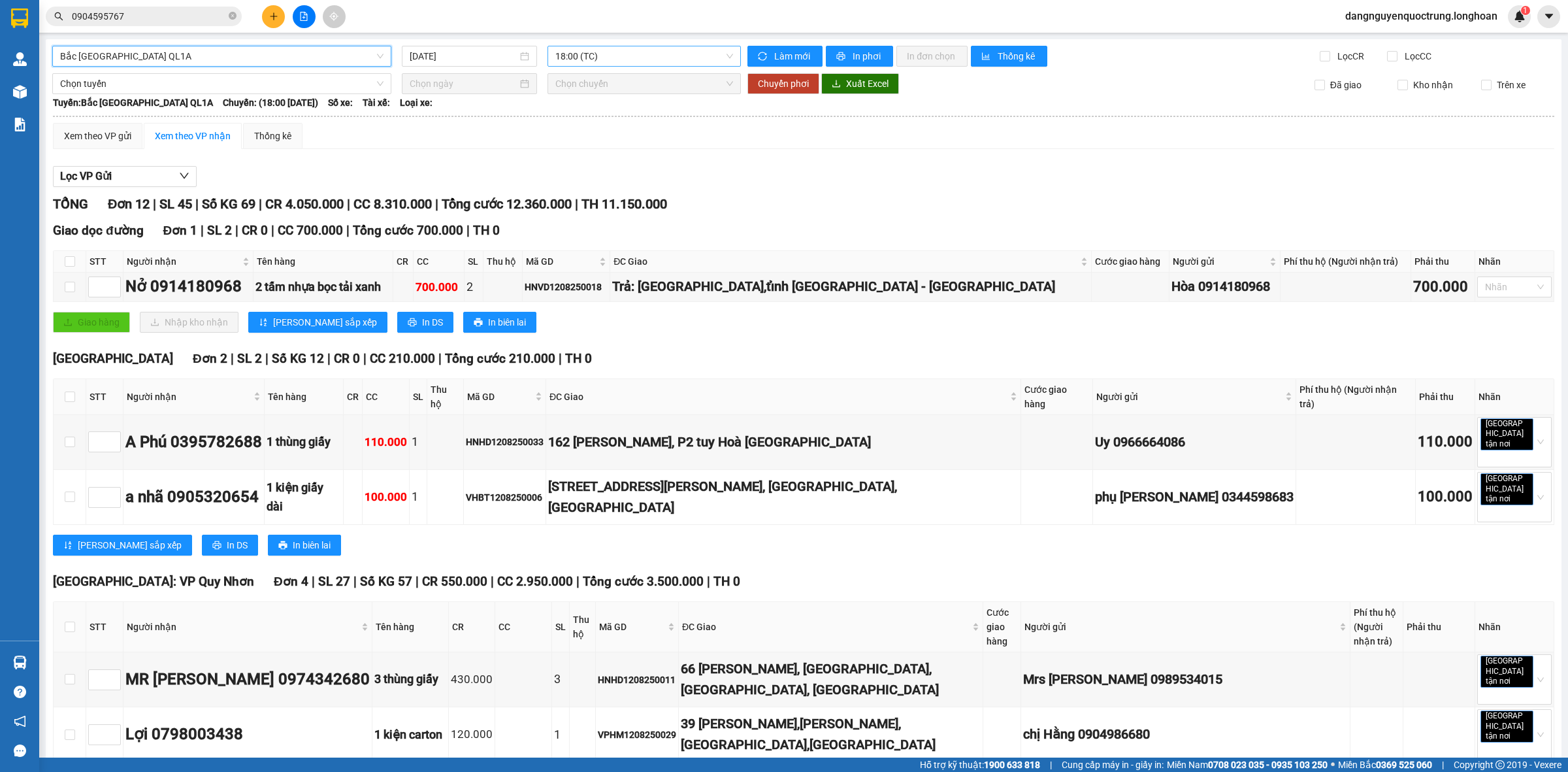
click at [645, 56] on span "18:00 (TC)" at bounding box center [644, 56] width 178 height 19
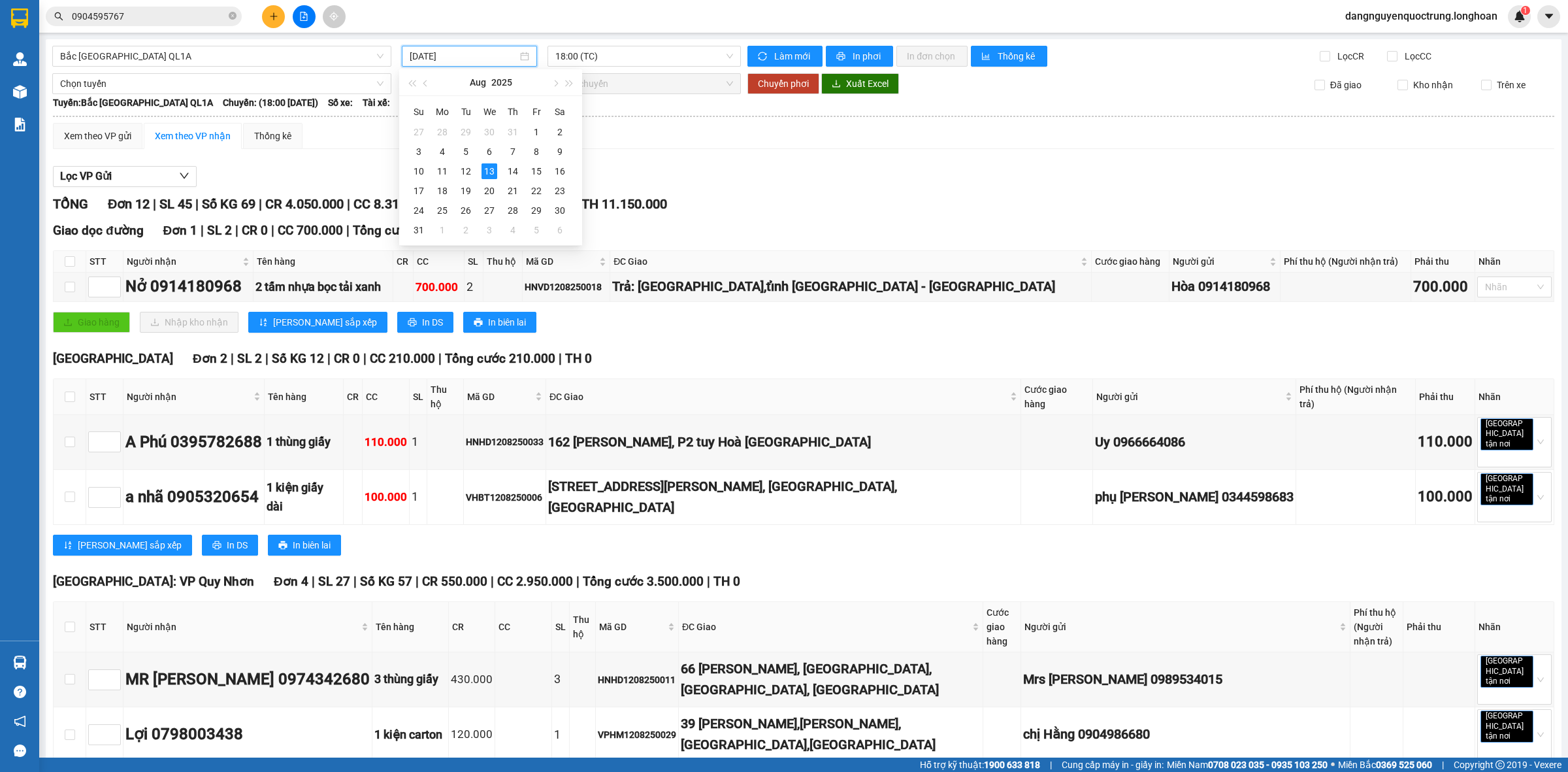
click at [478, 53] on input "[DATE]" at bounding box center [464, 56] width 108 height 14
click at [416, 172] on div "10" at bounding box center [418, 171] width 16 height 16
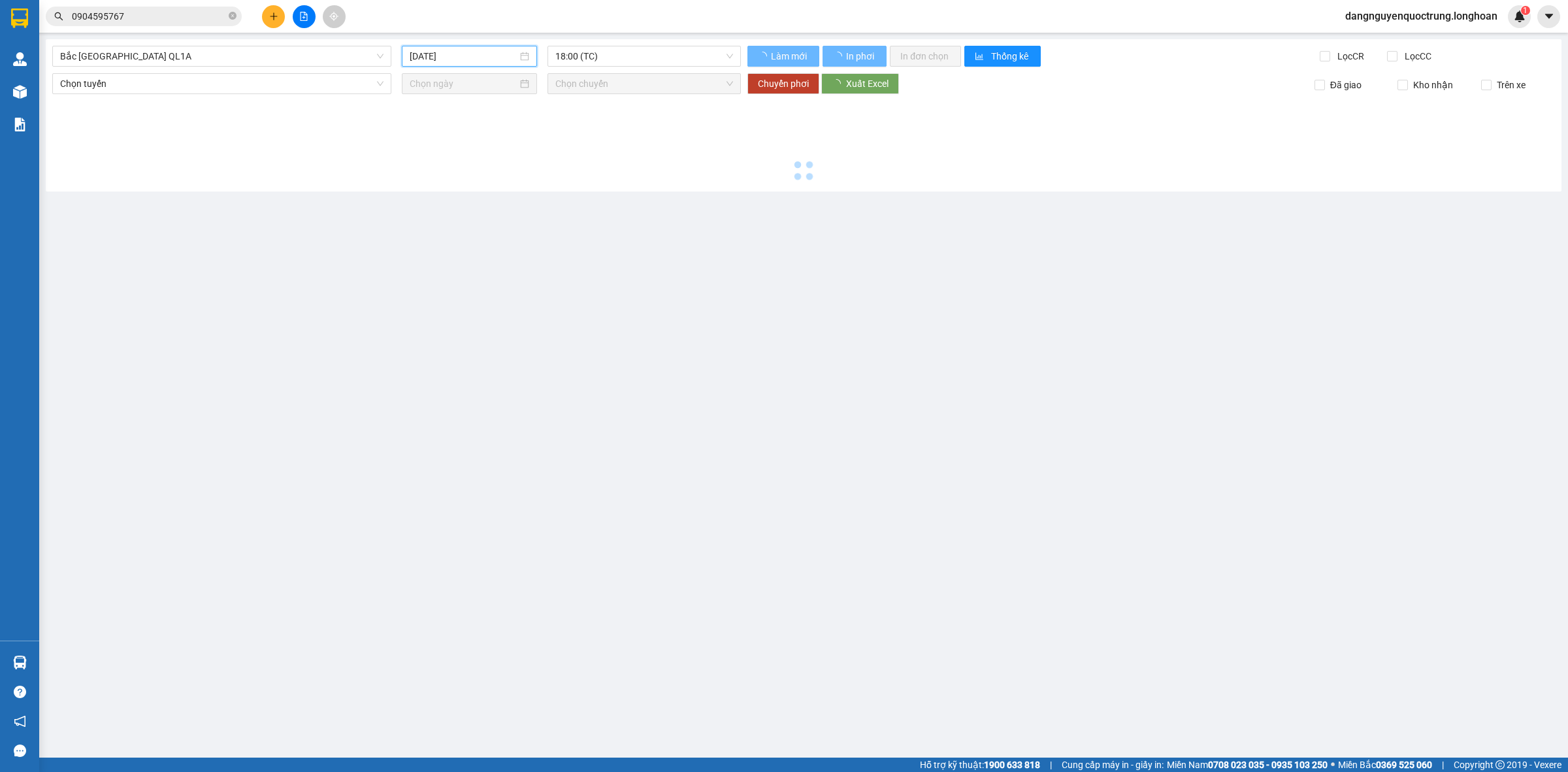
type input "[DATE]"
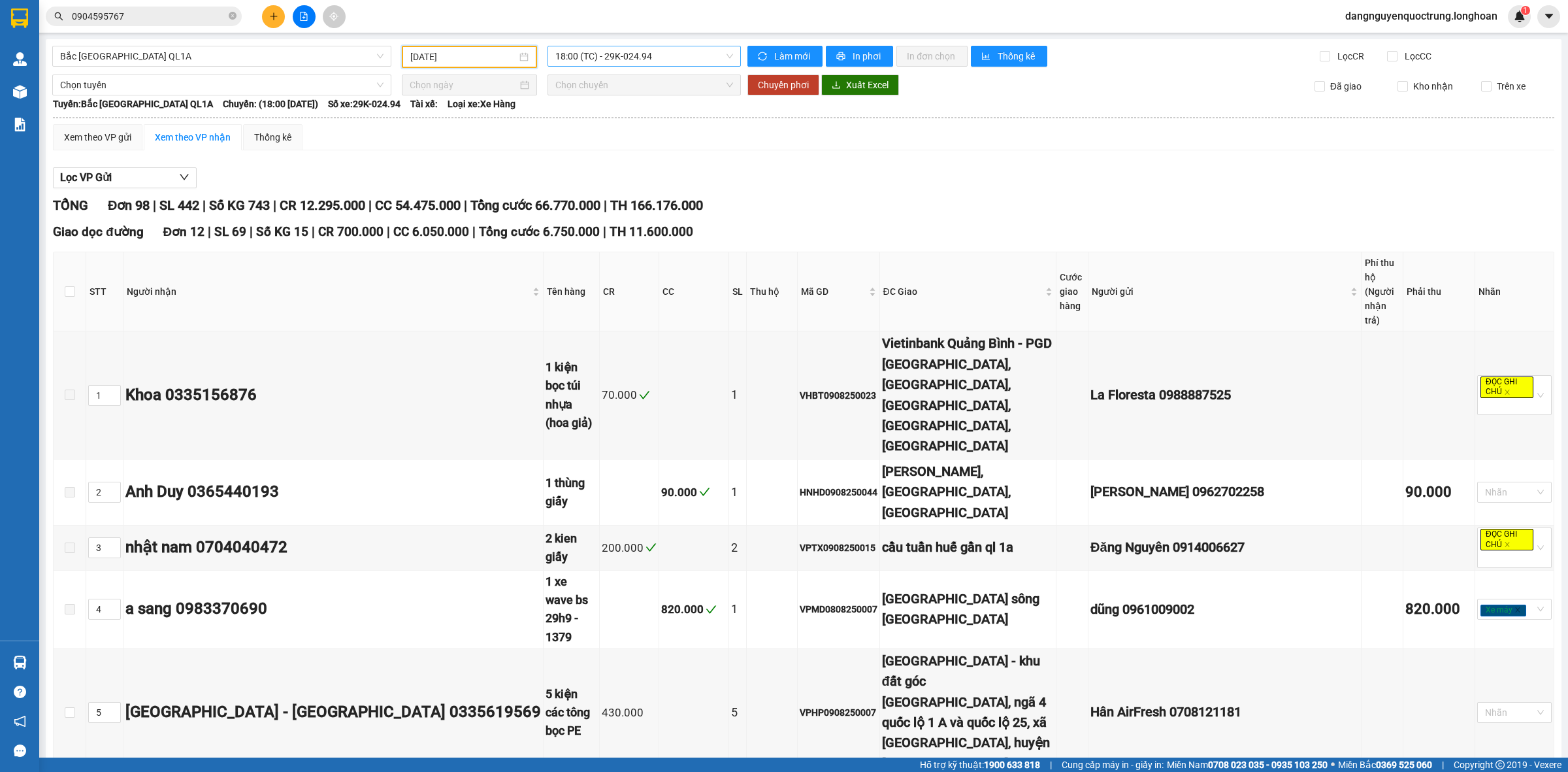
click at [619, 54] on span "18:00 (TC) - 29K-024.94" at bounding box center [644, 56] width 178 height 19
click at [601, 51] on span "18:00 (TC) - 29K-024.94" at bounding box center [644, 56] width 178 height 19
click at [297, 64] on span "Bắc [GEOGRAPHIC_DATA] QL1A" at bounding box center [221, 56] width 324 height 19
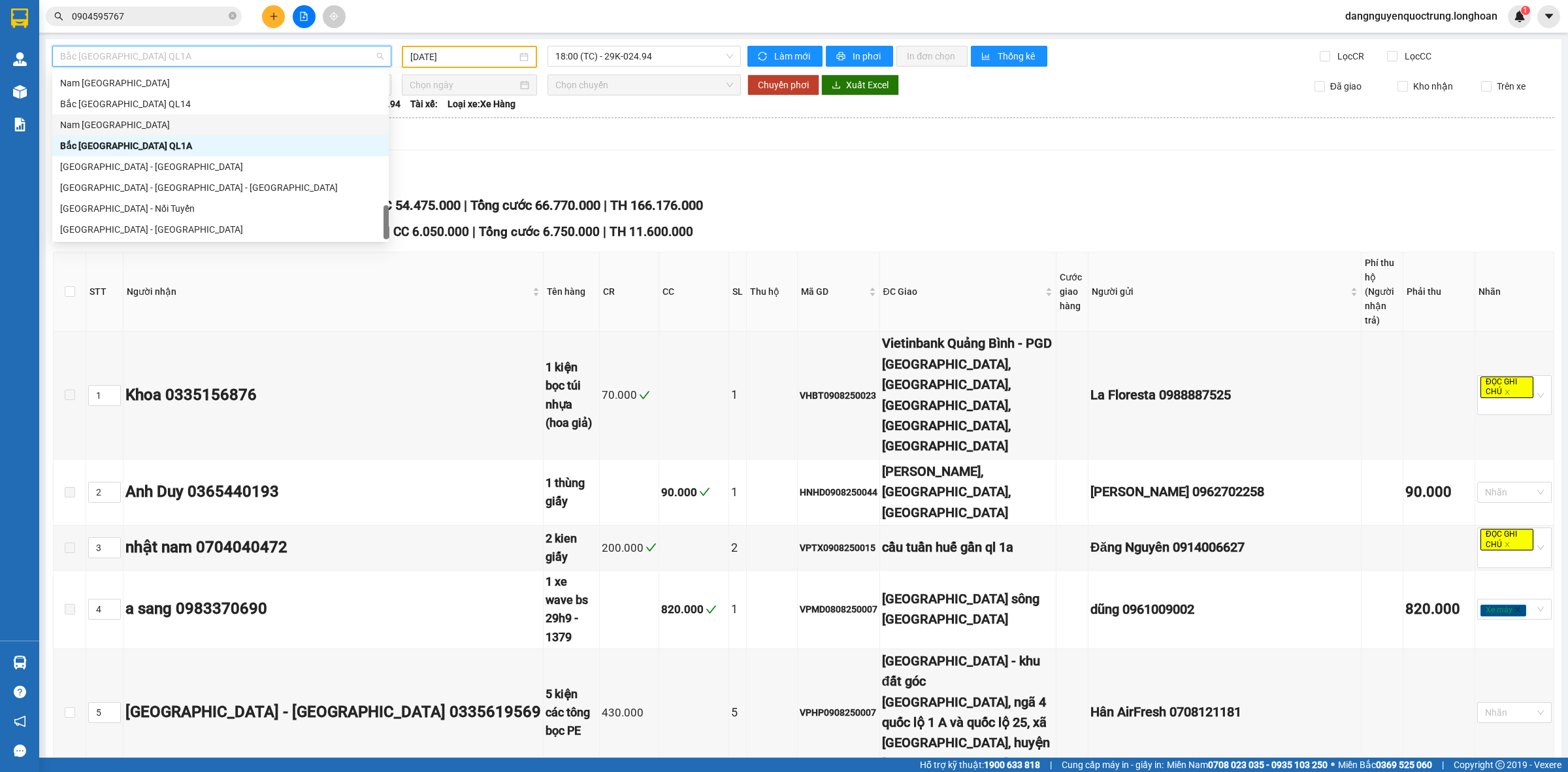
click at [222, 130] on div "Nam [GEOGRAPHIC_DATA]" at bounding box center [220, 124] width 321 height 14
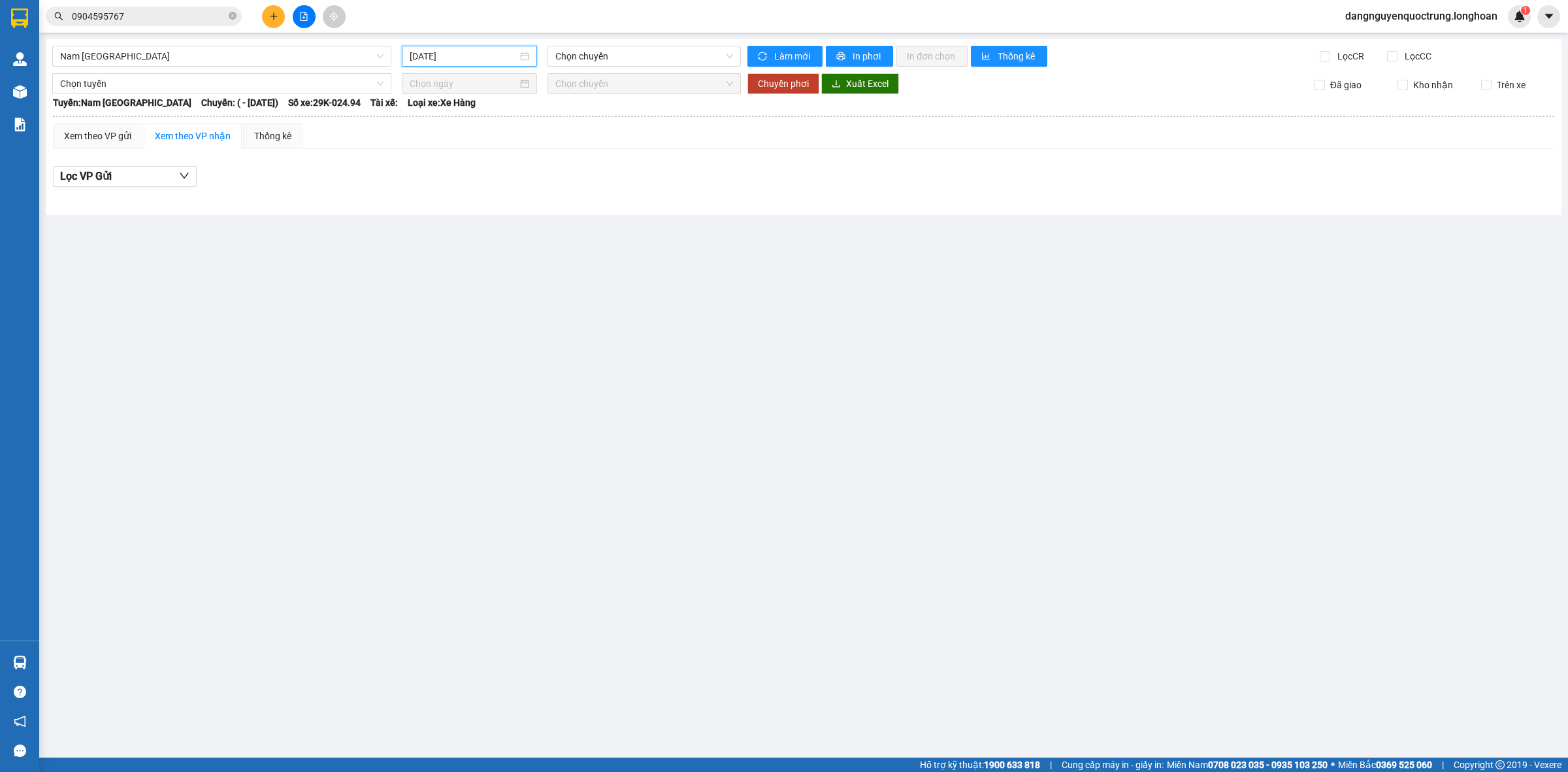
click at [498, 58] on input "[DATE]" at bounding box center [464, 56] width 108 height 14
click at [428, 164] on div "10" at bounding box center [421, 171] width 16 height 16
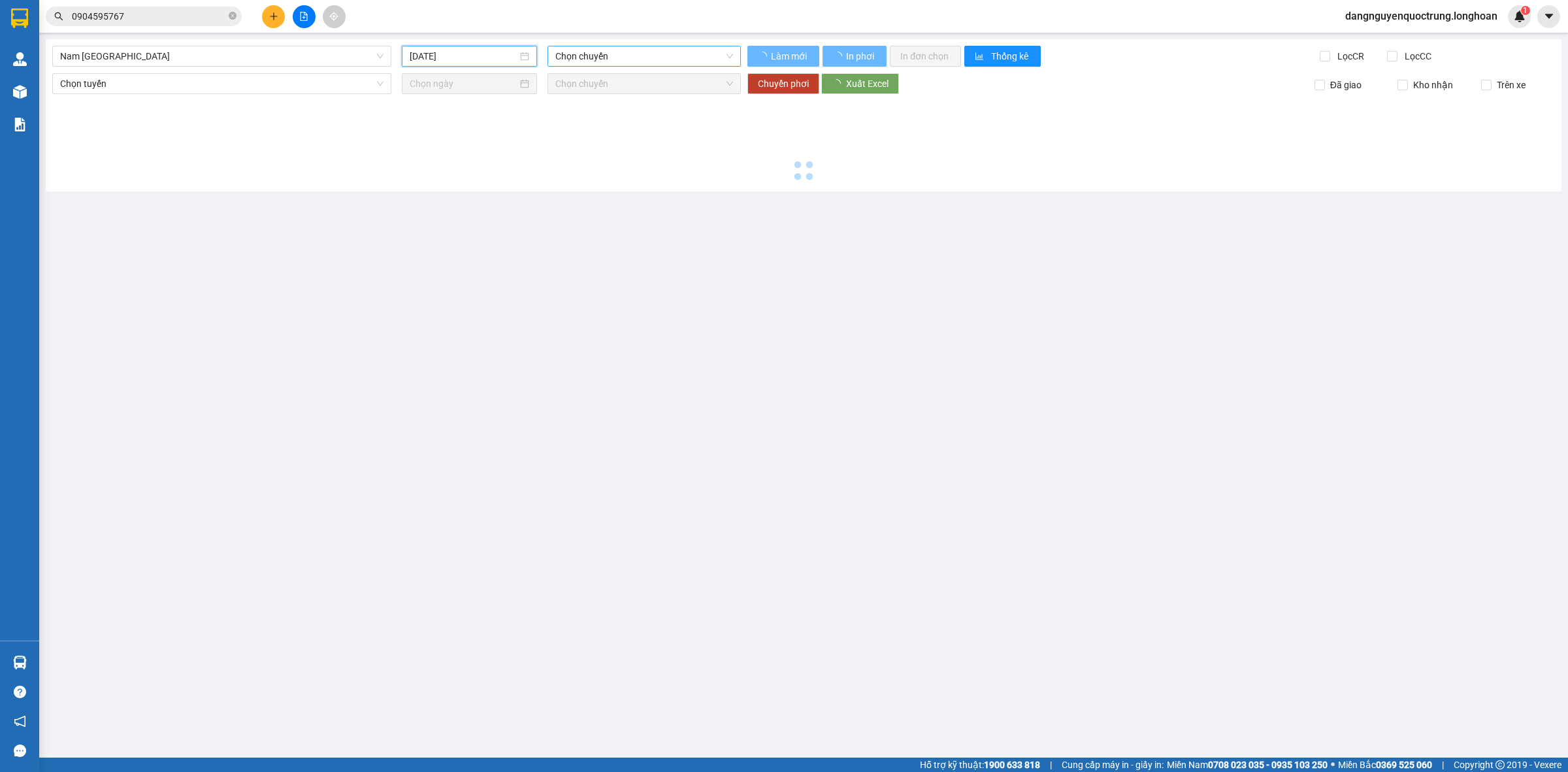
click at [624, 58] on span "Chọn chuyến" at bounding box center [644, 56] width 178 height 19
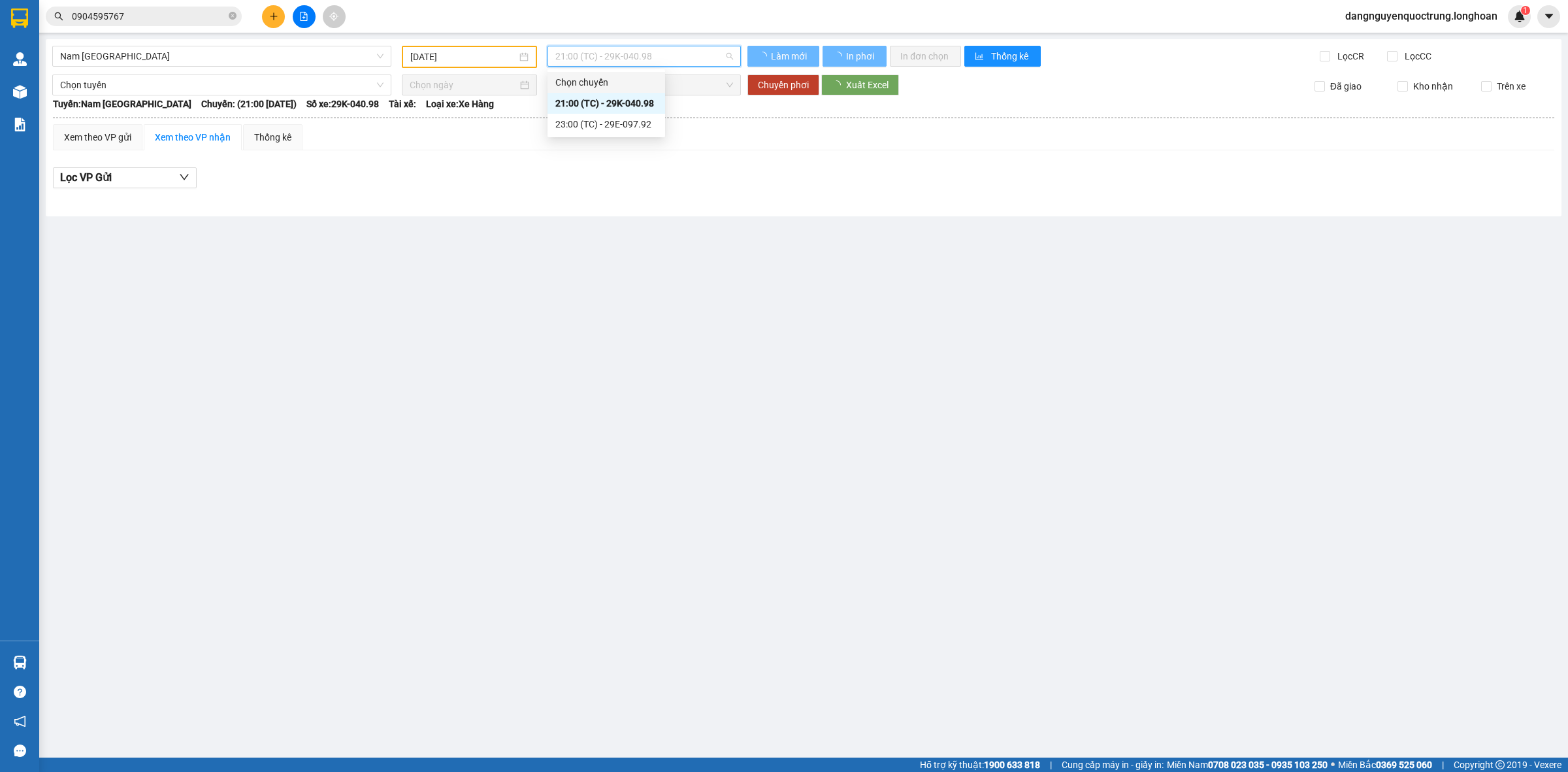
click at [624, 58] on span "21:00 (TC) - 29K-040.98" at bounding box center [644, 56] width 178 height 19
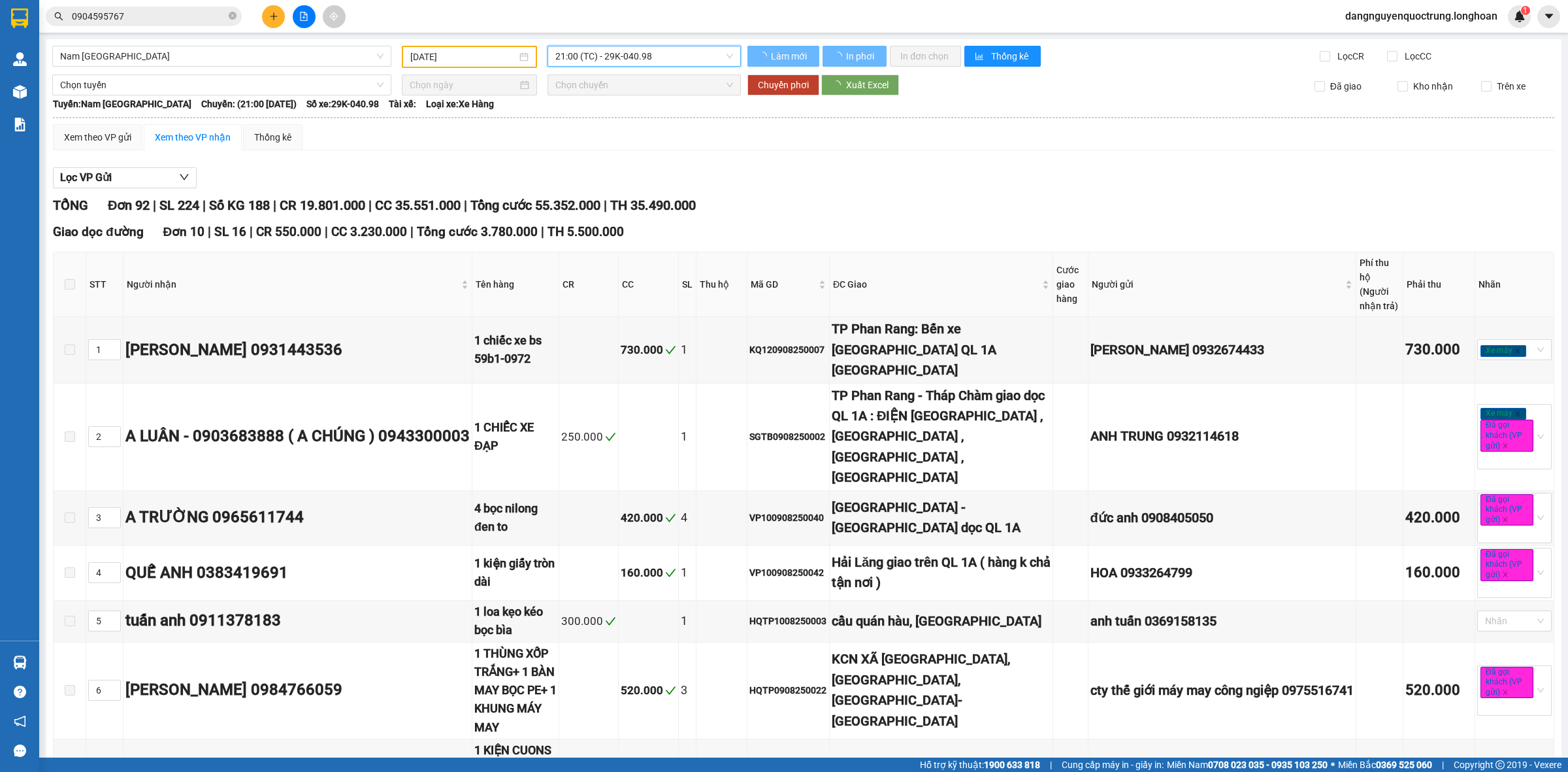
click at [624, 58] on span "21:00 (TC) - 29K-040.98" at bounding box center [644, 56] width 178 height 19
click at [650, 58] on span "21:00 (TC) - 29K-040.98" at bounding box center [644, 56] width 178 height 19
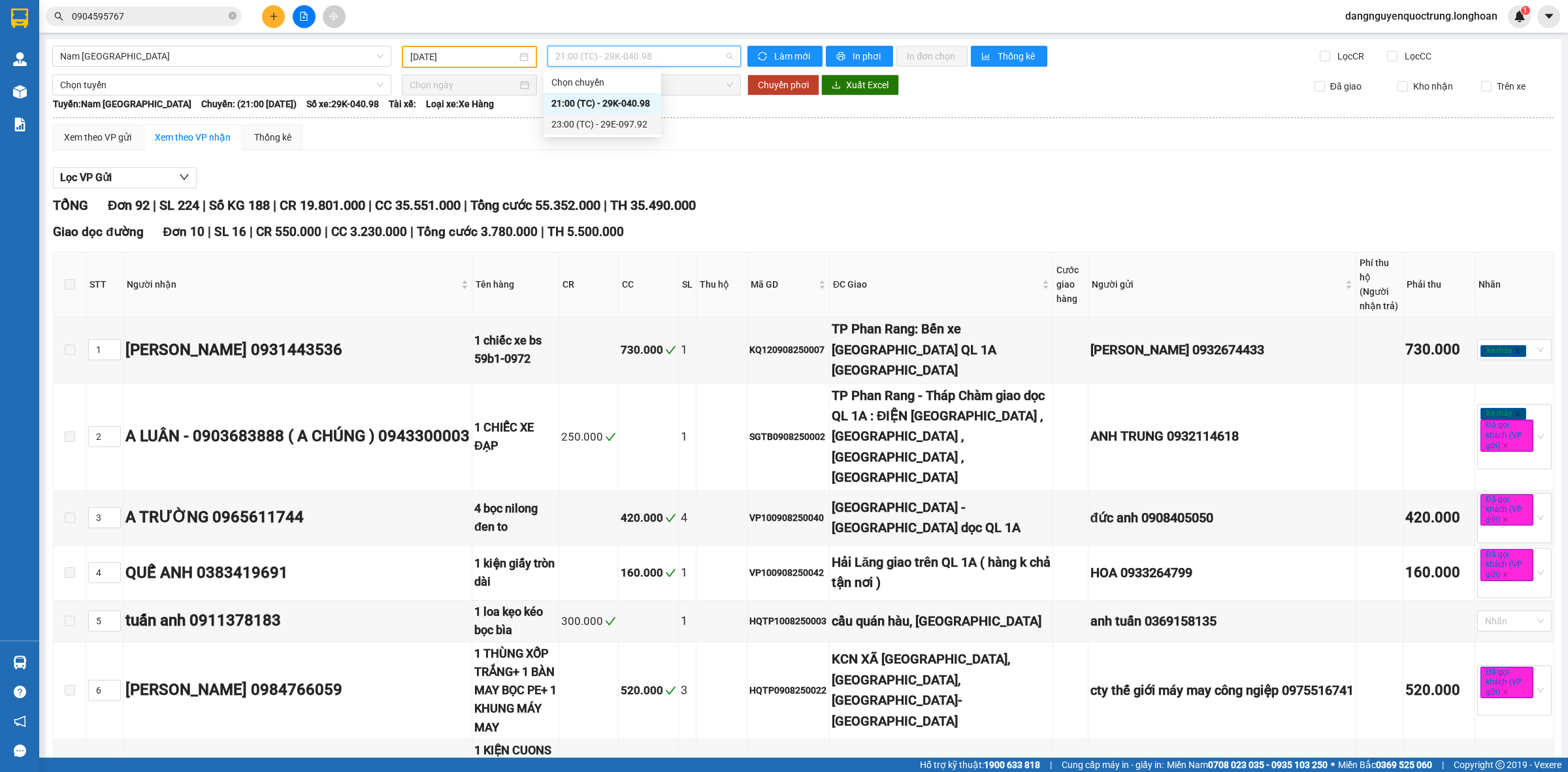
click at [618, 119] on div "23:00 (TC) - 29E-097.92" at bounding box center [602, 124] width 102 height 14
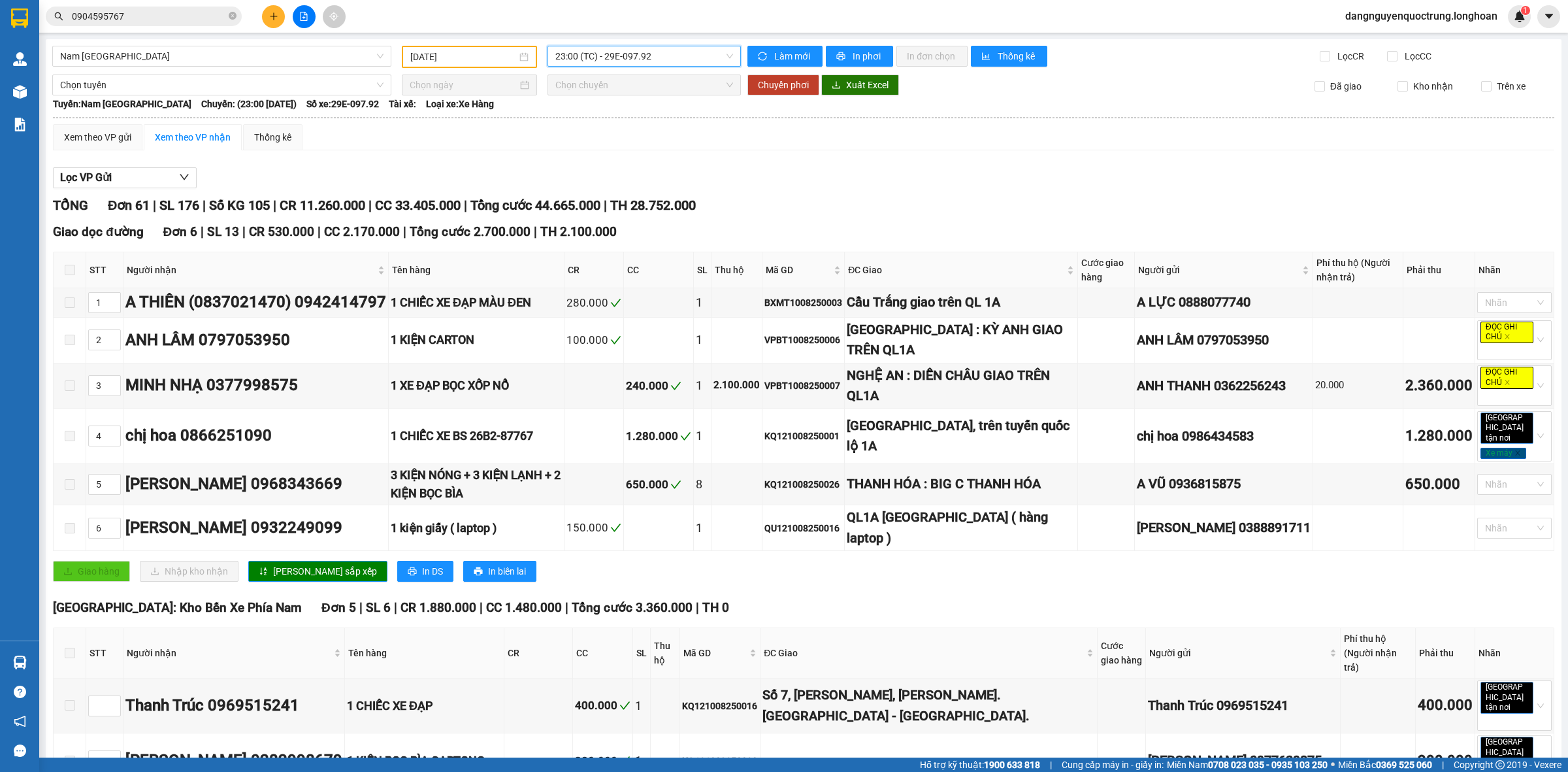
click at [473, 50] on input "[DATE]" at bounding box center [464, 56] width 107 height 14
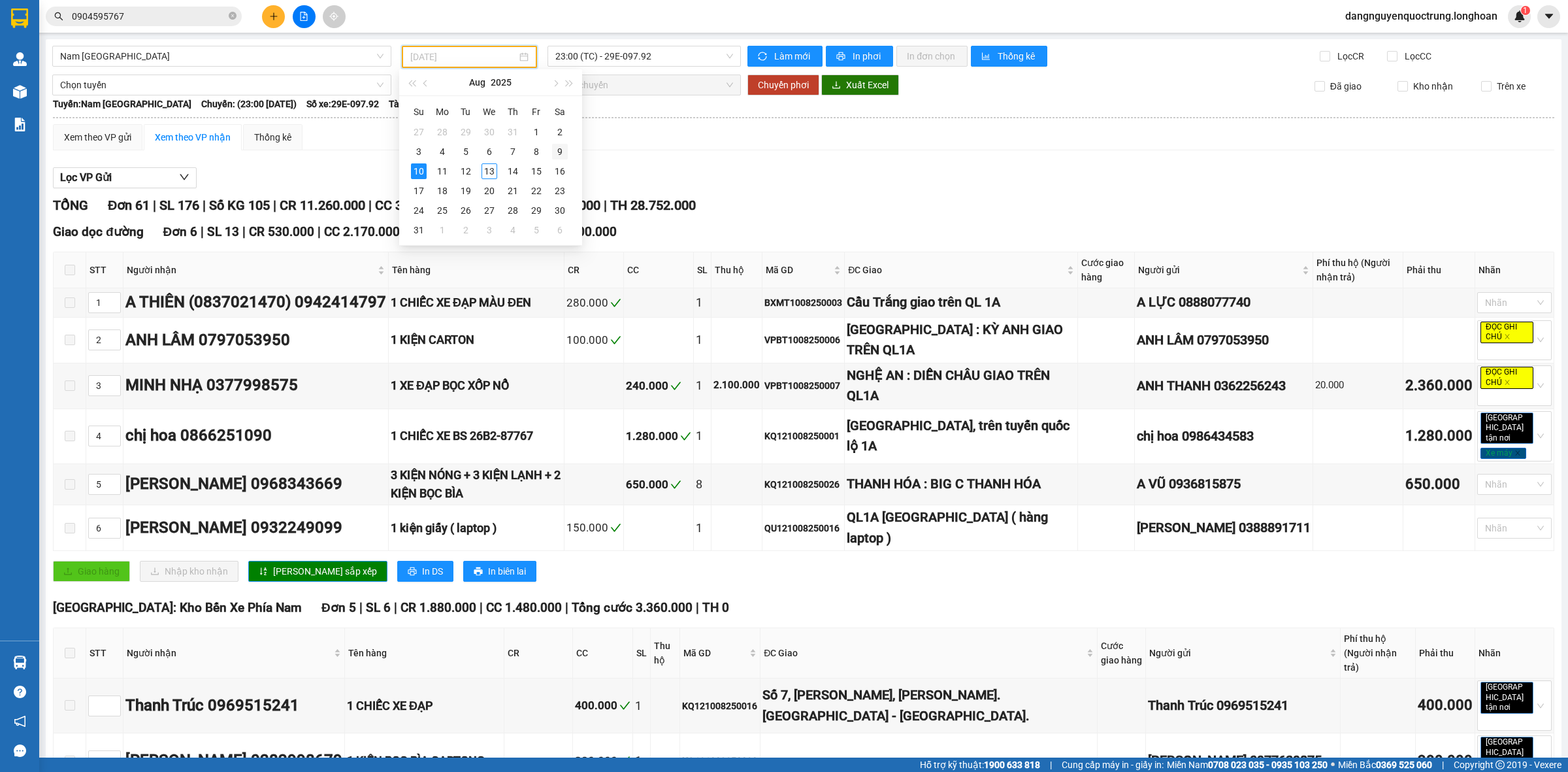
click at [560, 146] on div "9" at bounding box center [559, 151] width 16 height 16
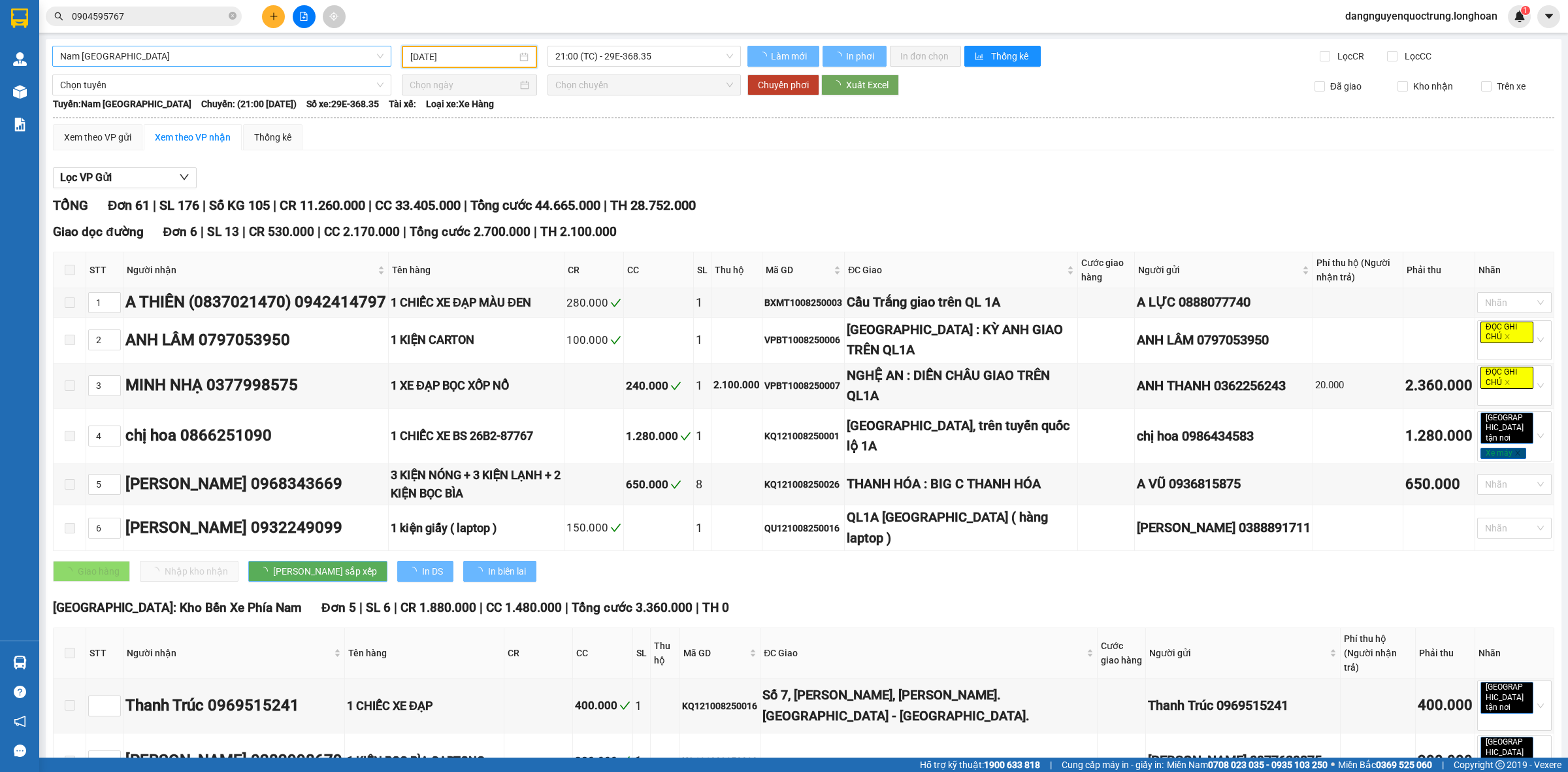
type input "[DATE]"
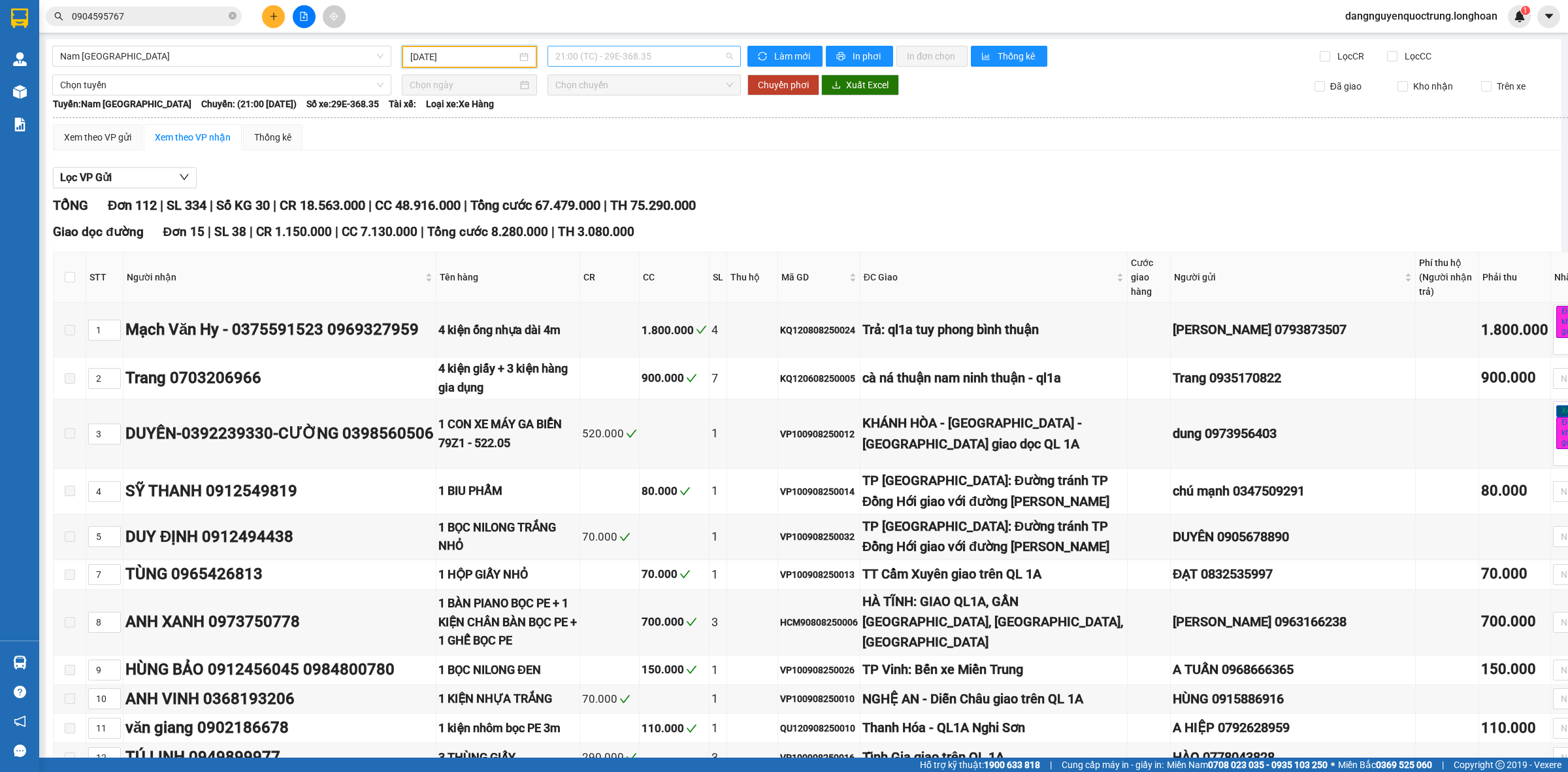
click at [652, 53] on span "21:00 (TC) - 29E-368.35" at bounding box center [644, 56] width 178 height 19
click at [315, 50] on span "Nam [GEOGRAPHIC_DATA]" at bounding box center [221, 56] width 324 height 19
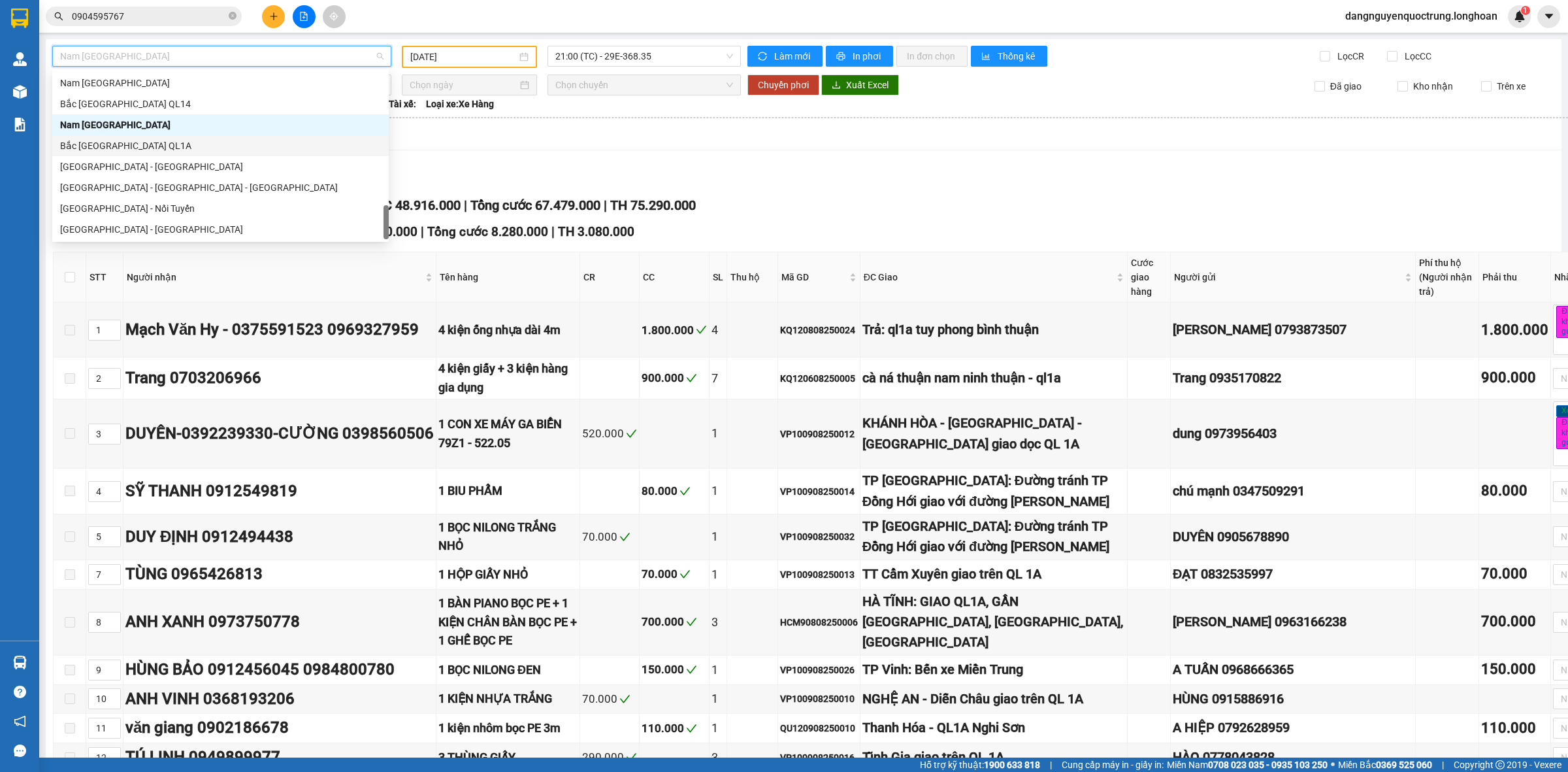
click at [180, 145] on div "Bắc [GEOGRAPHIC_DATA] QL1A" at bounding box center [220, 145] width 321 height 14
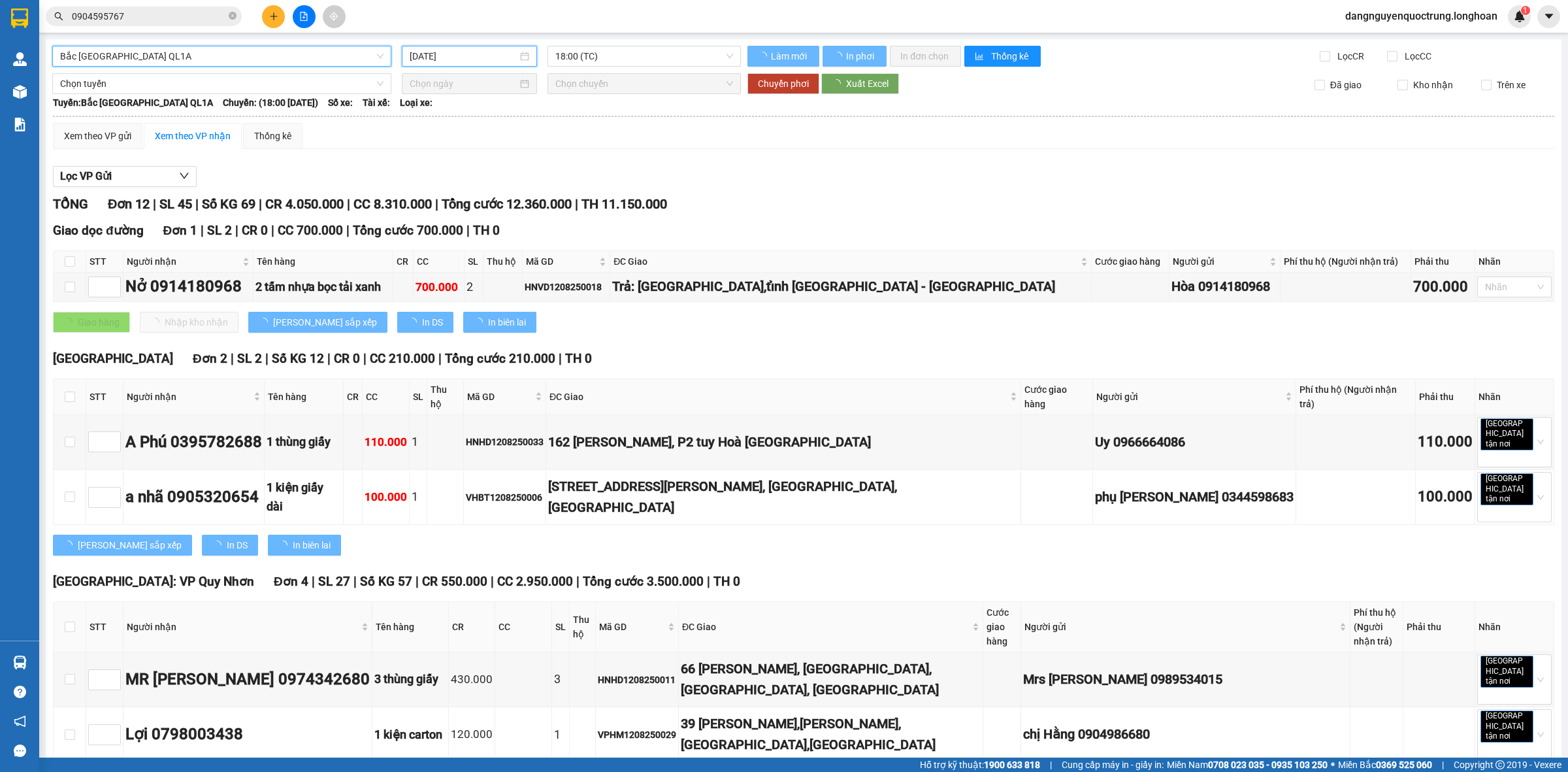
click at [493, 53] on input "[DATE]" at bounding box center [464, 56] width 108 height 14
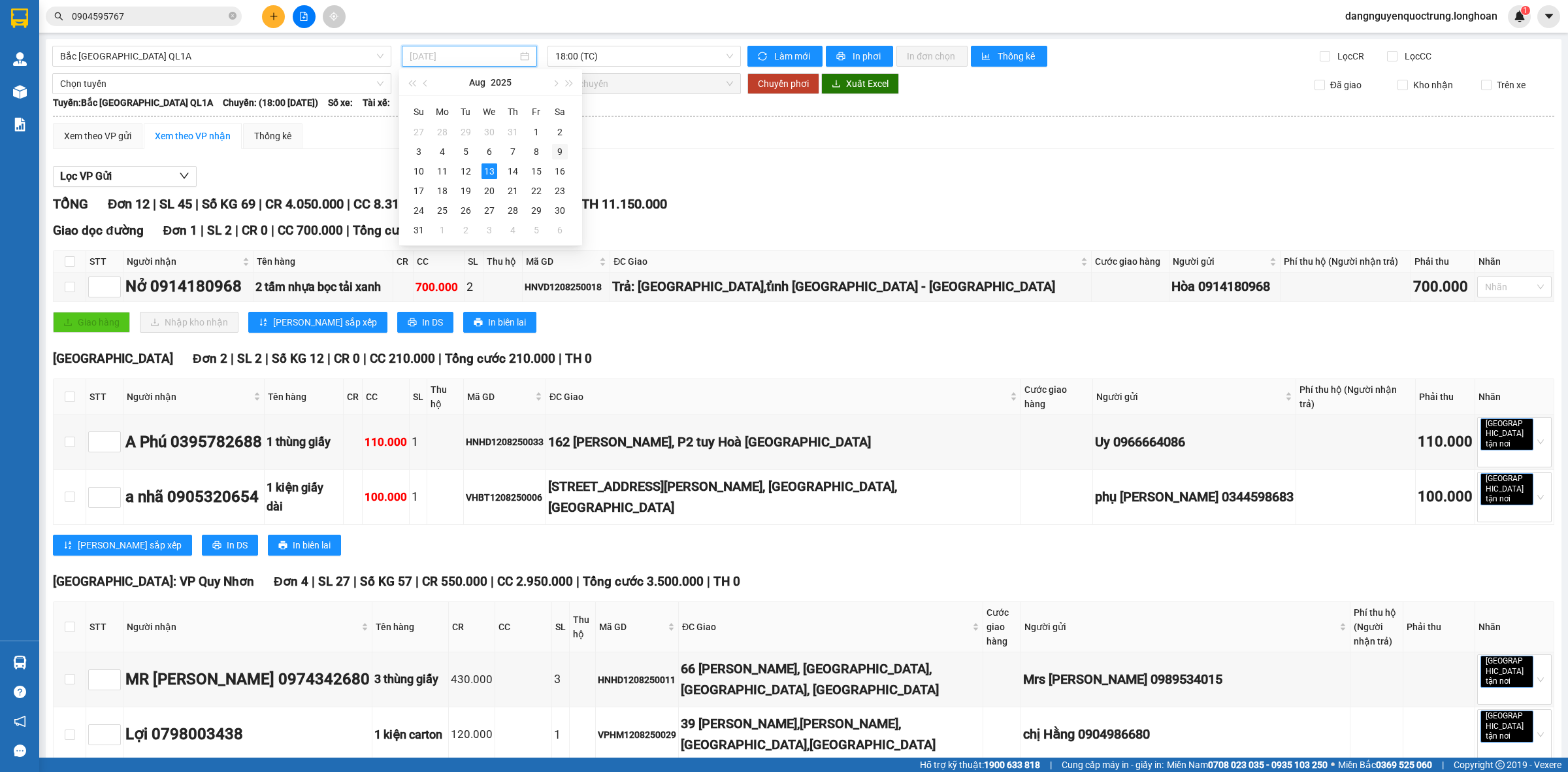
click at [562, 153] on div "9" at bounding box center [559, 151] width 16 height 16
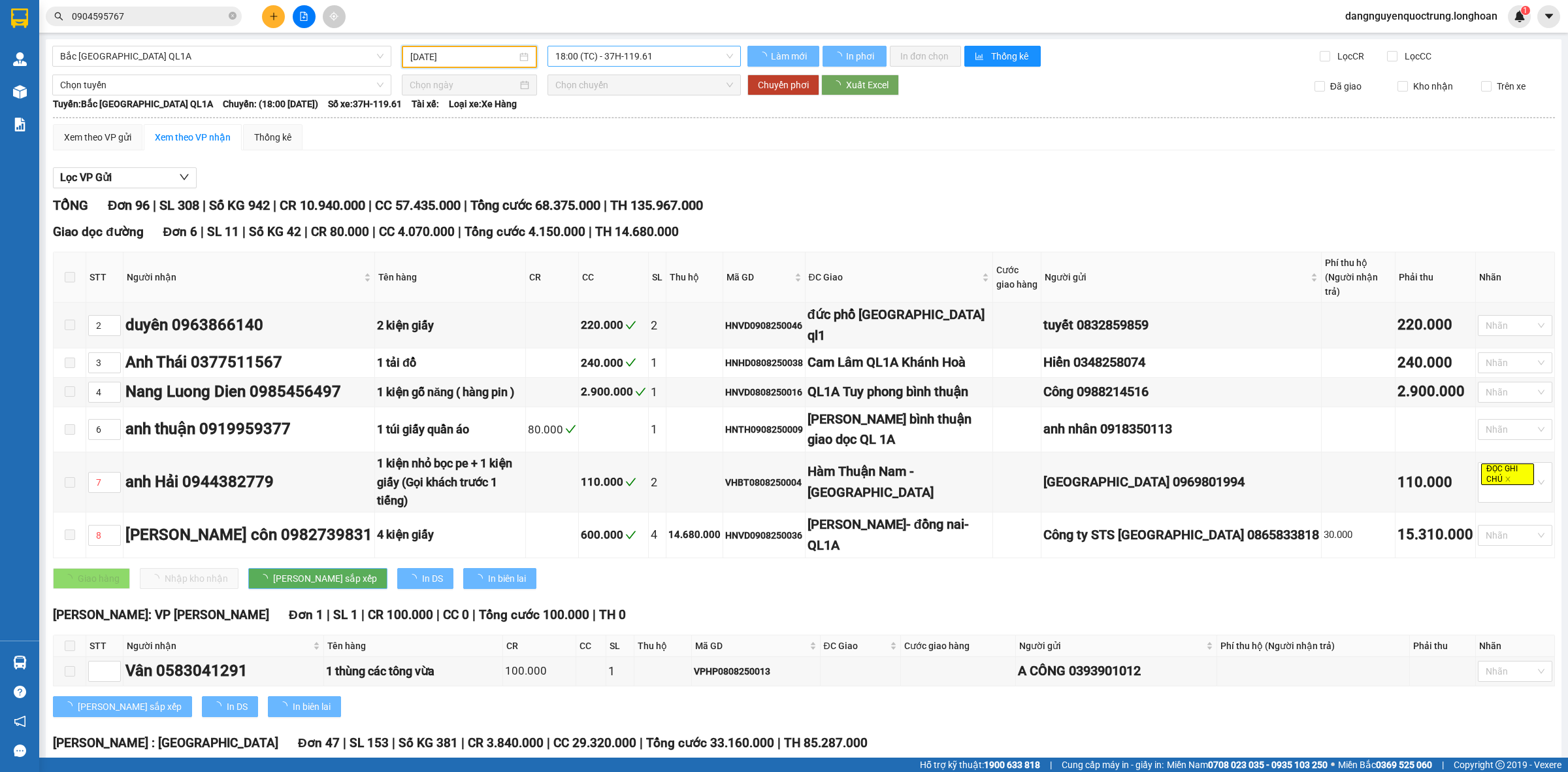
click at [624, 56] on span "18:00 (TC) - 37H-119.61" at bounding box center [644, 56] width 178 height 19
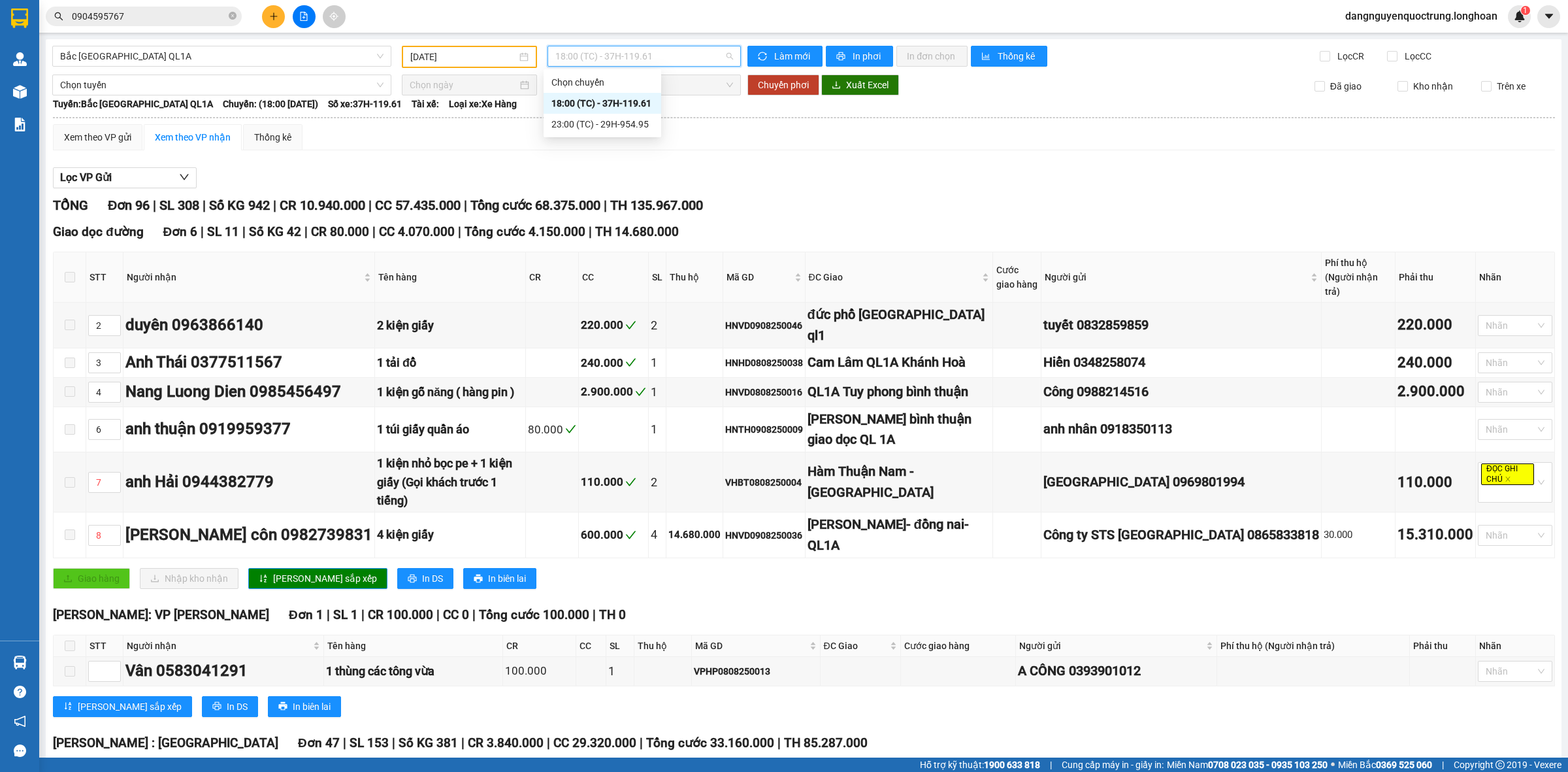
click at [684, 56] on span "18:00 (TC) - 37H-119.61" at bounding box center [644, 56] width 178 height 19
click at [667, 58] on span "18:00 (TC) - 37H-119.61" at bounding box center [644, 56] width 178 height 19
click at [638, 121] on div "23:00 (TC) - 29H-954.95" at bounding box center [602, 124] width 102 height 14
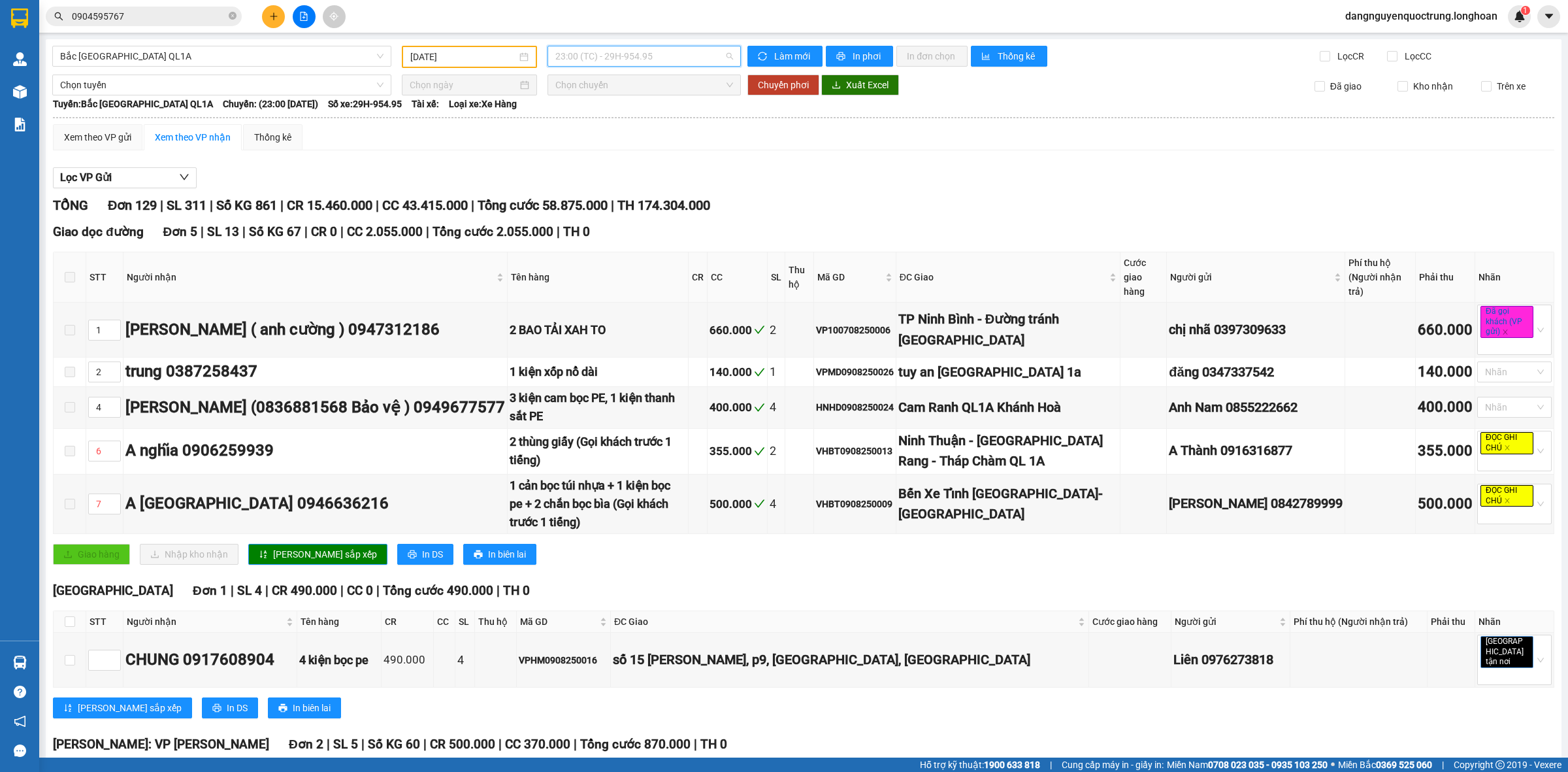
click at [673, 60] on span "23:00 (TC) - 29H-954.95" at bounding box center [644, 56] width 178 height 19
click at [488, 61] on input "[DATE]" at bounding box center [464, 56] width 107 height 14
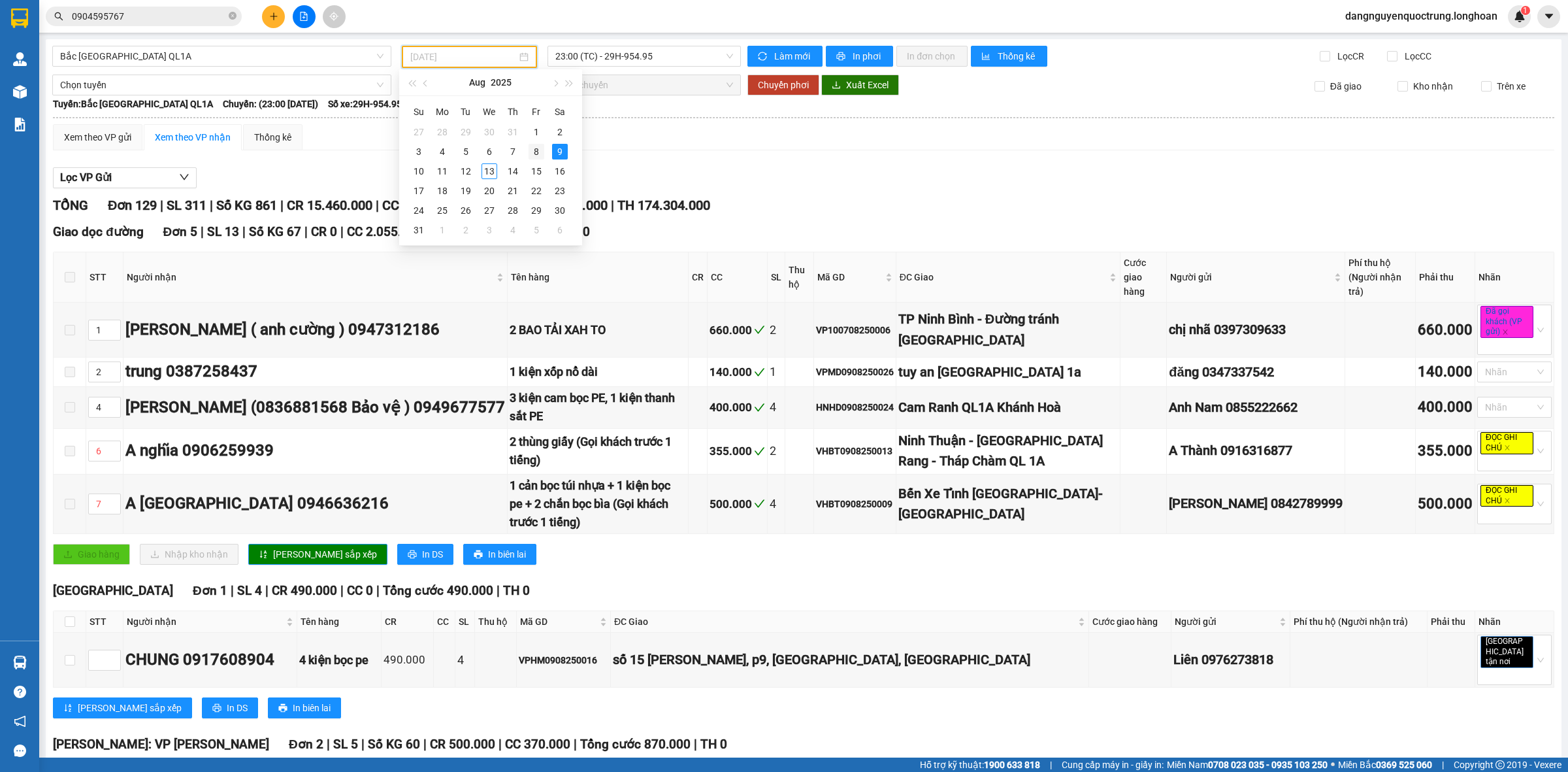
click at [533, 144] on div "8" at bounding box center [536, 151] width 16 height 16
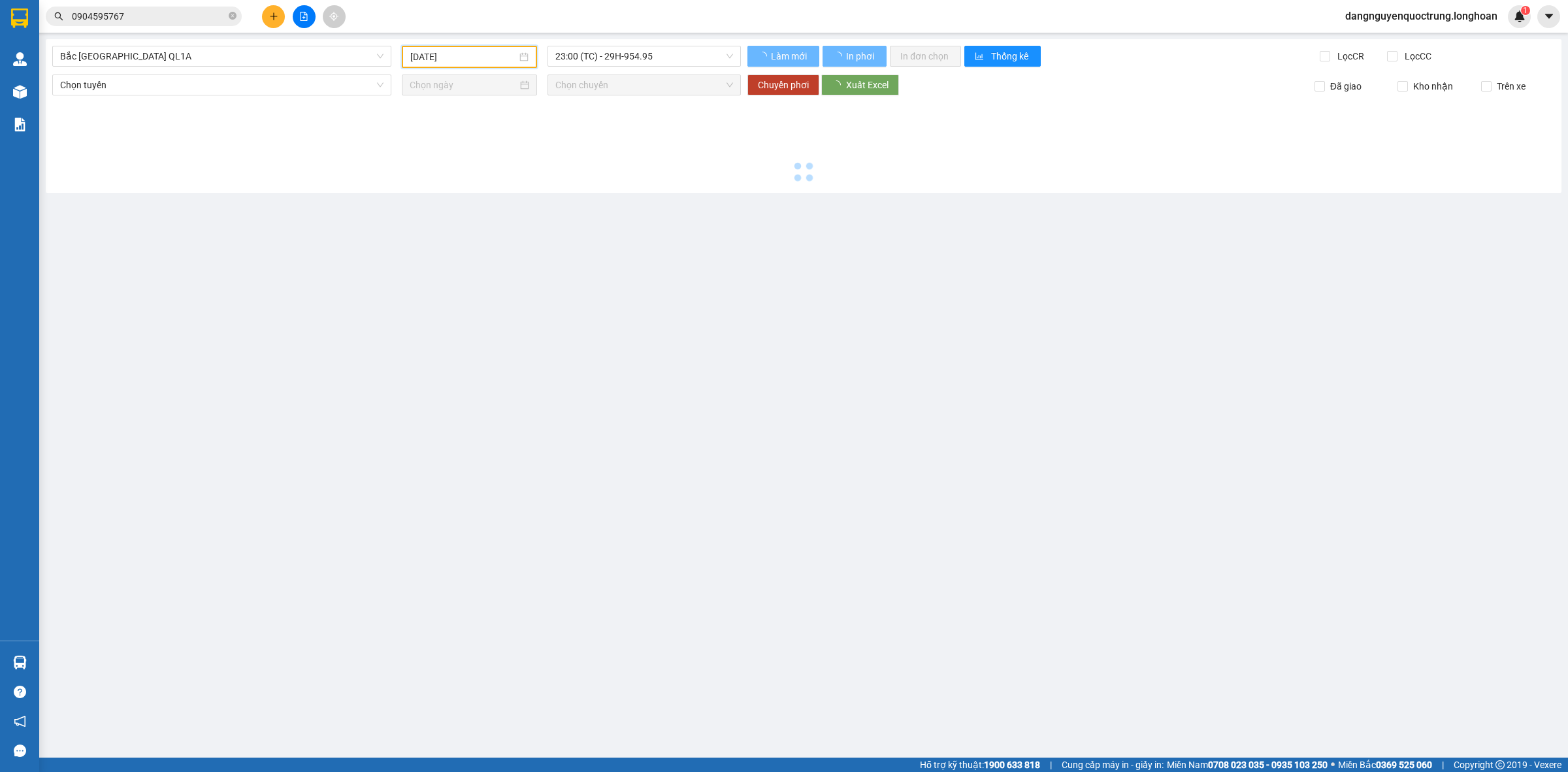
type input "[DATE]"
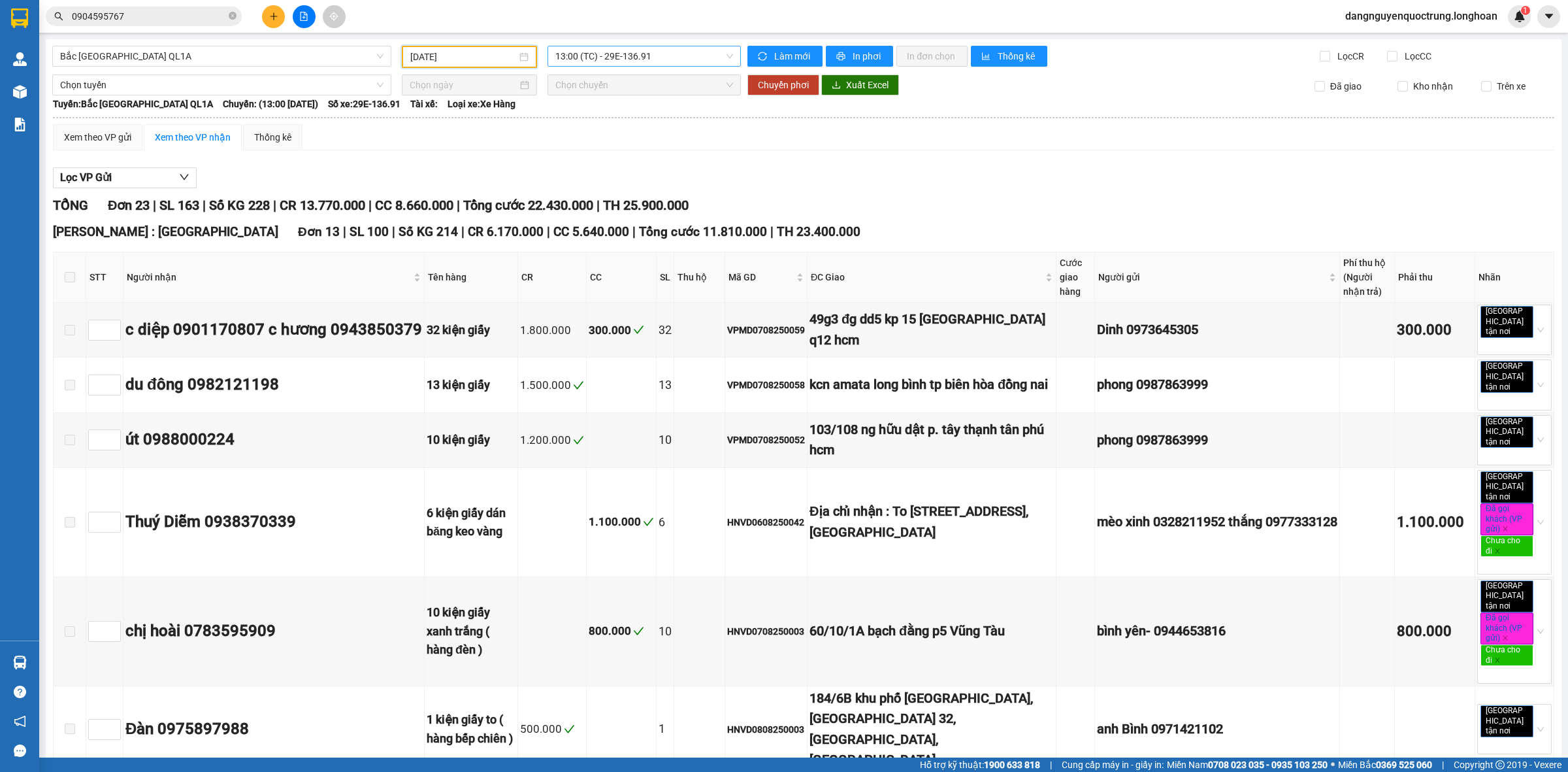
click at [640, 59] on span "13:00 (TC) - 29E-136.91" at bounding box center [644, 56] width 178 height 19
click at [634, 124] on div "15:00 (TC) - 29K-040.98" at bounding box center [602, 124] width 102 height 14
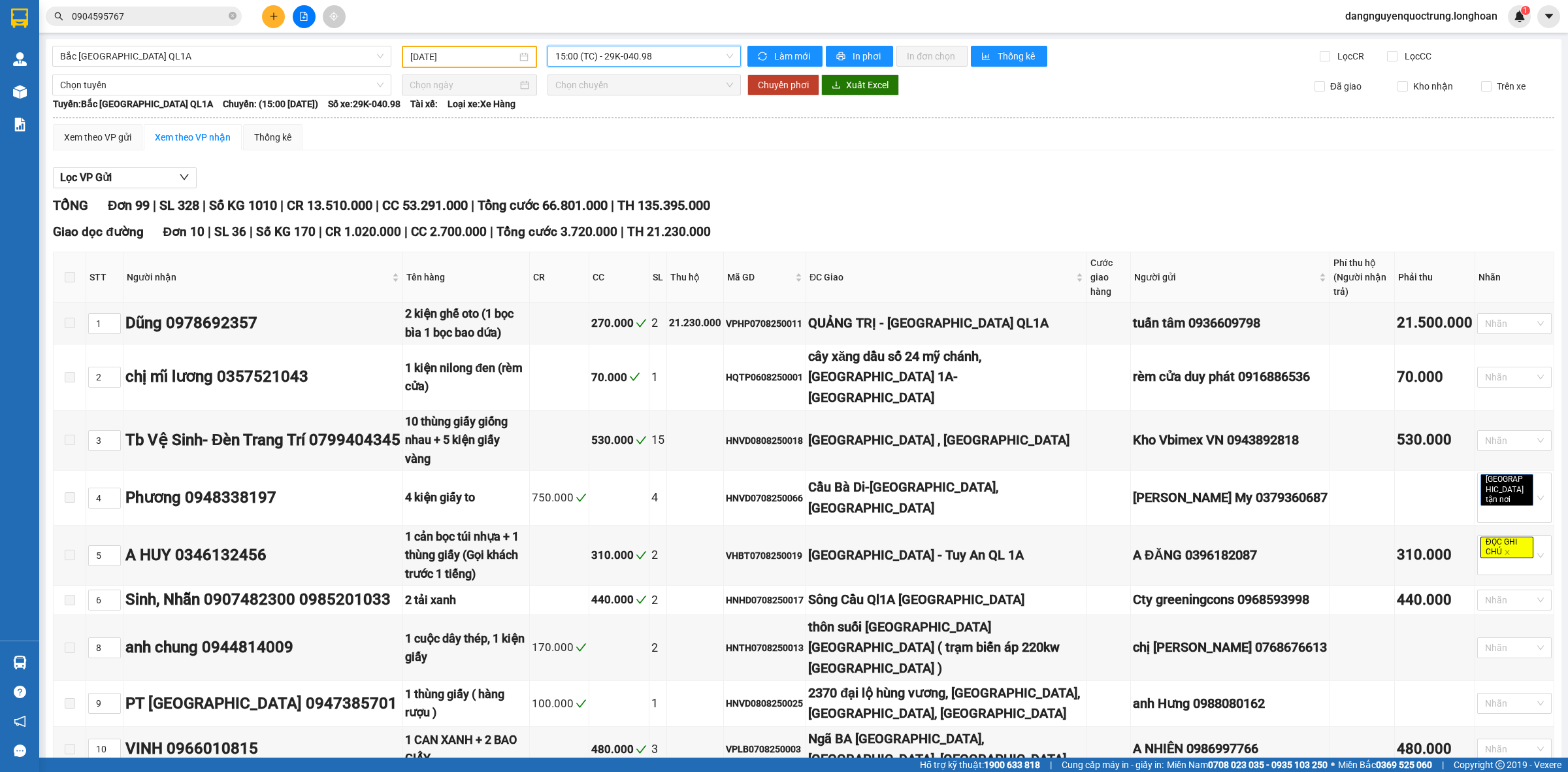
click at [653, 54] on span "15:00 (TC) - 29K-040.98" at bounding box center [644, 56] width 178 height 19
click at [622, 144] on div "22:00 (TC) - 29K-107.57" at bounding box center [602, 144] width 102 height 14
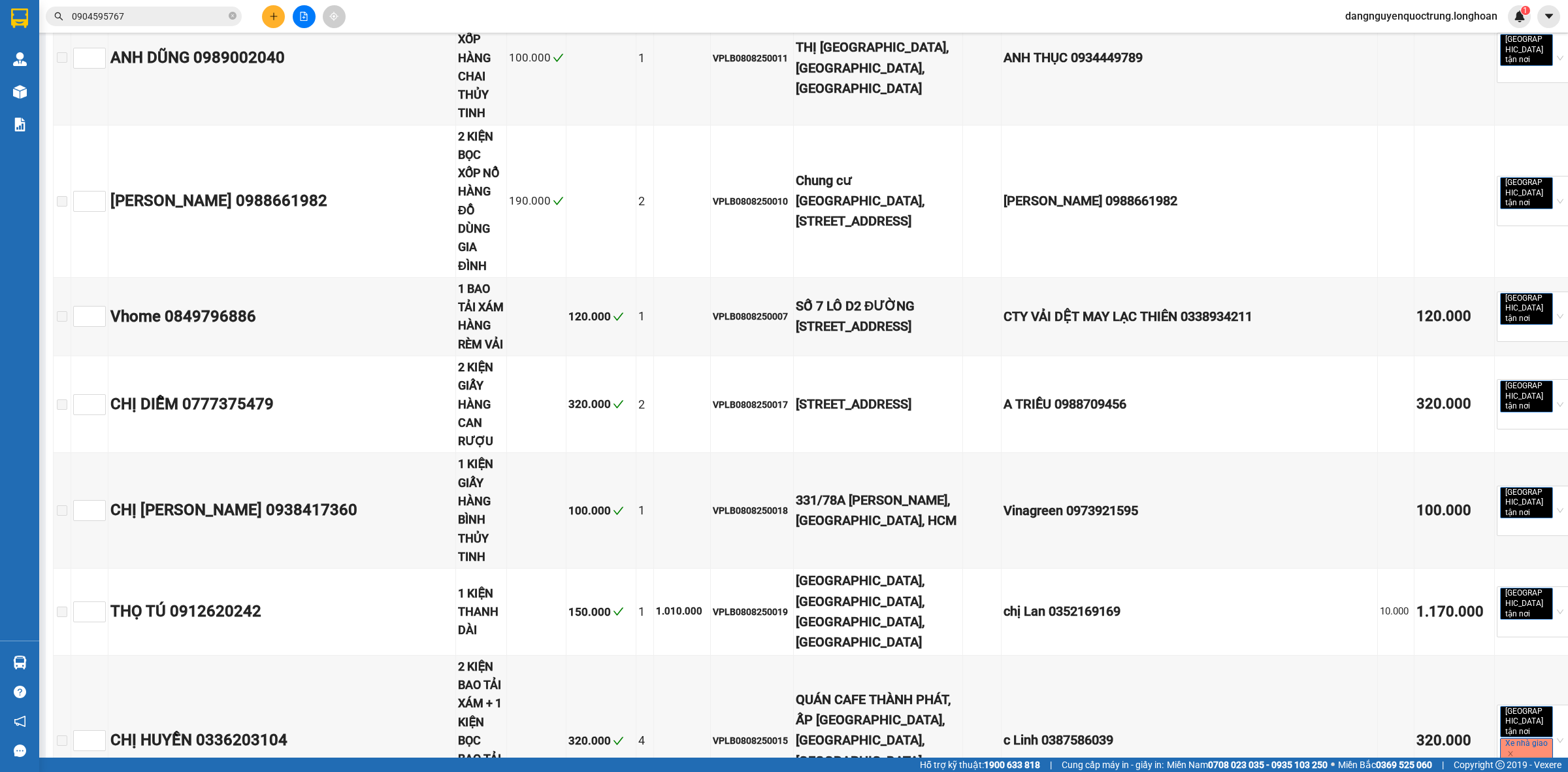
scroll to position [6944, 0]
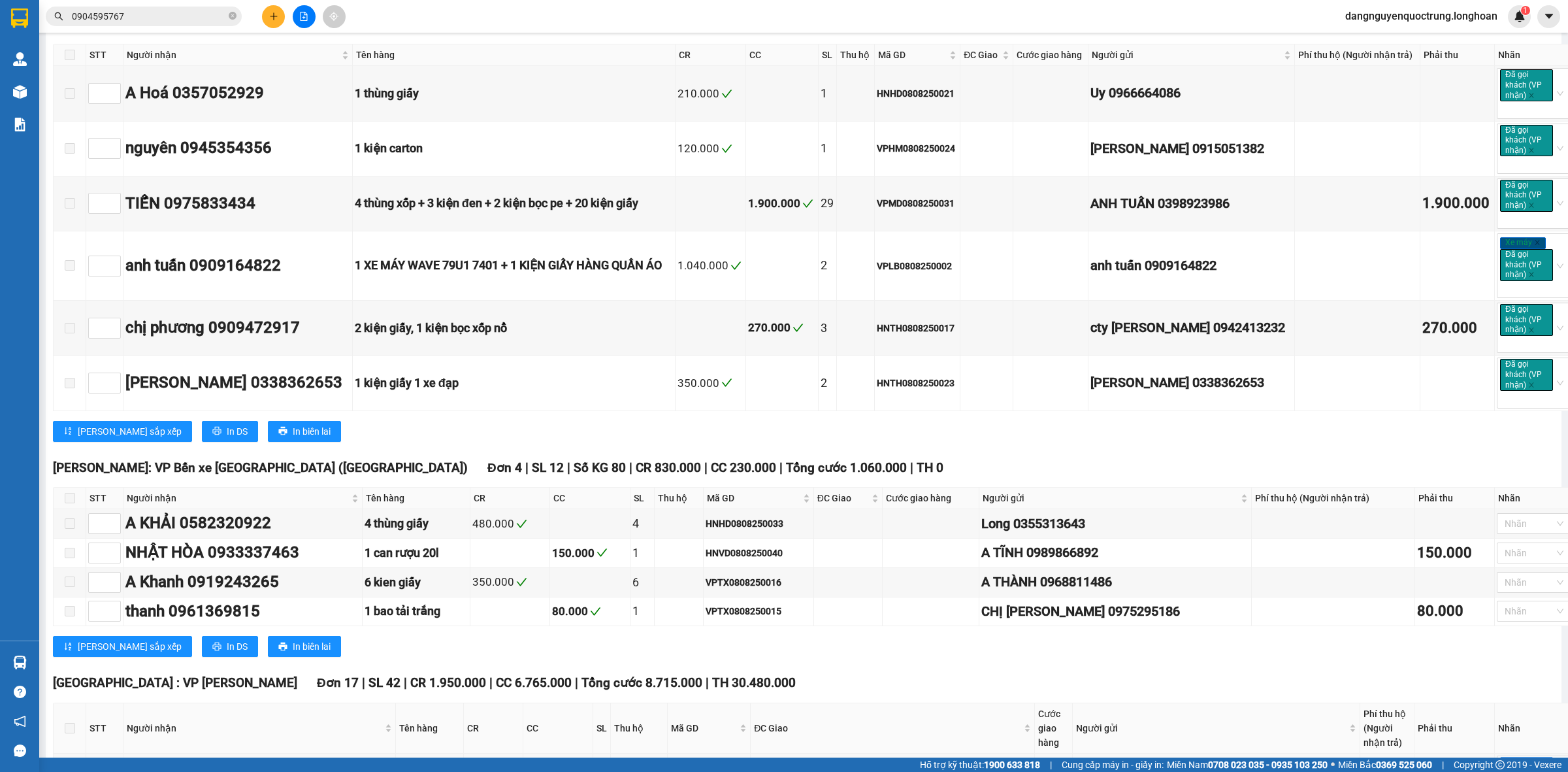
scroll to position [8659, 0]
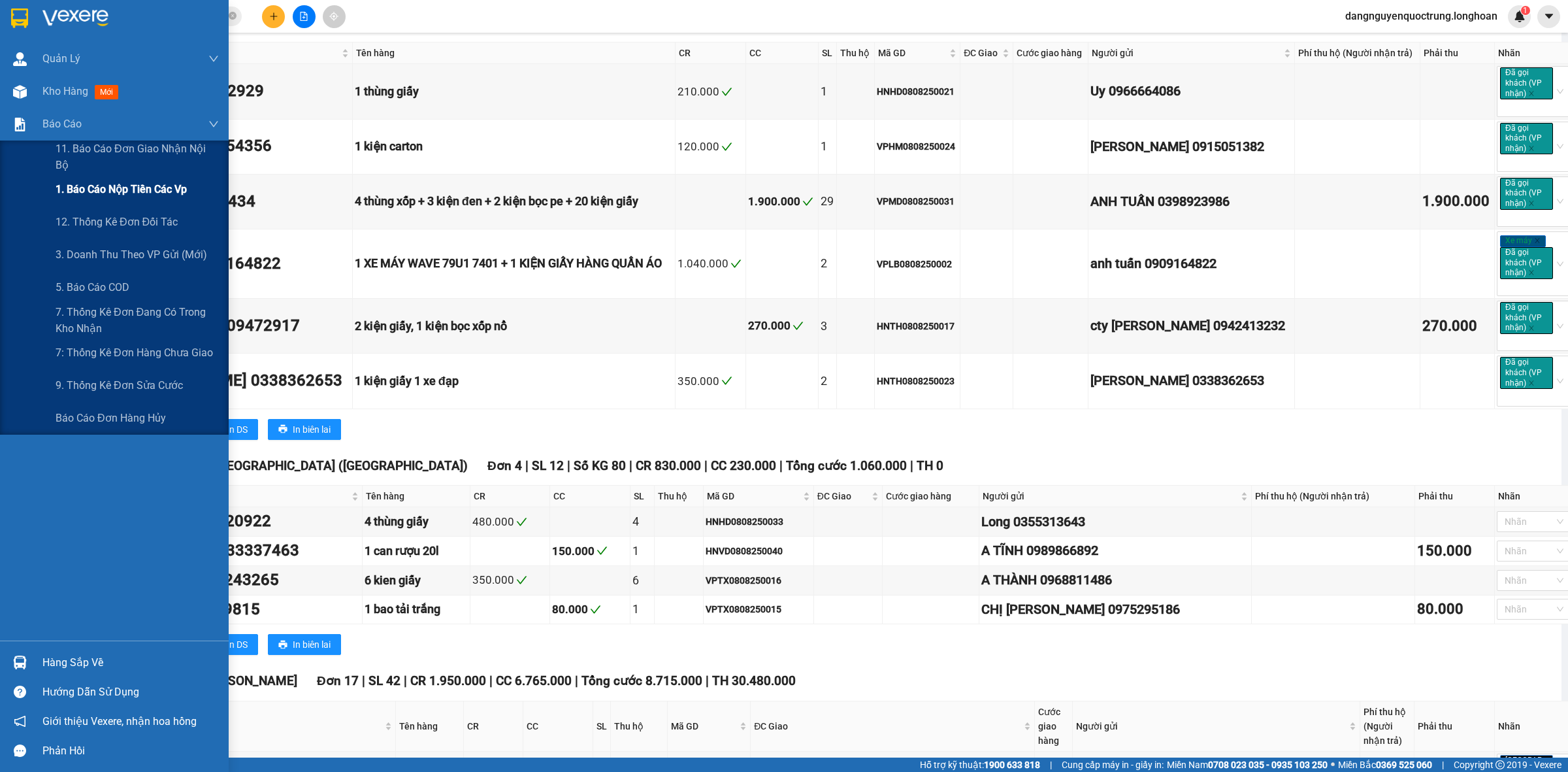
click at [89, 190] on span "1. Báo cáo nộp tiền các vp" at bounding box center [121, 189] width 131 height 16
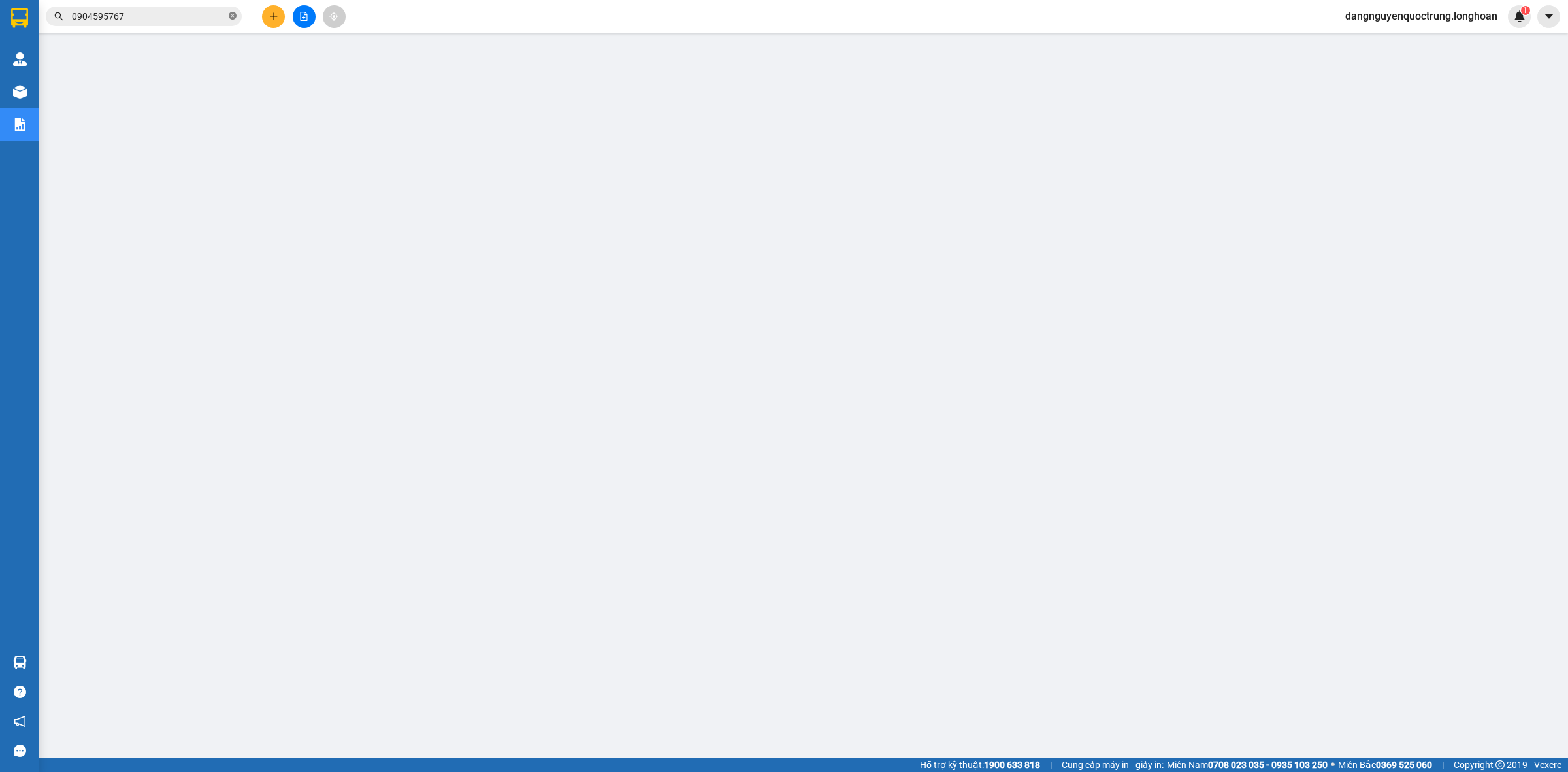
click at [236, 15] on icon "close-circle" at bounding box center [233, 16] width 8 height 8
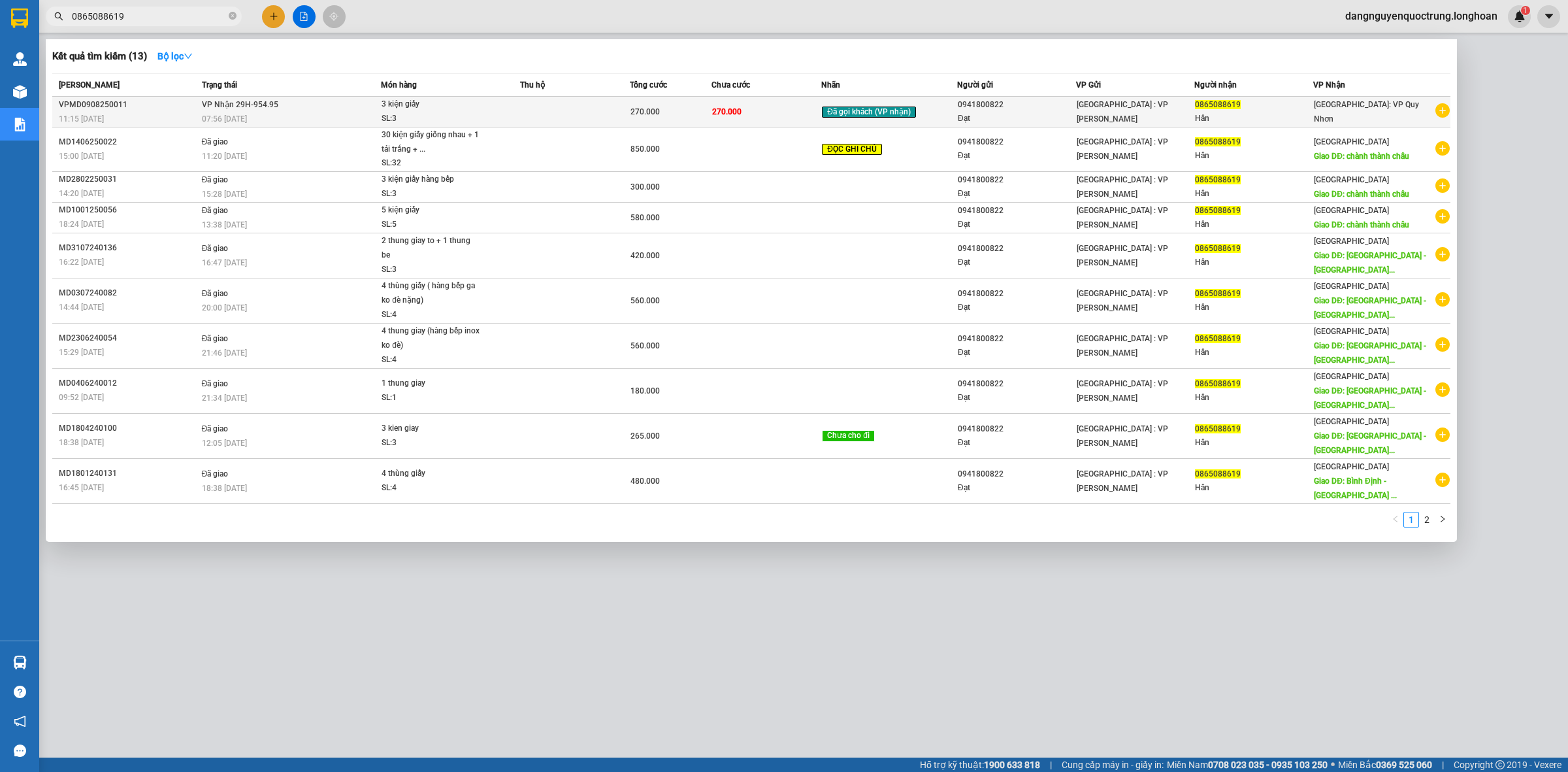
type input "0865088619"
click at [275, 111] on td "VP Nhận 29H-954.95 07:56 - 12/08" at bounding box center [290, 112] width 183 height 30
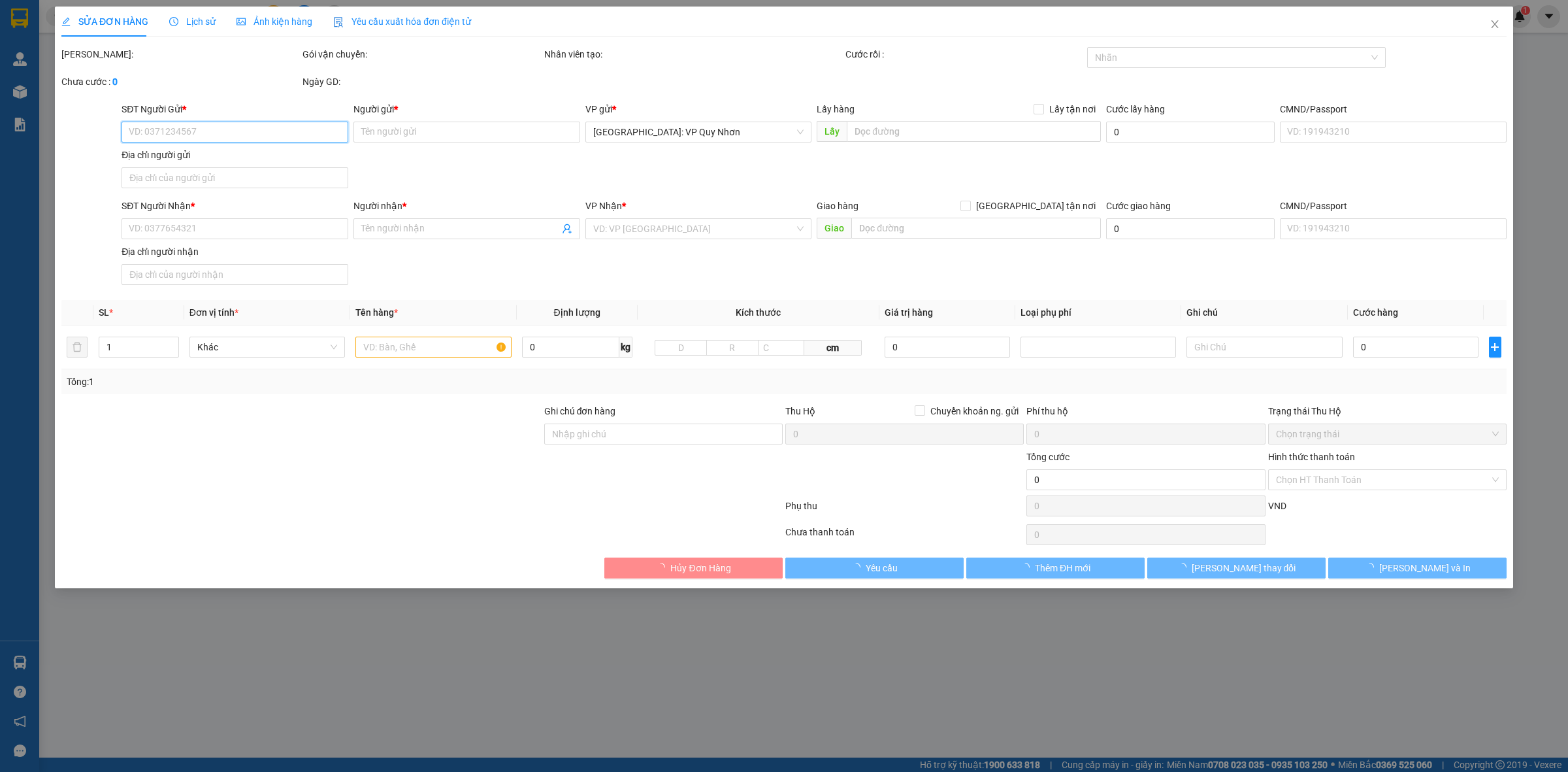
type input "0941800822"
type input "Đạt"
type input "0865088619"
type input "Hân"
type input "hàng ko đồng kiểm giao nguyên kiện hư vỡ k đền ( đã báo khách gửi )"
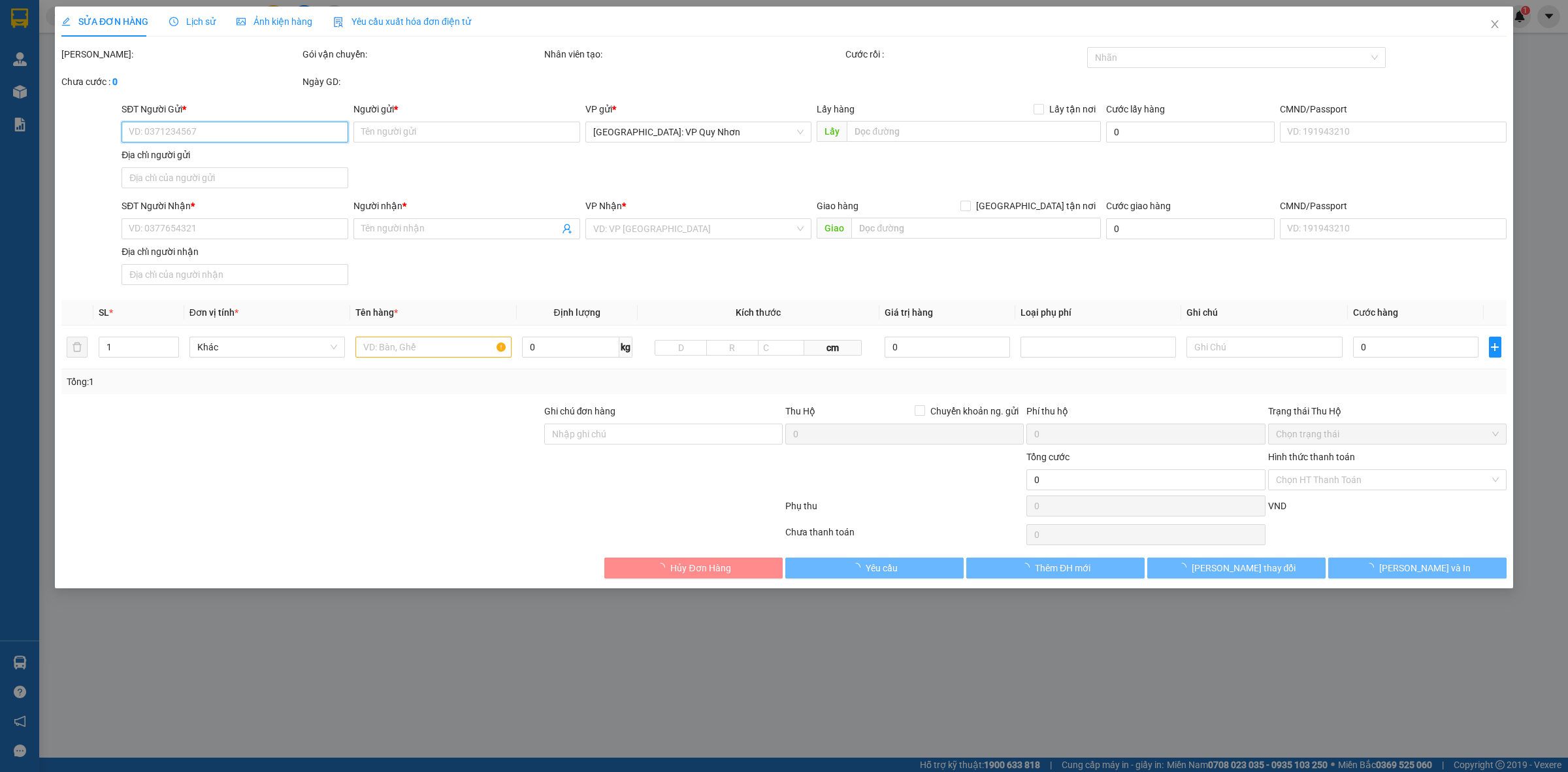
type input "270.000"
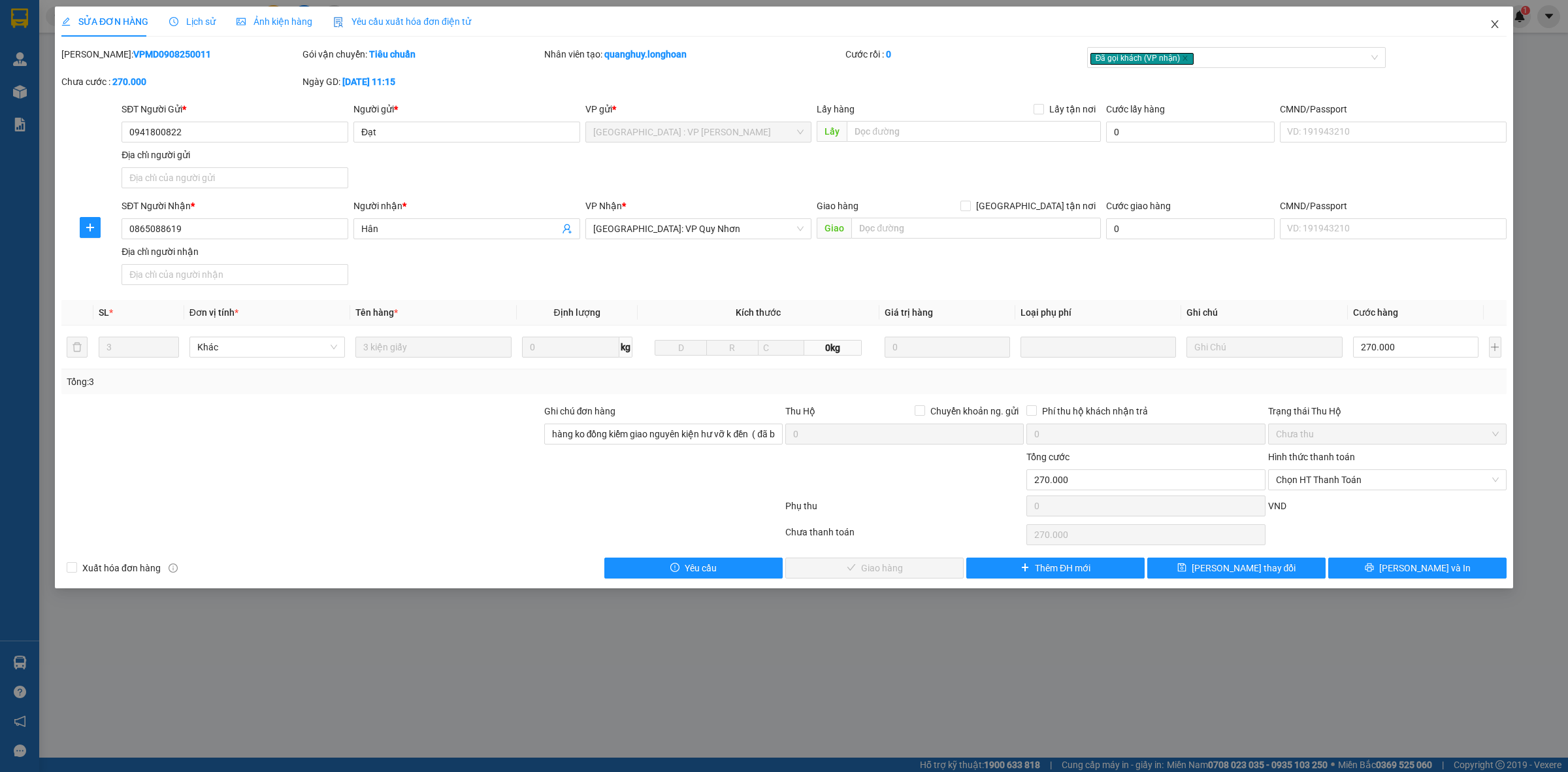
click at [1495, 25] on icon "close" at bounding box center [1495, 24] width 7 height 8
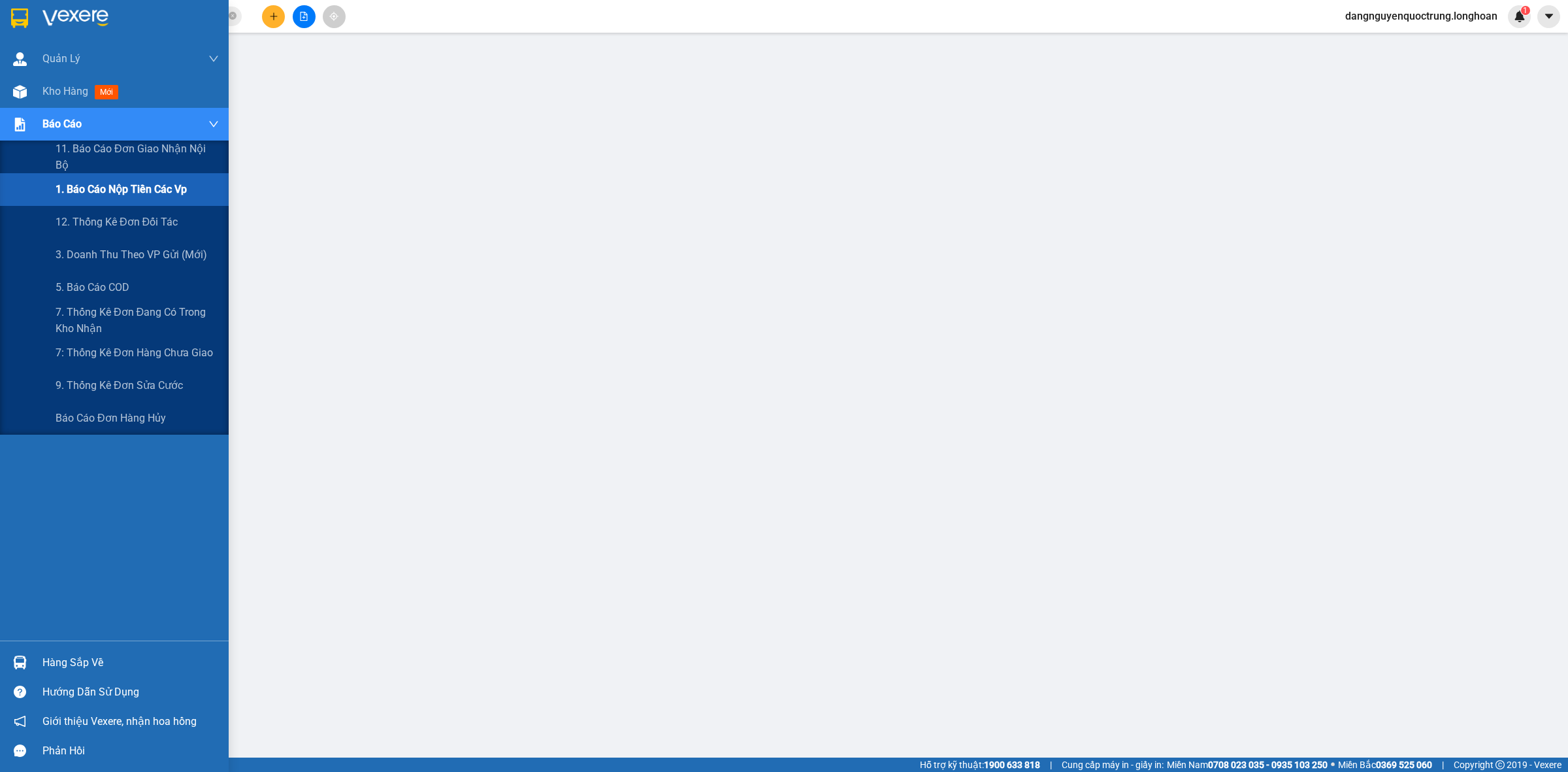
click at [111, 198] on div "1. Báo cáo nộp tiền các vp" at bounding box center [137, 190] width 164 height 33
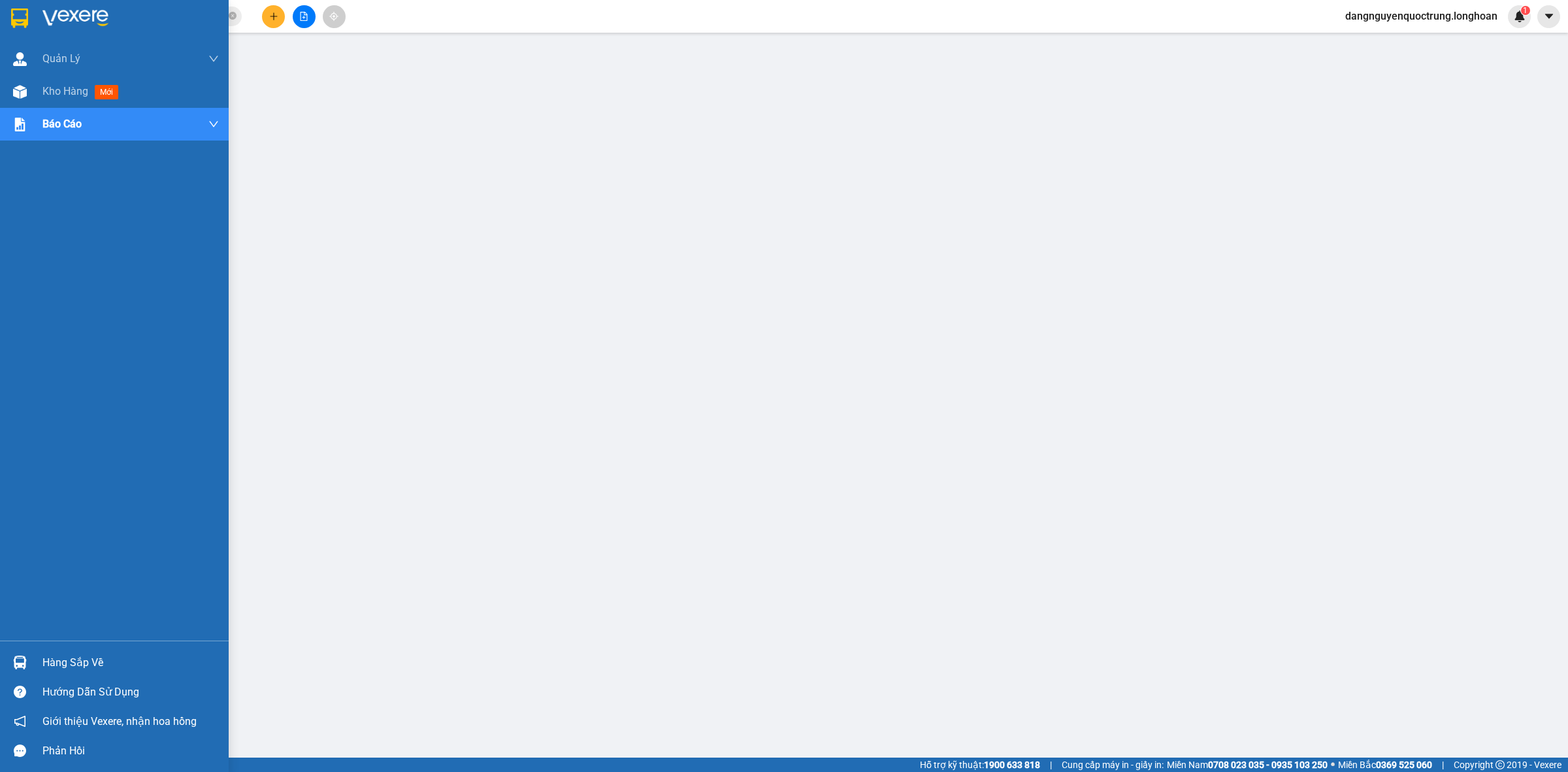
click at [26, 656] on img at bounding box center [20, 662] width 14 height 14
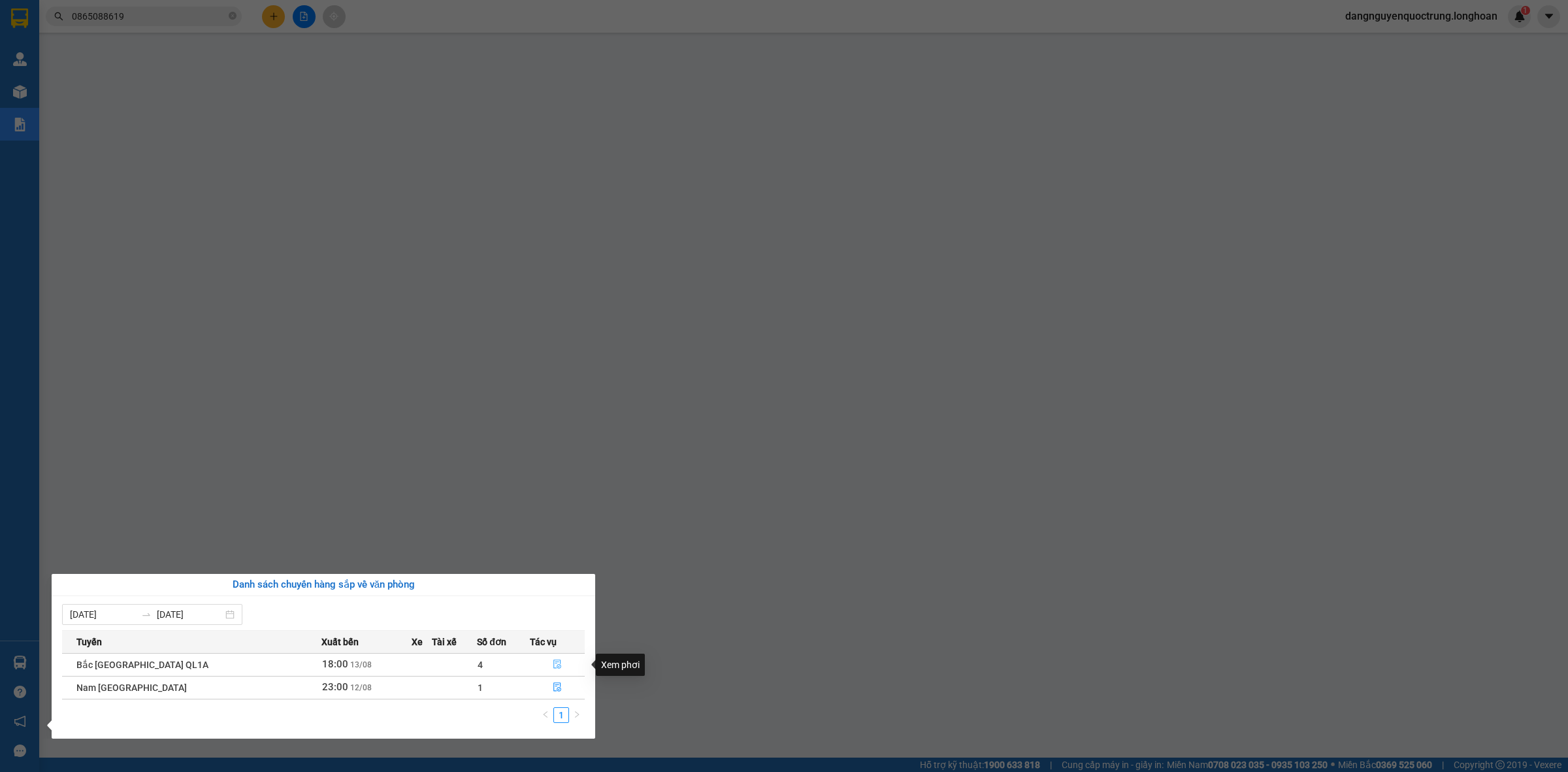
click at [553, 664] on icon "file-done" at bounding box center [557, 664] width 8 height 9
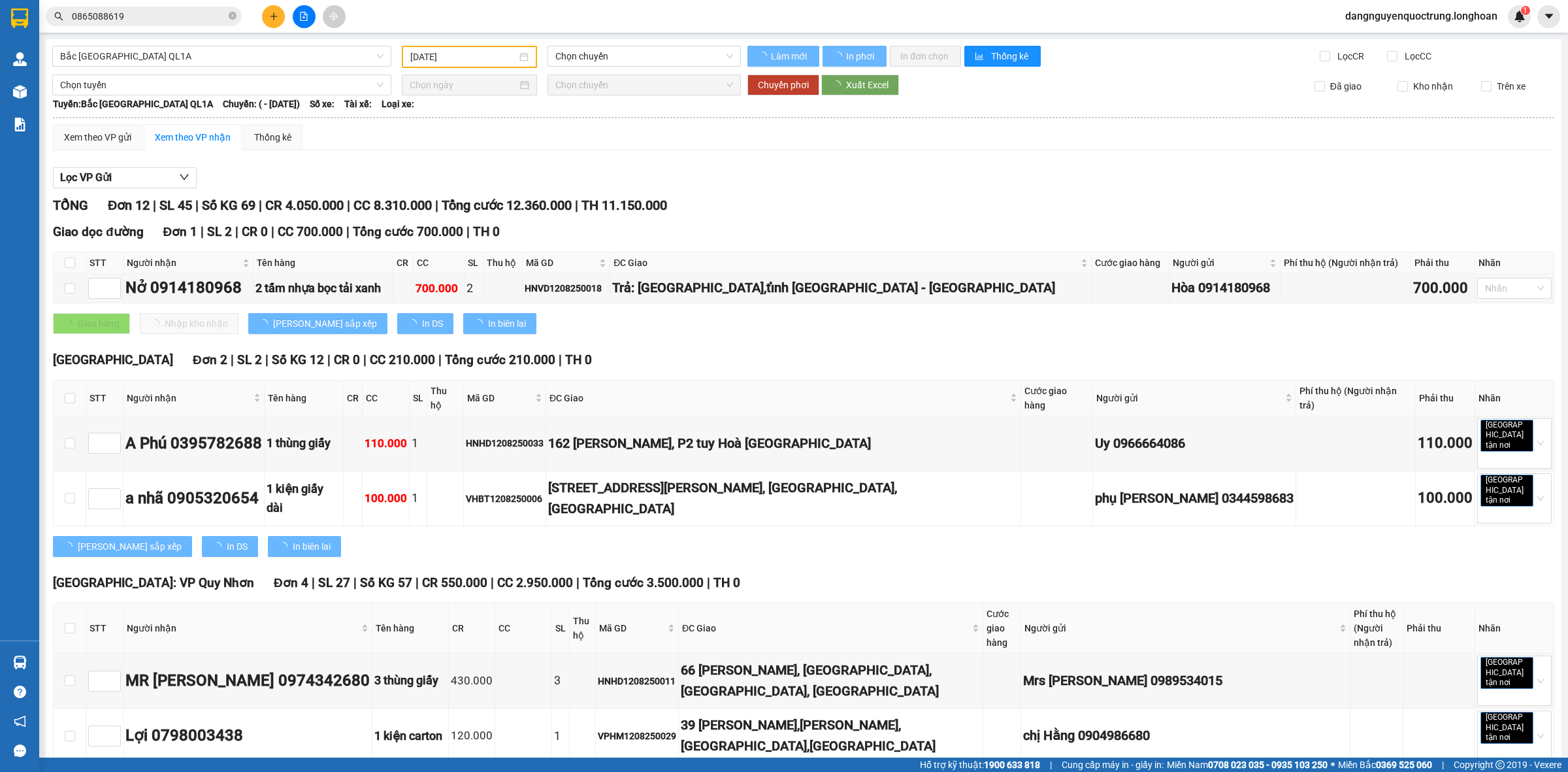
type input "[DATE]"
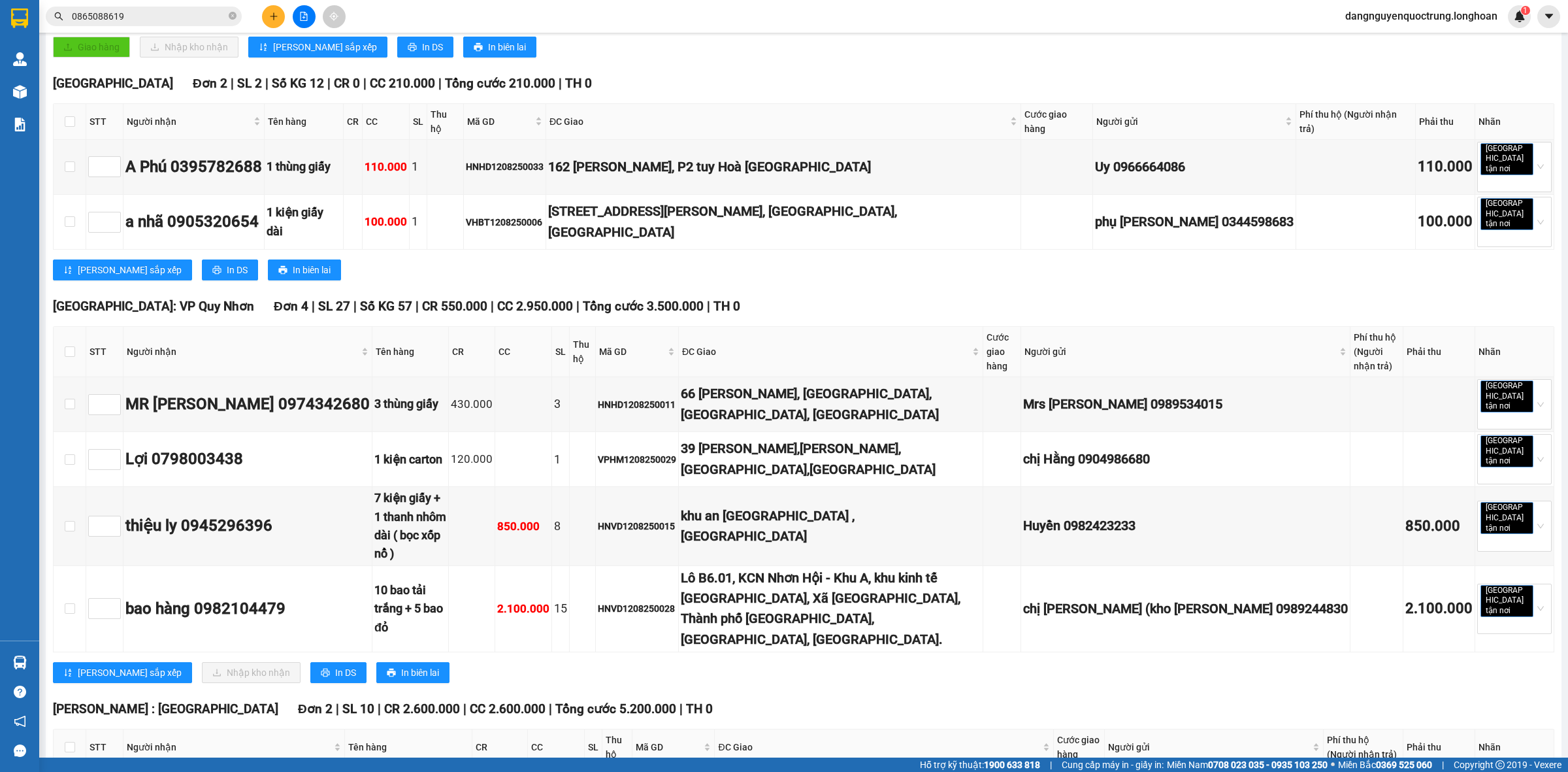
scroll to position [327, 0]
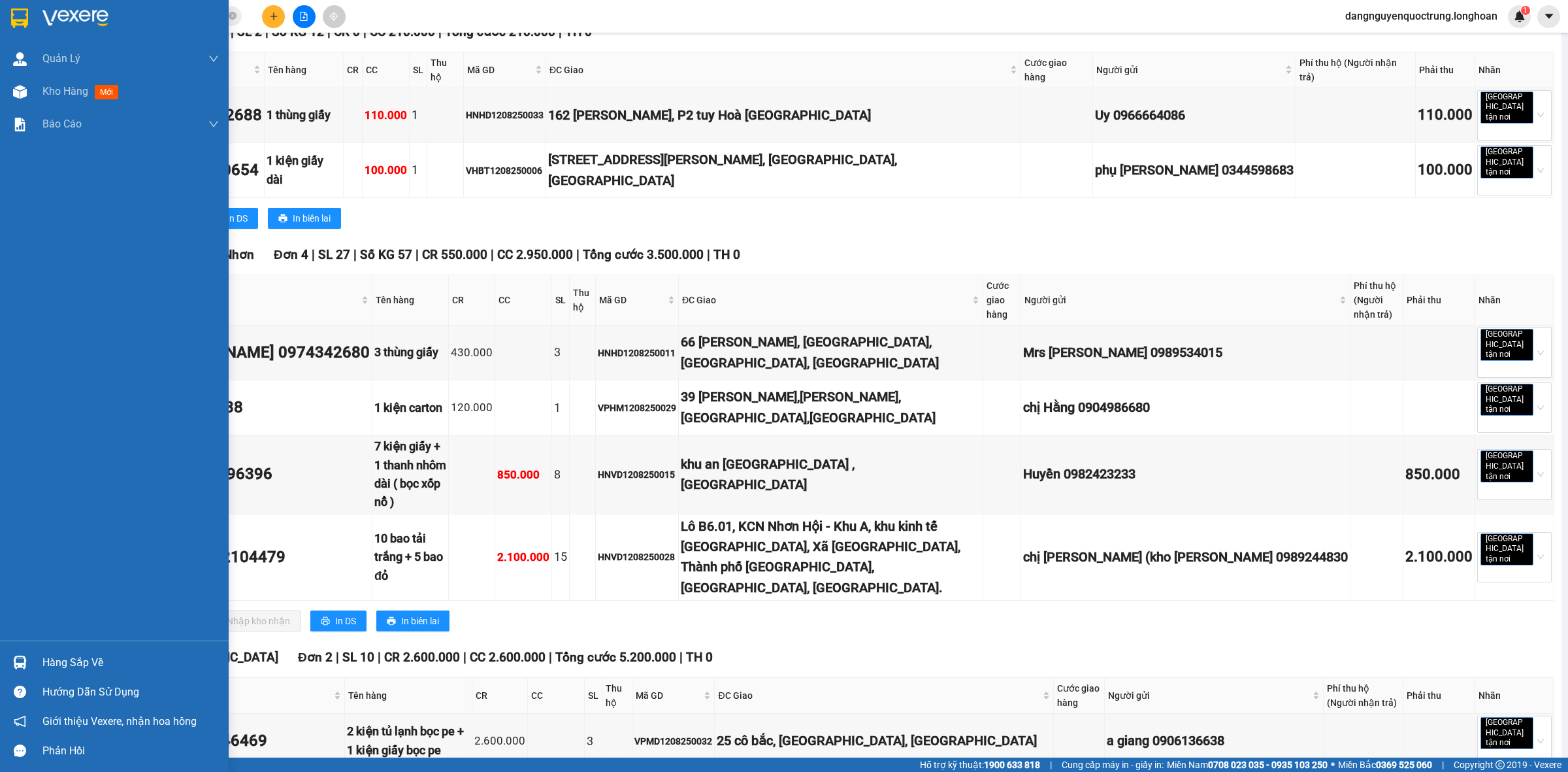
click at [27, 19] on img at bounding box center [19, 18] width 17 height 19
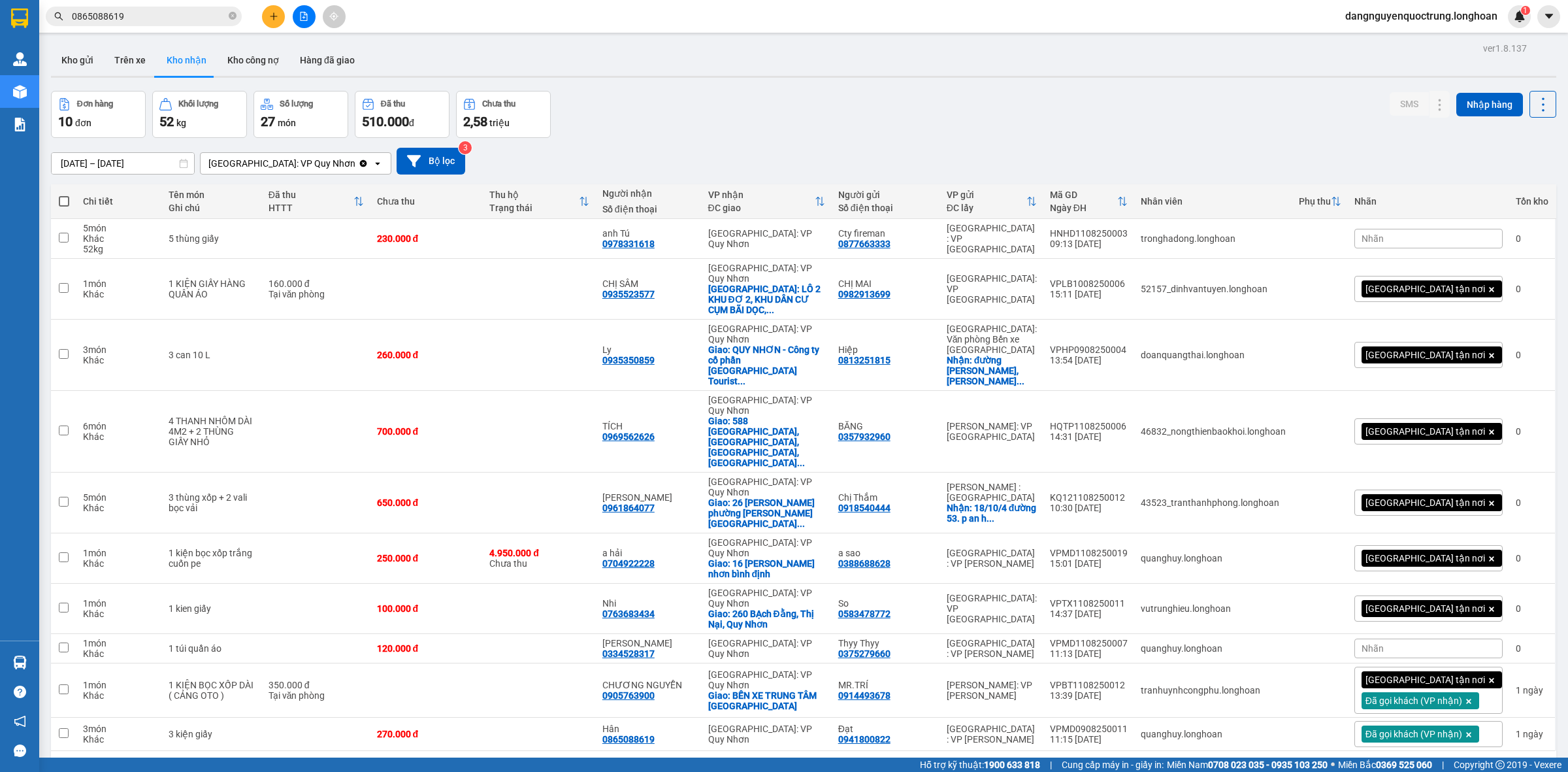
click at [1377, 733] on div "ver 1.8.137 Kho gửi Trên xe Kho nhận Kho công nợ Hàng đã giao Đơn hàng 10 đơn K…" at bounding box center [804, 425] width 1515 height 772
click at [1371, 236] on div "Nhãn" at bounding box center [1429, 239] width 148 height 19
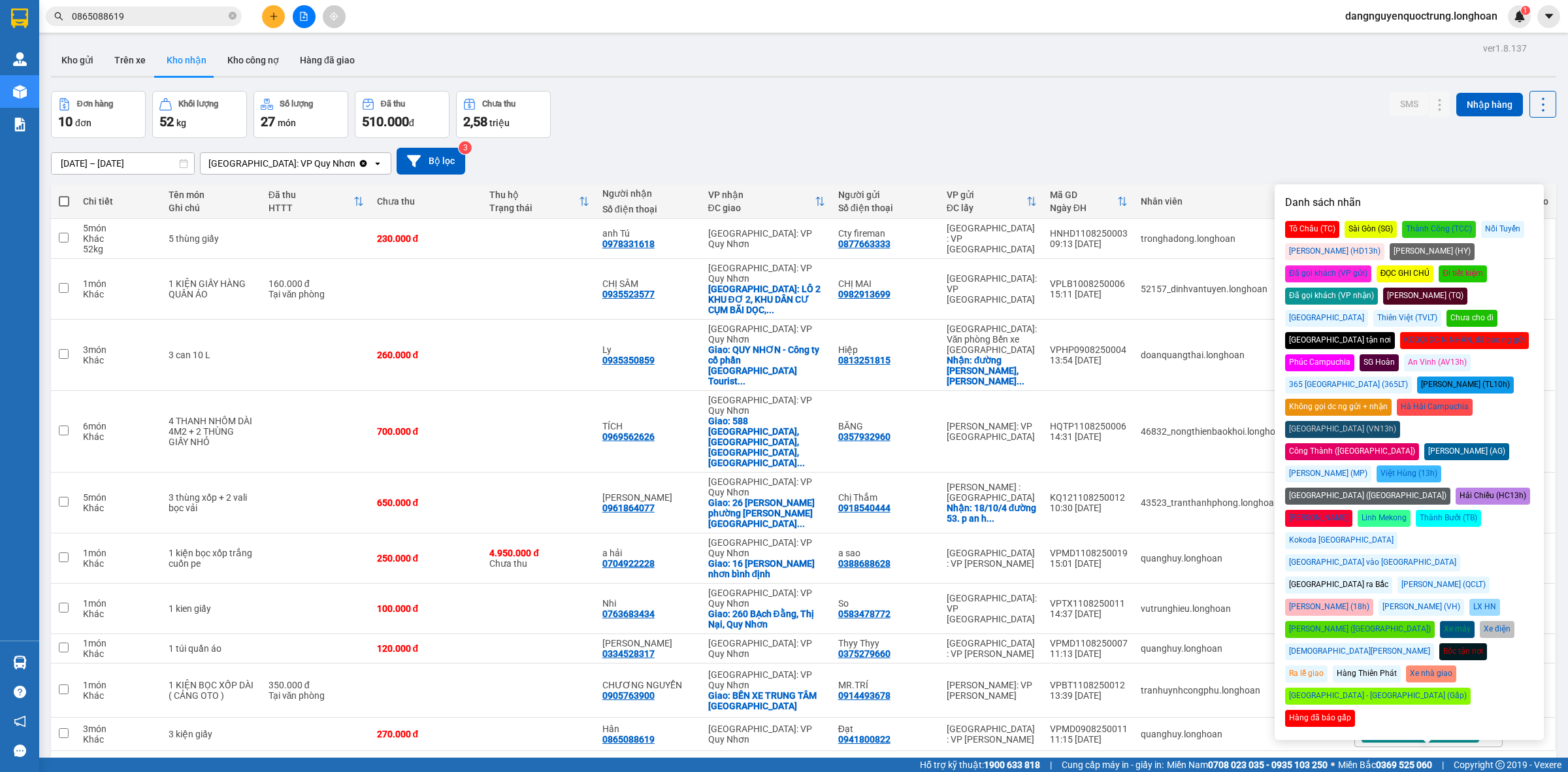
click at [1378, 287] on div "Đã gọi khách (VP nhận)" at bounding box center [1331, 296] width 93 height 17
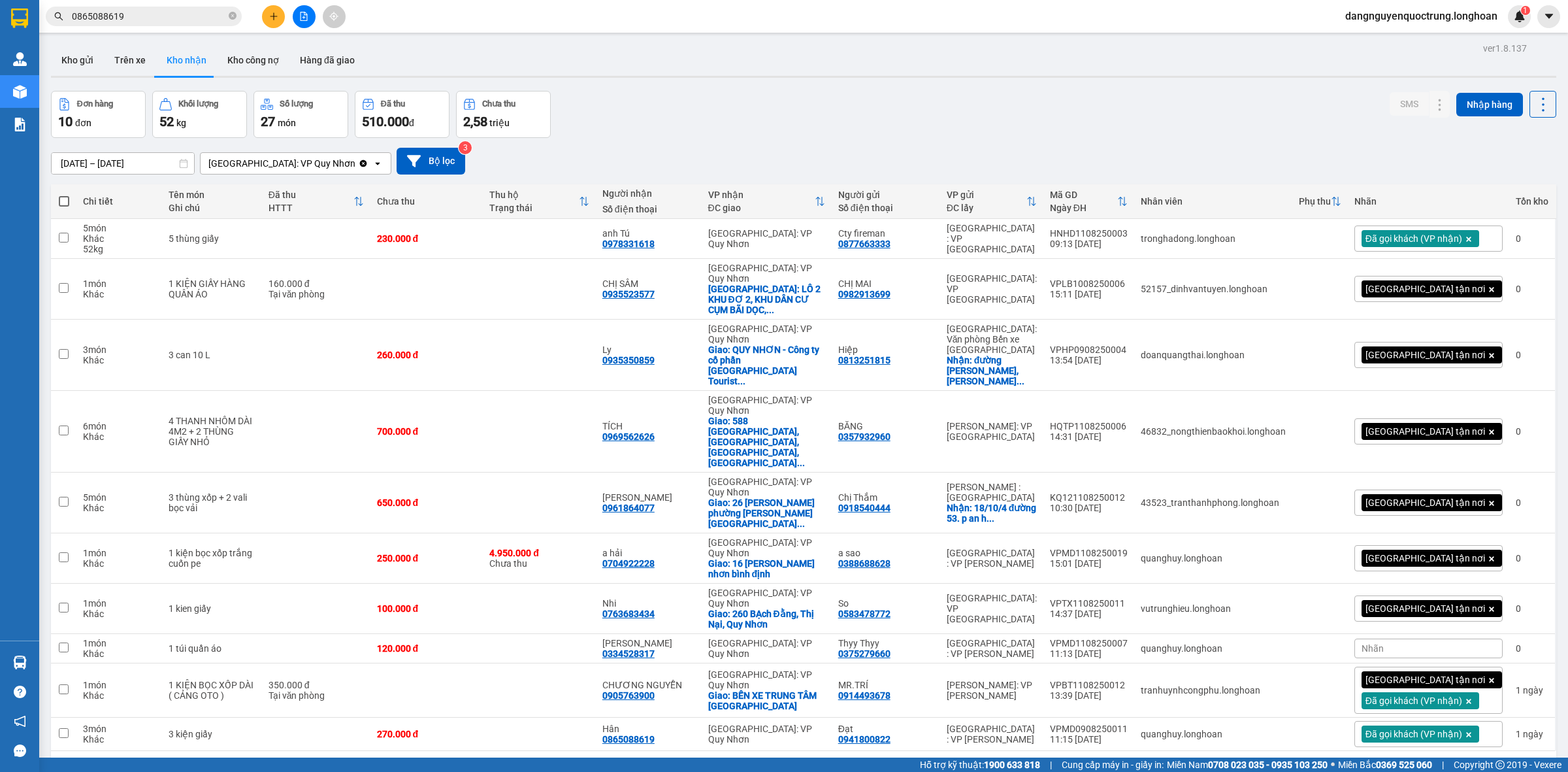
click at [1189, 725] on div "ver 1.8.137 Kho gửi Trên xe Kho nhận Kho công nợ Hàng đã giao Đơn hàng 10 đơn K…" at bounding box center [804, 425] width 1515 height 772
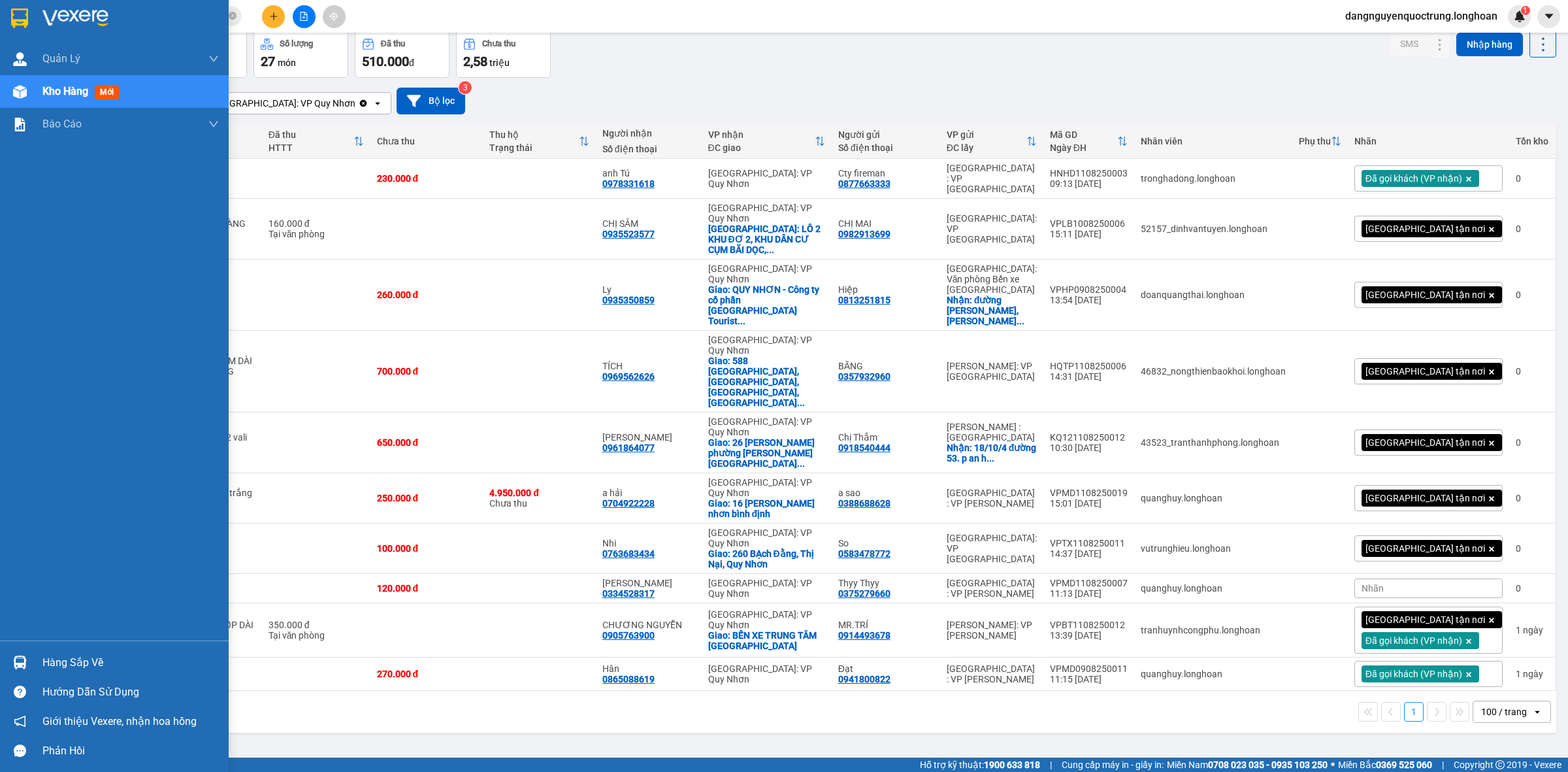
click at [14, 656] on img at bounding box center [20, 662] width 14 height 14
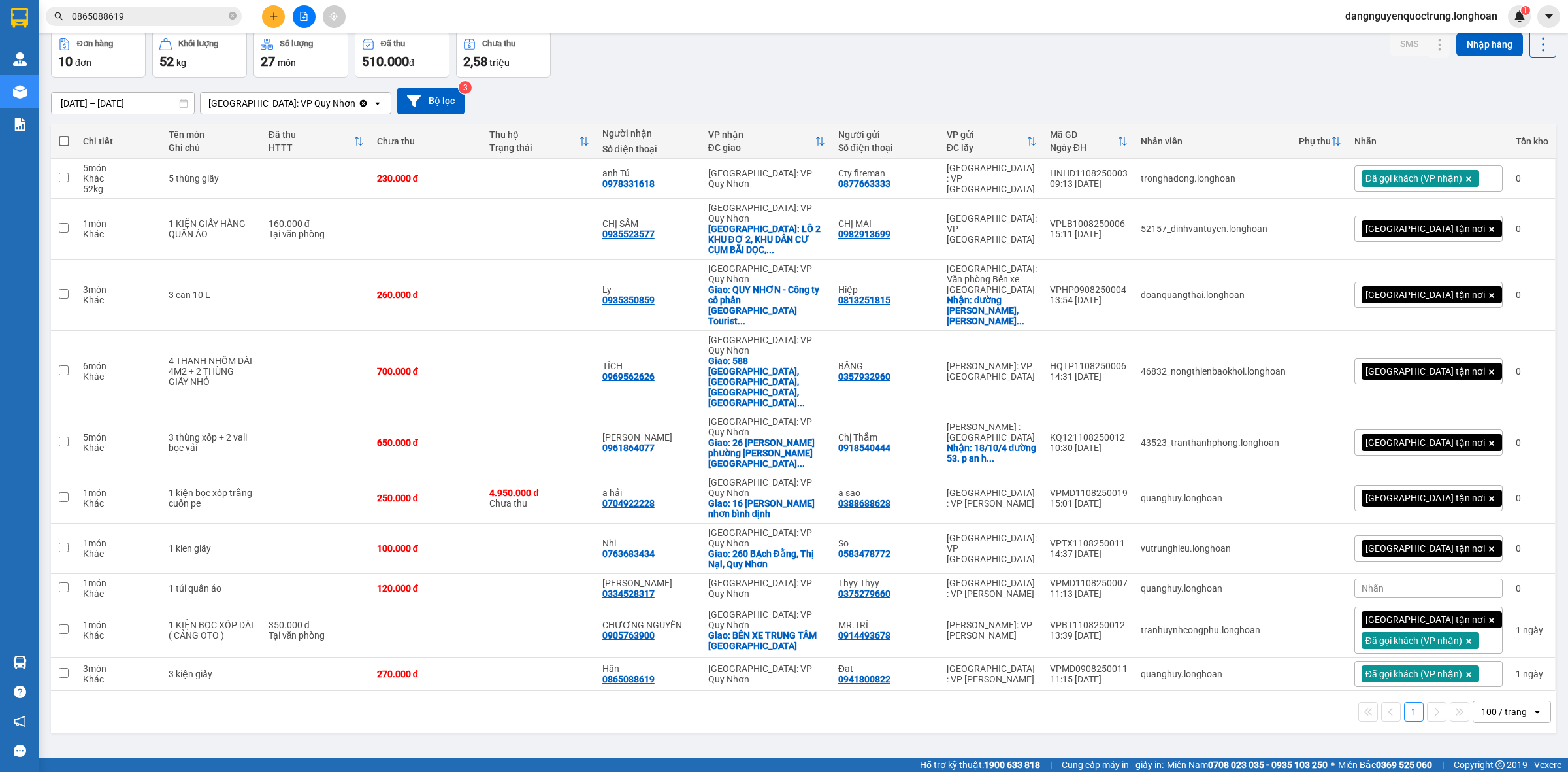
click at [727, 688] on section "Kết quả tìm kiếm ( 13 ) Bộ lọc Mã ĐH Trạng thái Món hàng Thu hộ Tổng cước Chưa …" at bounding box center [784, 386] width 1568 height 772
